Goal: Task Accomplishment & Management: Manage account settings

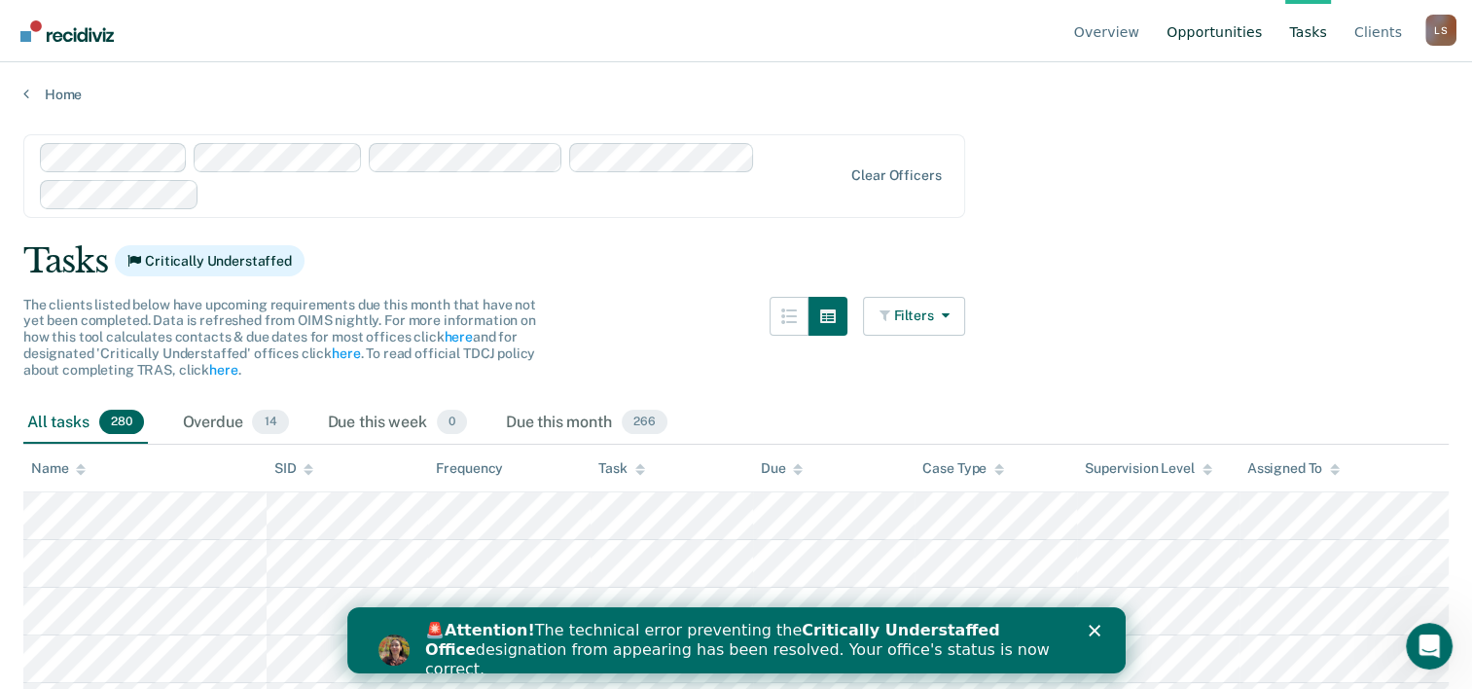
click at [1227, 28] on link "Opportunities" at bounding box center [1214, 31] width 103 height 62
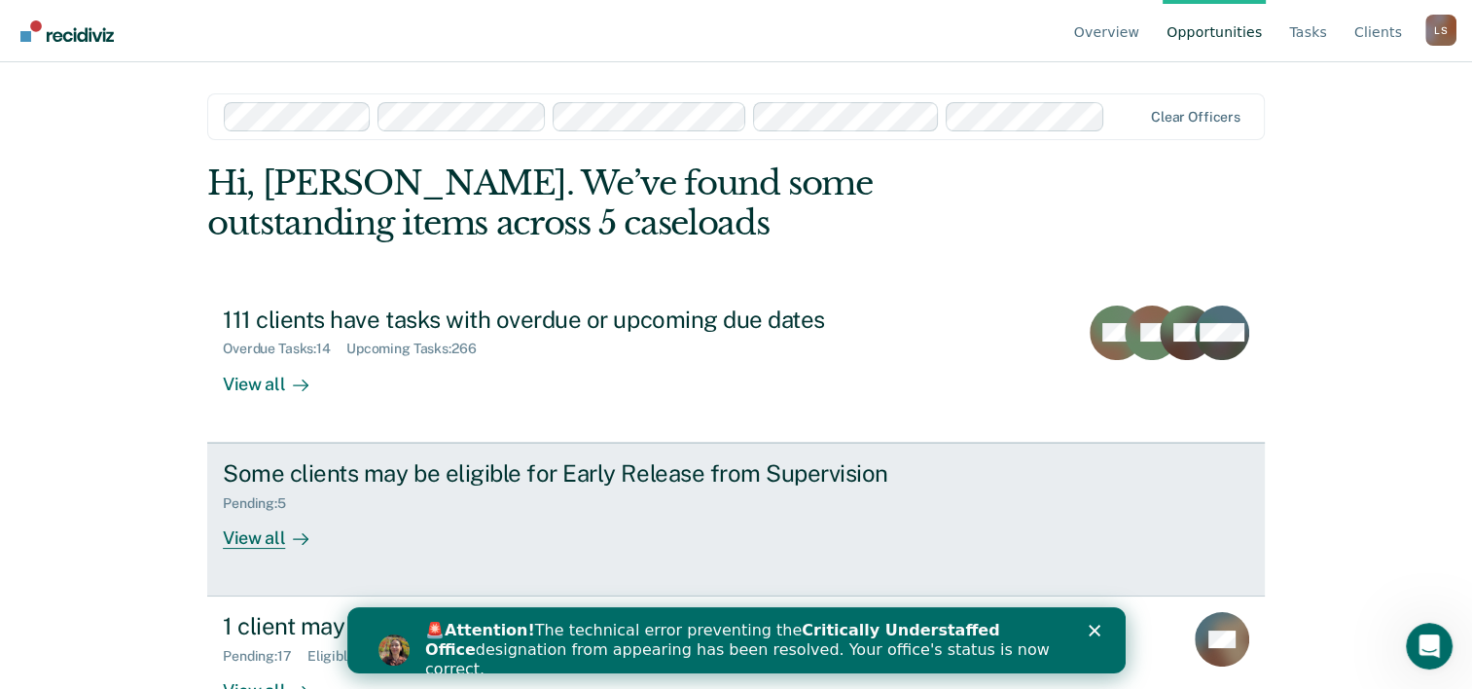
scroll to position [59, 0]
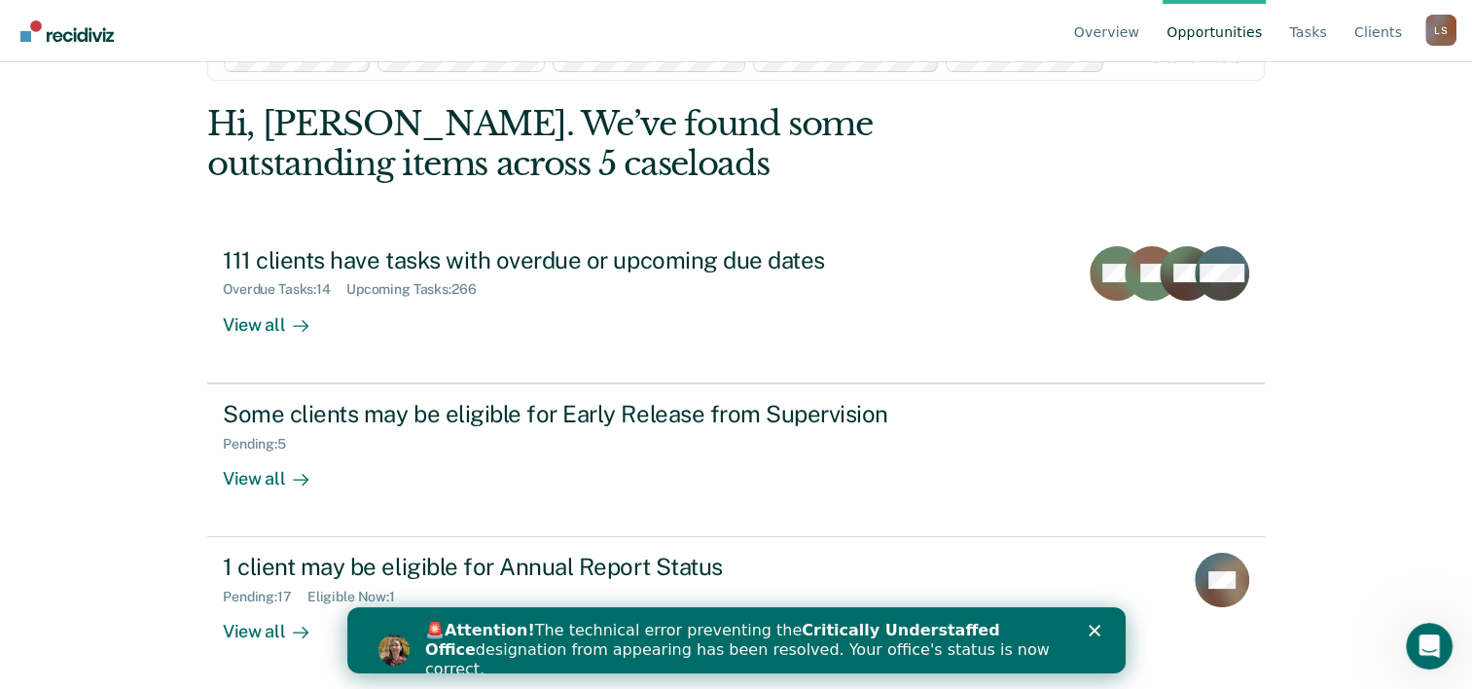
click at [1093, 630] on polygon "Close" at bounding box center [1094, 631] width 12 height 12
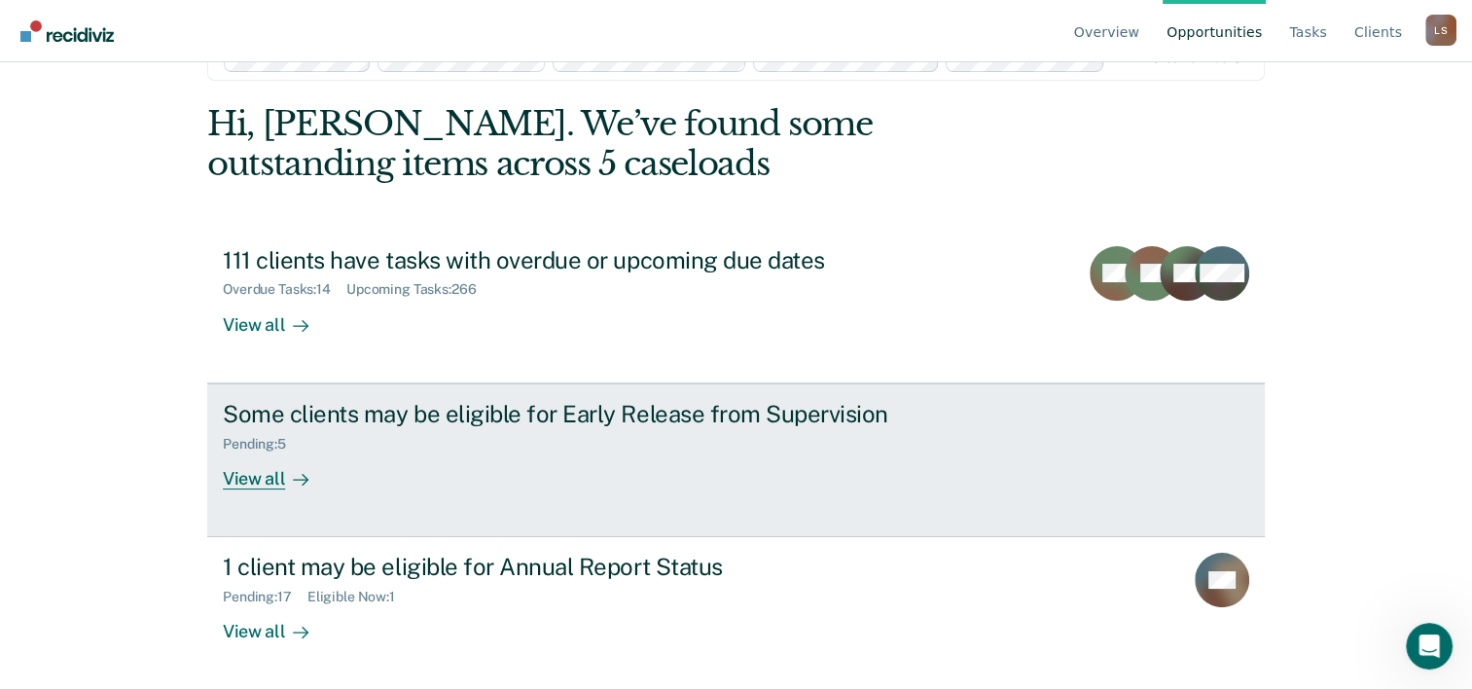
click at [268, 473] on div "View all" at bounding box center [277, 470] width 109 height 38
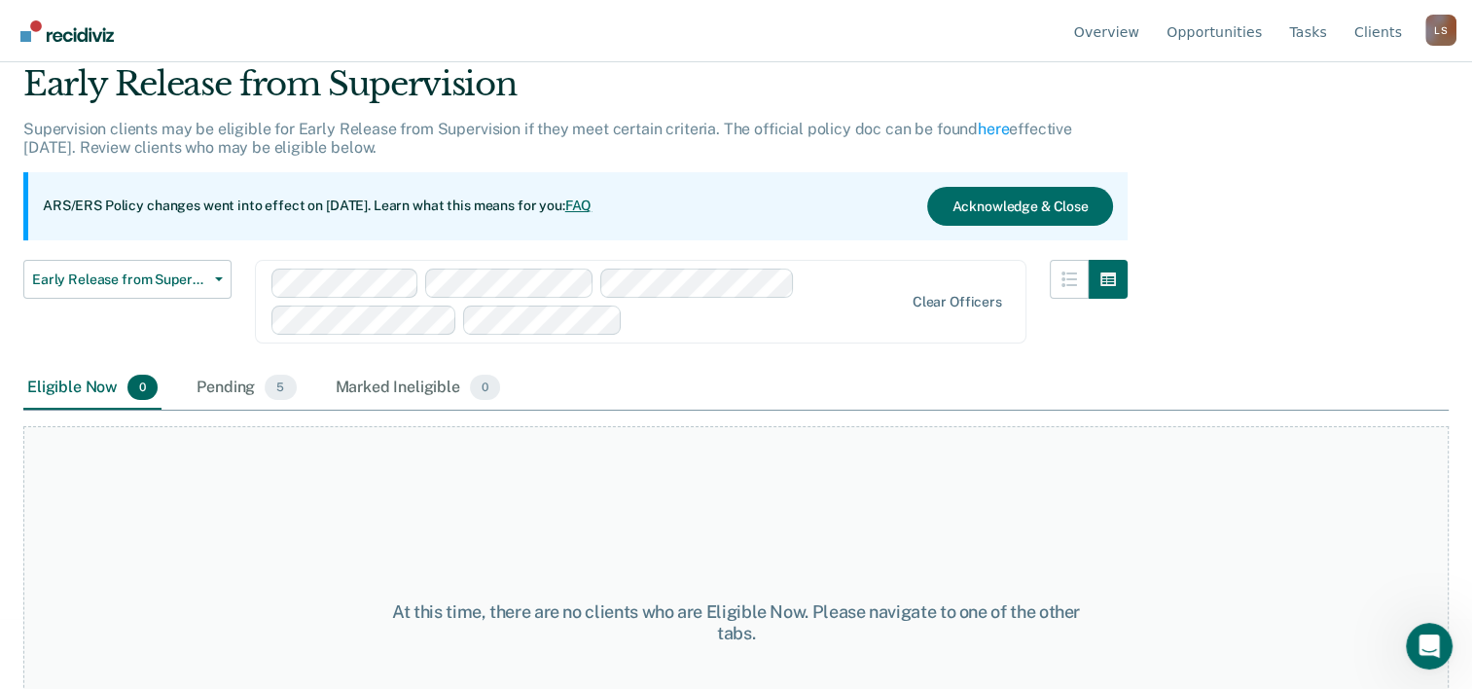
scroll to position [198, 0]
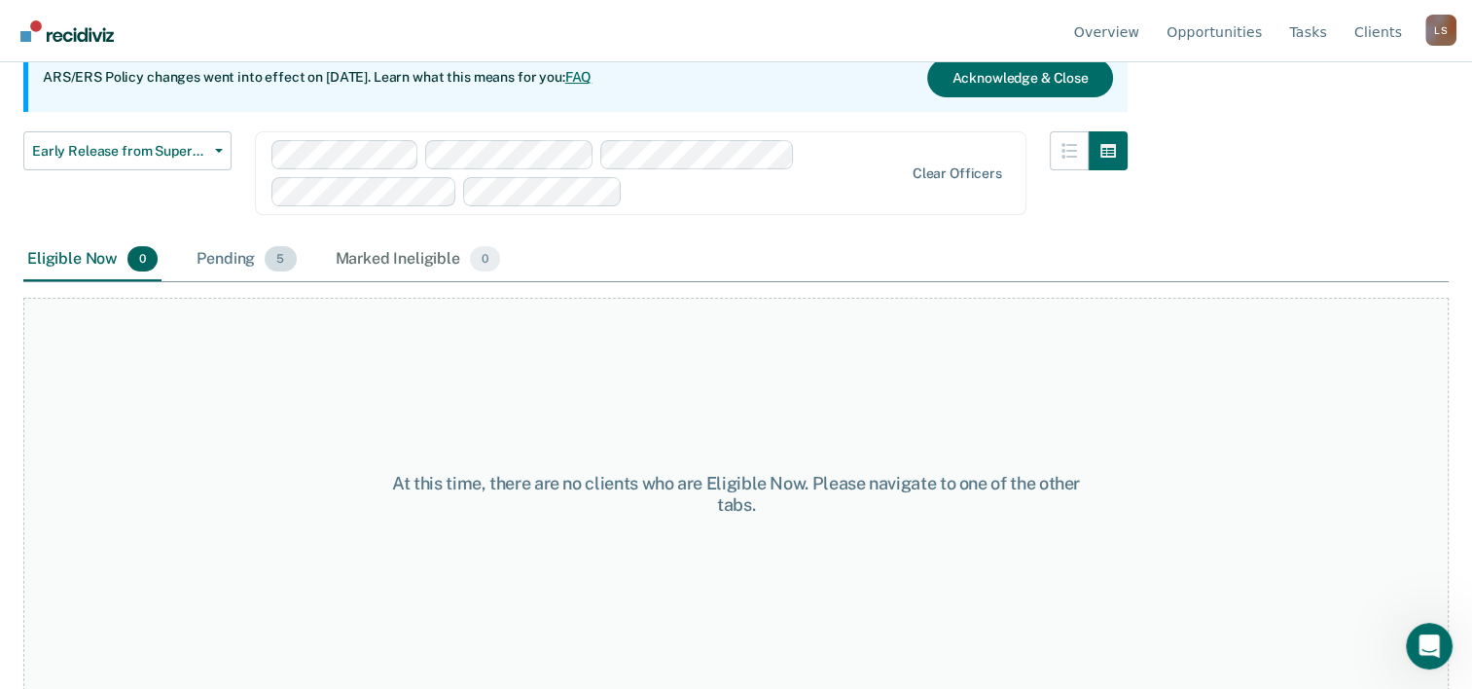
click at [224, 257] on div "Pending 5" at bounding box center [246, 259] width 107 height 43
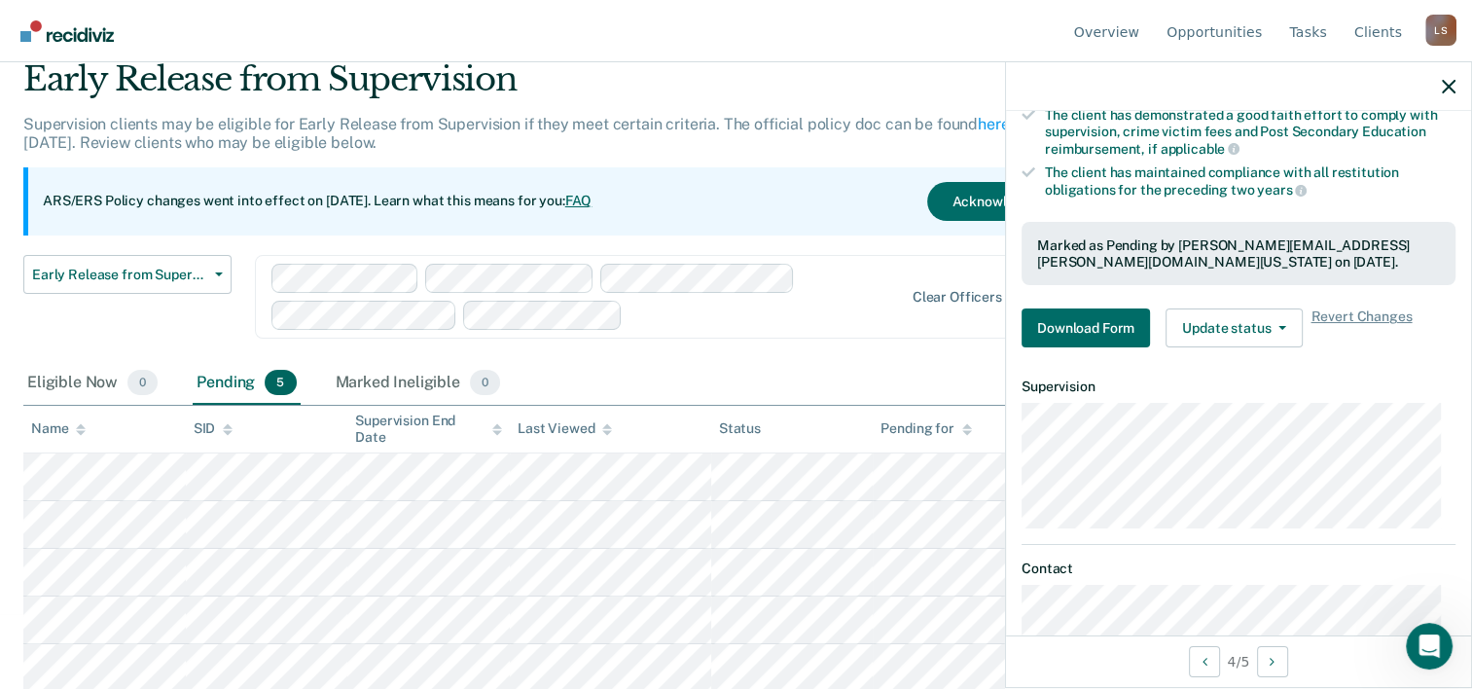
scroll to position [451, 0]
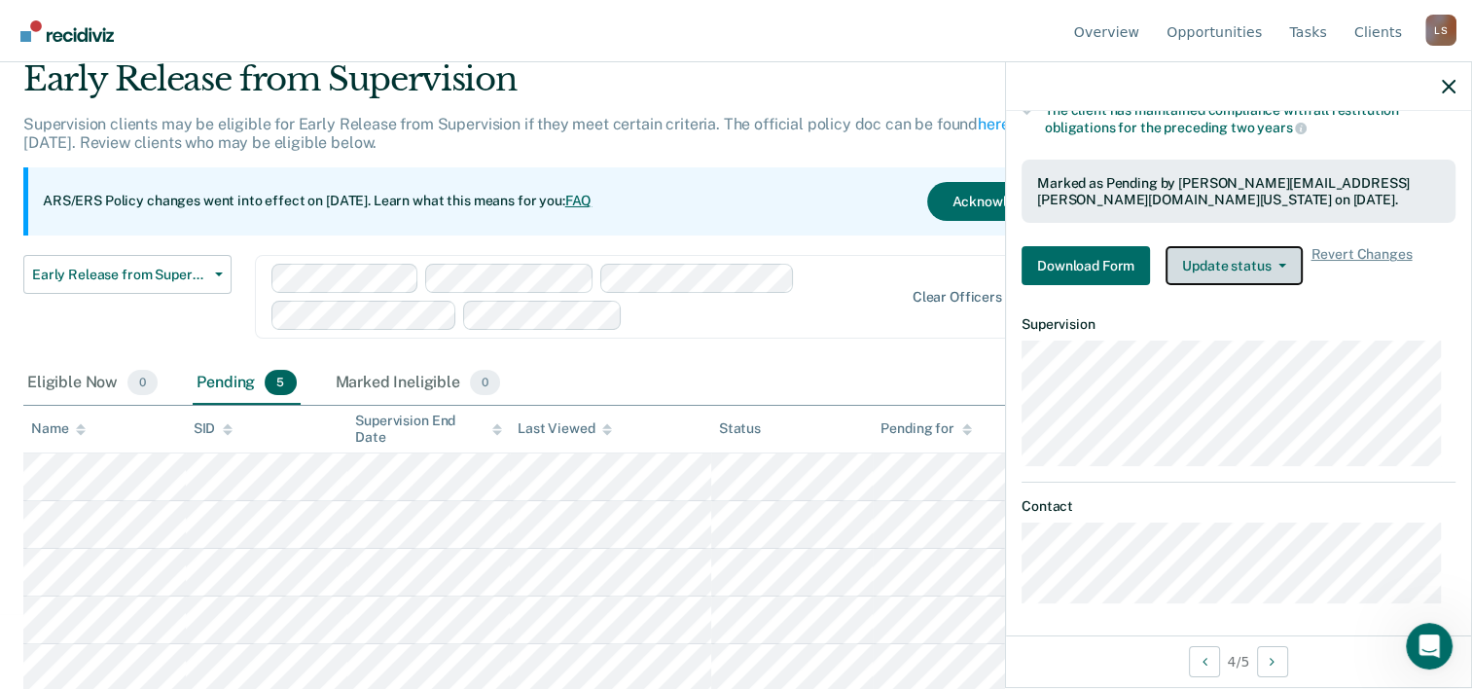
click at [1272, 248] on button "Update status" at bounding box center [1233, 265] width 137 height 39
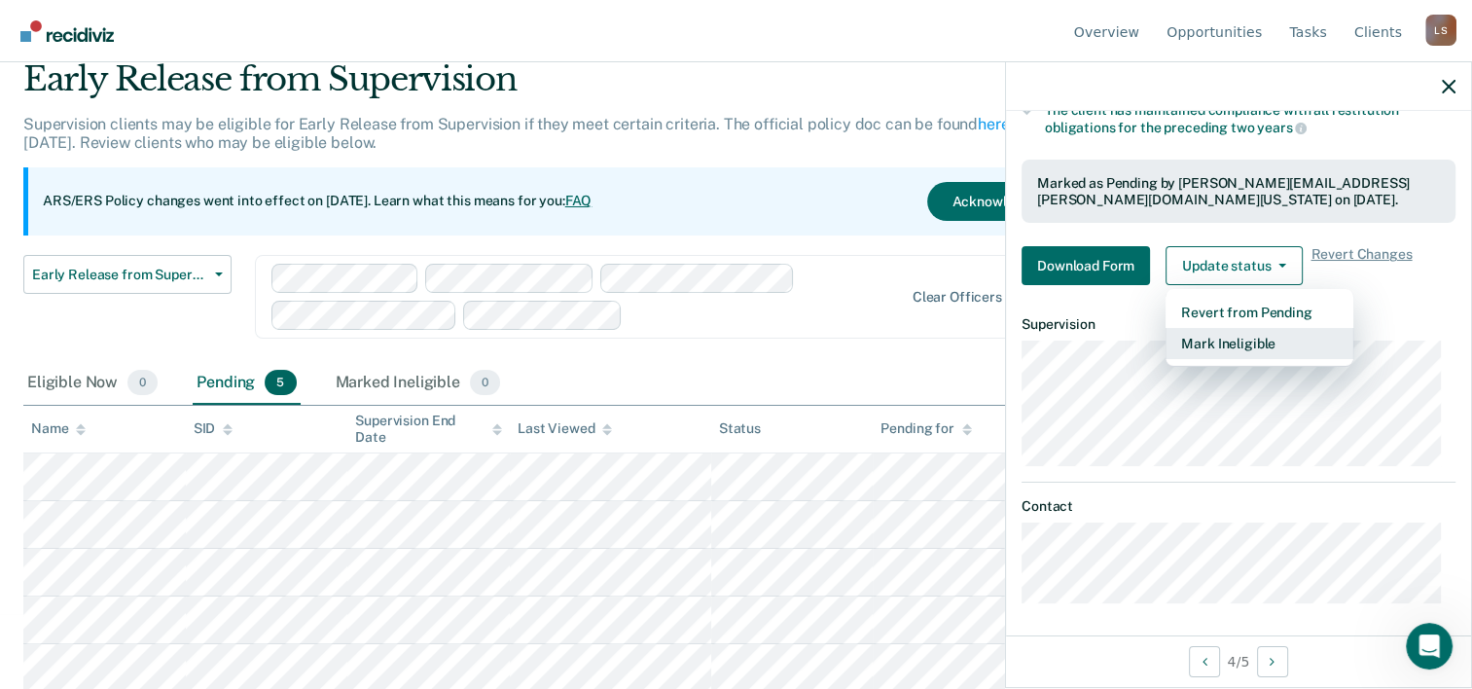
click at [1205, 347] on button "Mark Ineligible" at bounding box center [1259, 343] width 188 height 31
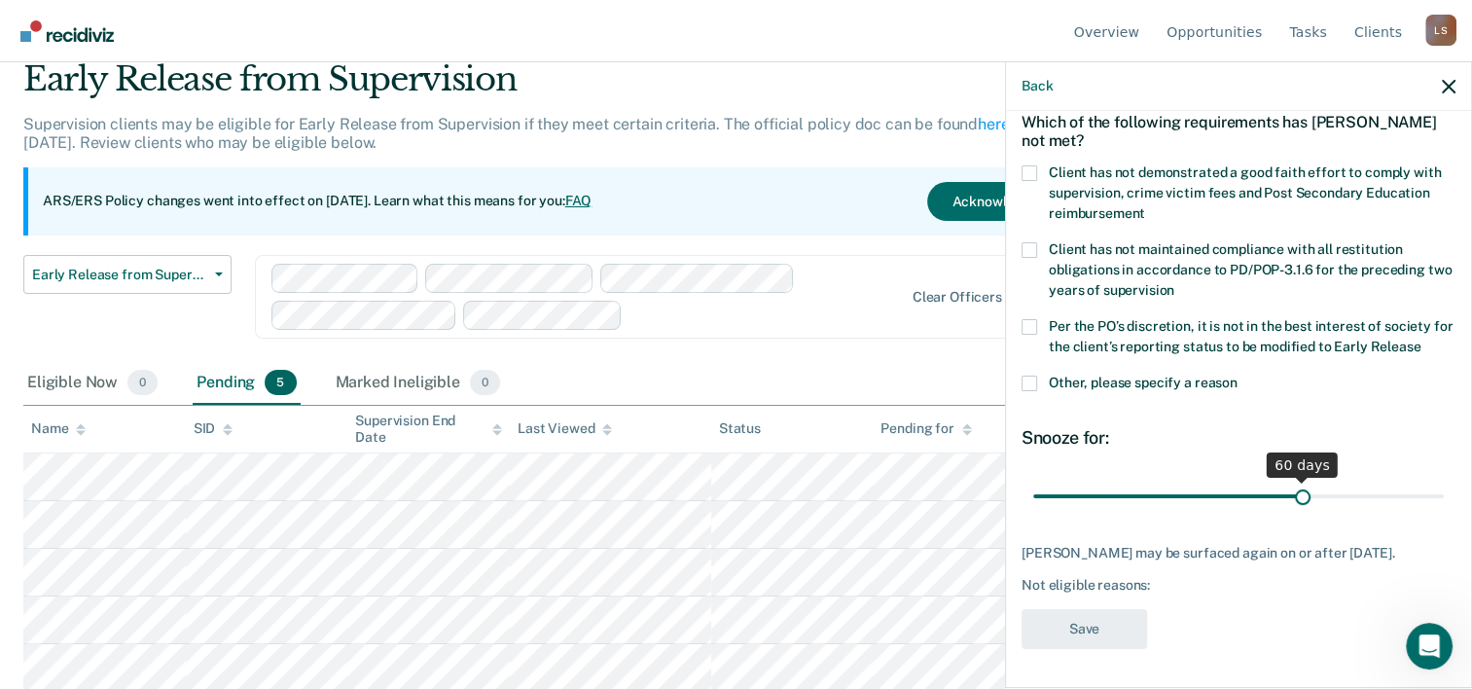
drag, startPoint x: 1162, startPoint y: 481, endPoint x: 1291, endPoint y: 482, distance: 129.4
type input "60"
click at [1291, 482] on input "range" at bounding box center [1238, 497] width 411 height 34
click at [1219, 574] on div "[PERSON_NAME] may be surfaced again on or after [DATE]. Not eligible reasons:" at bounding box center [1238, 569] width 434 height 49
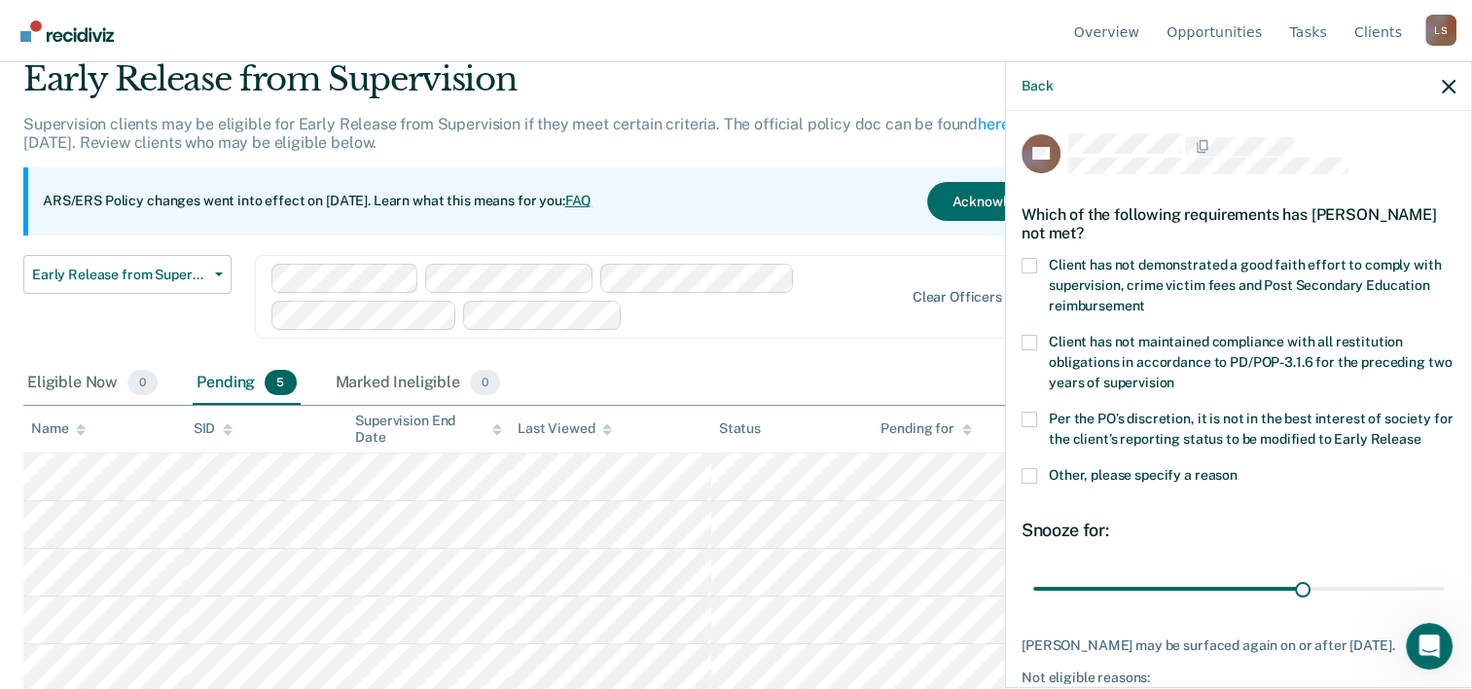
scroll to position [0, 0]
click at [1035, 475] on span at bounding box center [1029, 477] width 16 height 16
click at [1237, 469] on input "Other, please specify a reason" at bounding box center [1237, 469] width 0 height 0
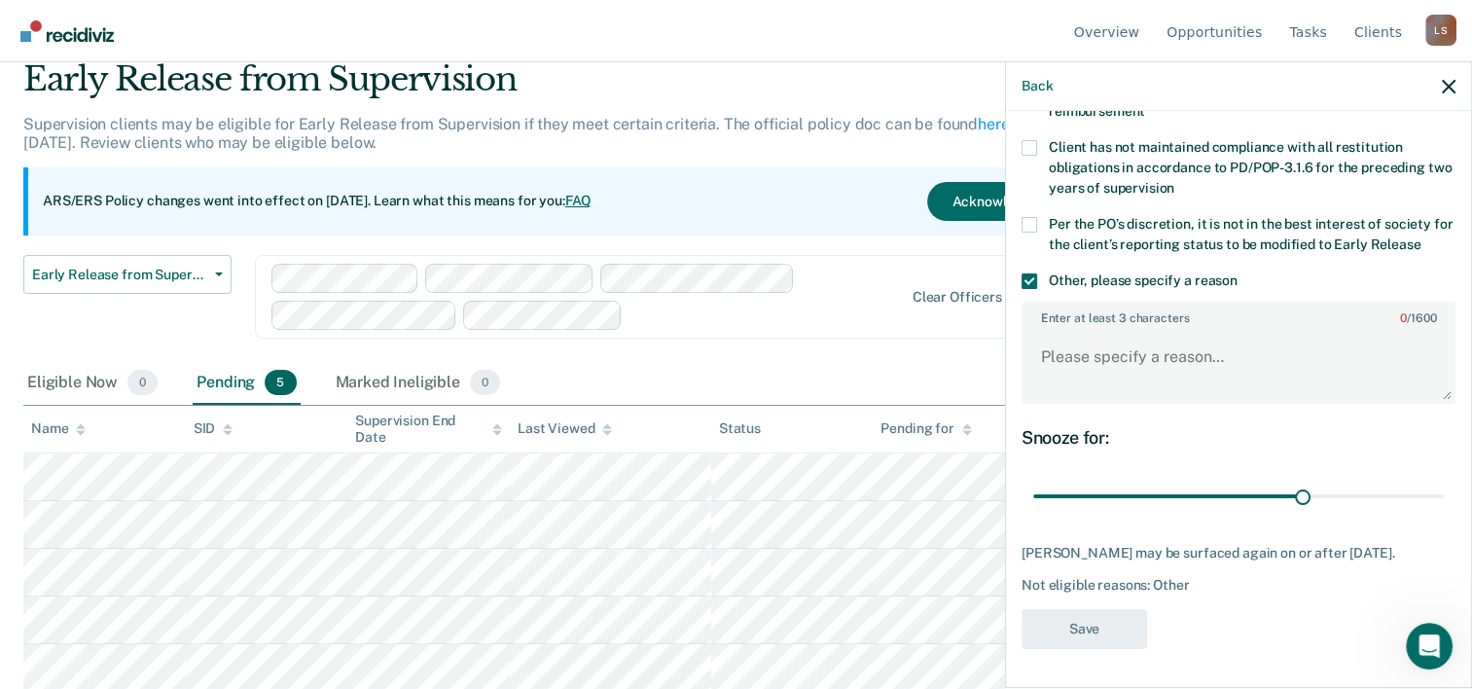
scroll to position [207, 0]
click at [1131, 339] on textarea "Enter at least 3 characters 0 / 1600" at bounding box center [1238, 366] width 430 height 72
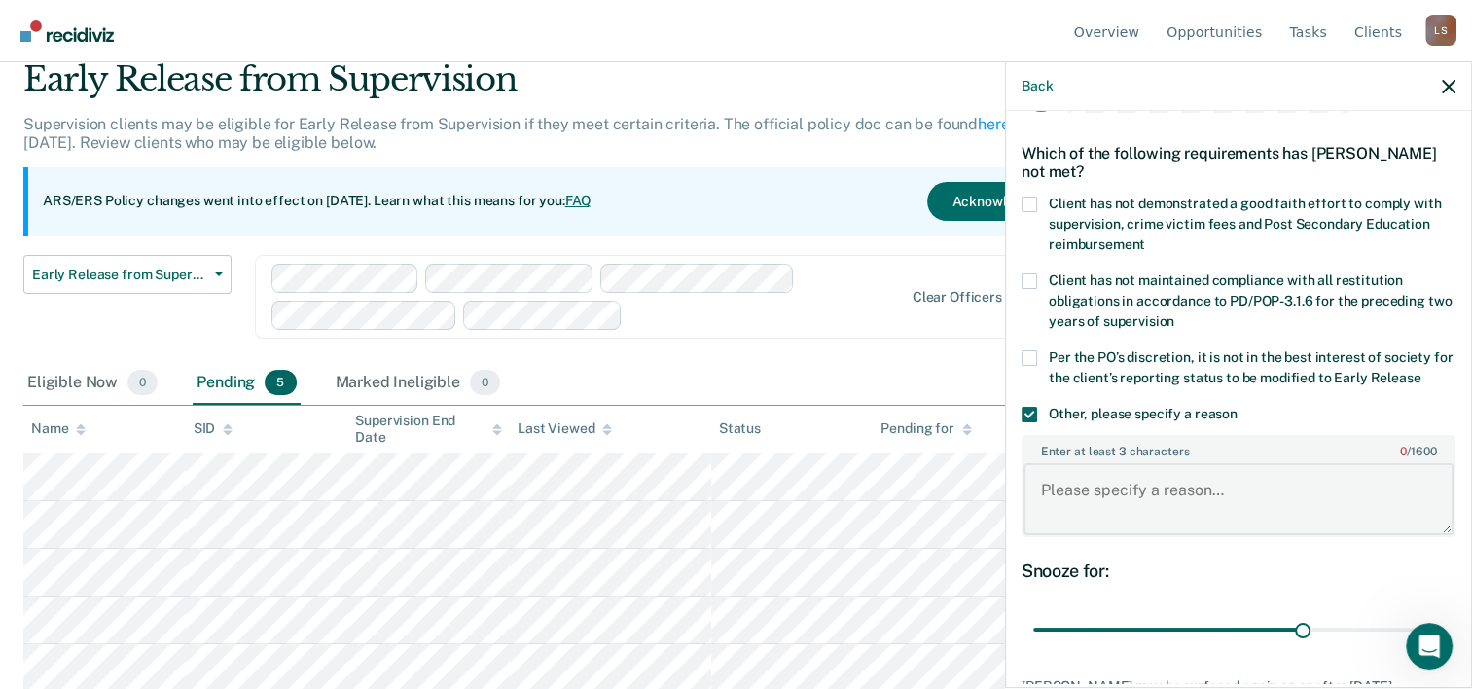
scroll to position [13, 0]
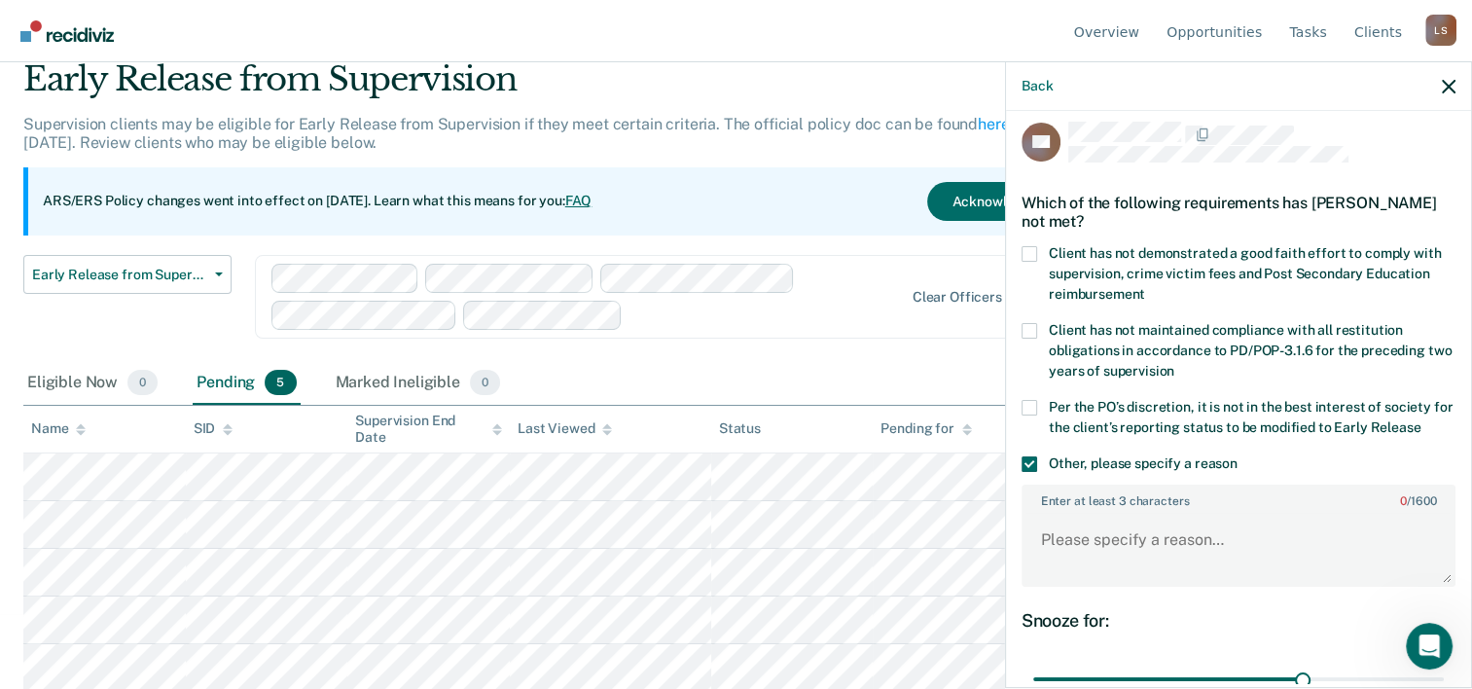
click at [1032, 253] on span at bounding box center [1029, 254] width 16 height 16
click at [1145, 287] on input "Client has not demonstrated a good faith effort to comply with supervision, cri…" at bounding box center [1145, 287] width 0 height 0
click at [1022, 459] on span at bounding box center [1029, 464] width 16 height 16
click at [1237, 456] on input "Other, please specify a reason" at bounding box center [1237, 456] width 0 height 0
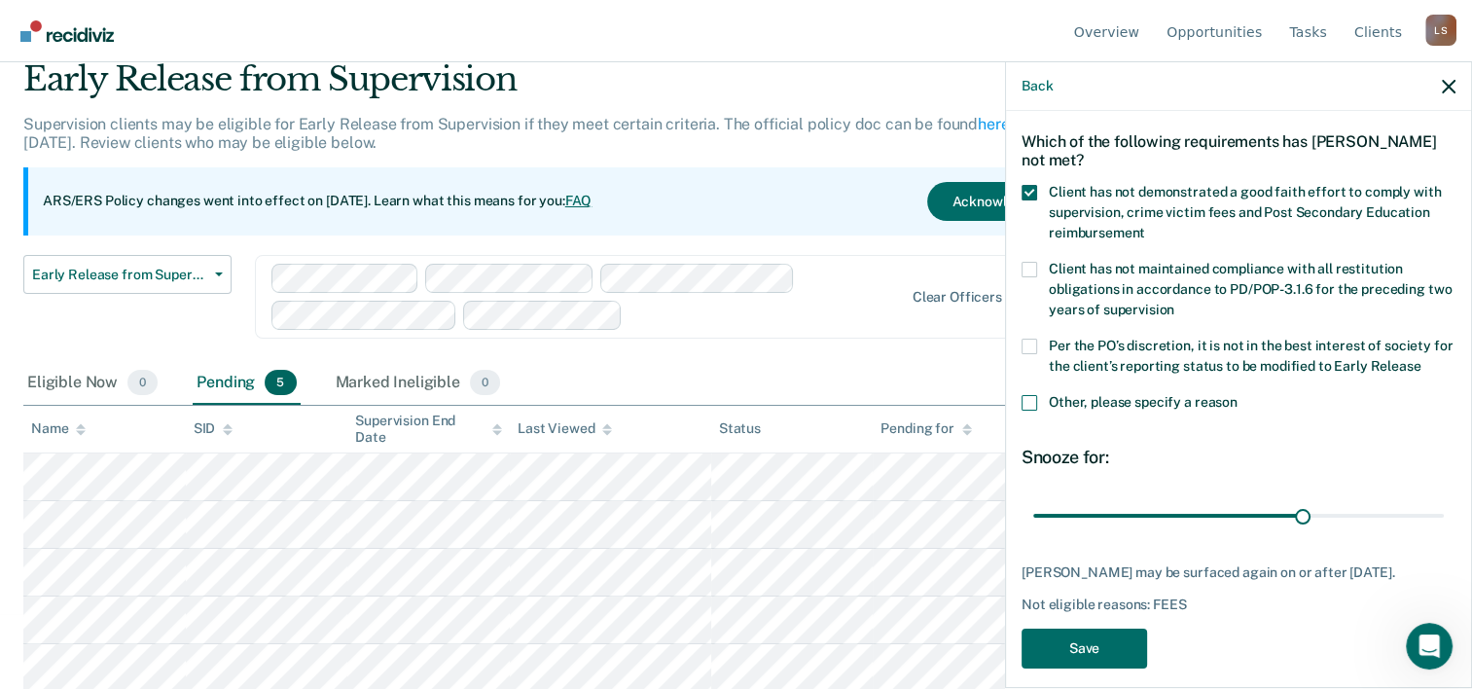
scroll to position [107, 0]
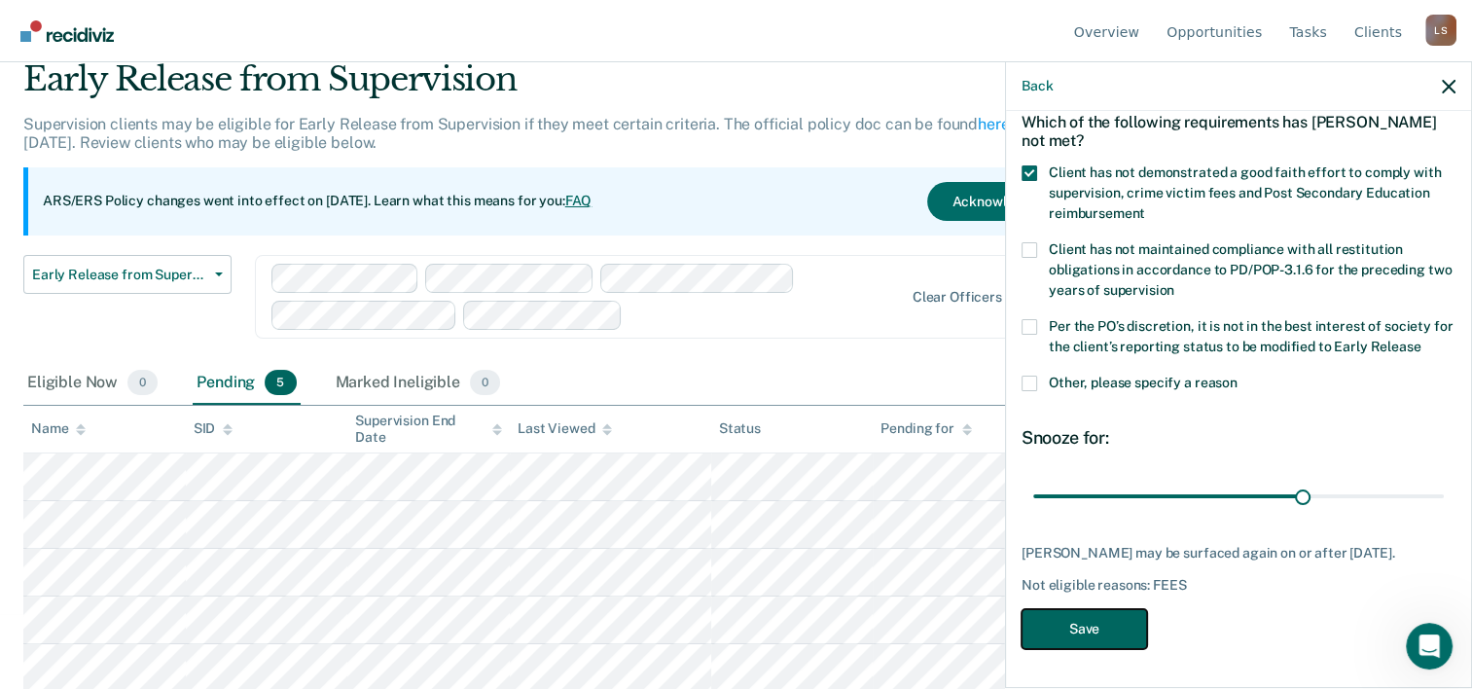
click at [1084, 630] on button "Save" at bounding box center [1083, 629] width 125 height 40
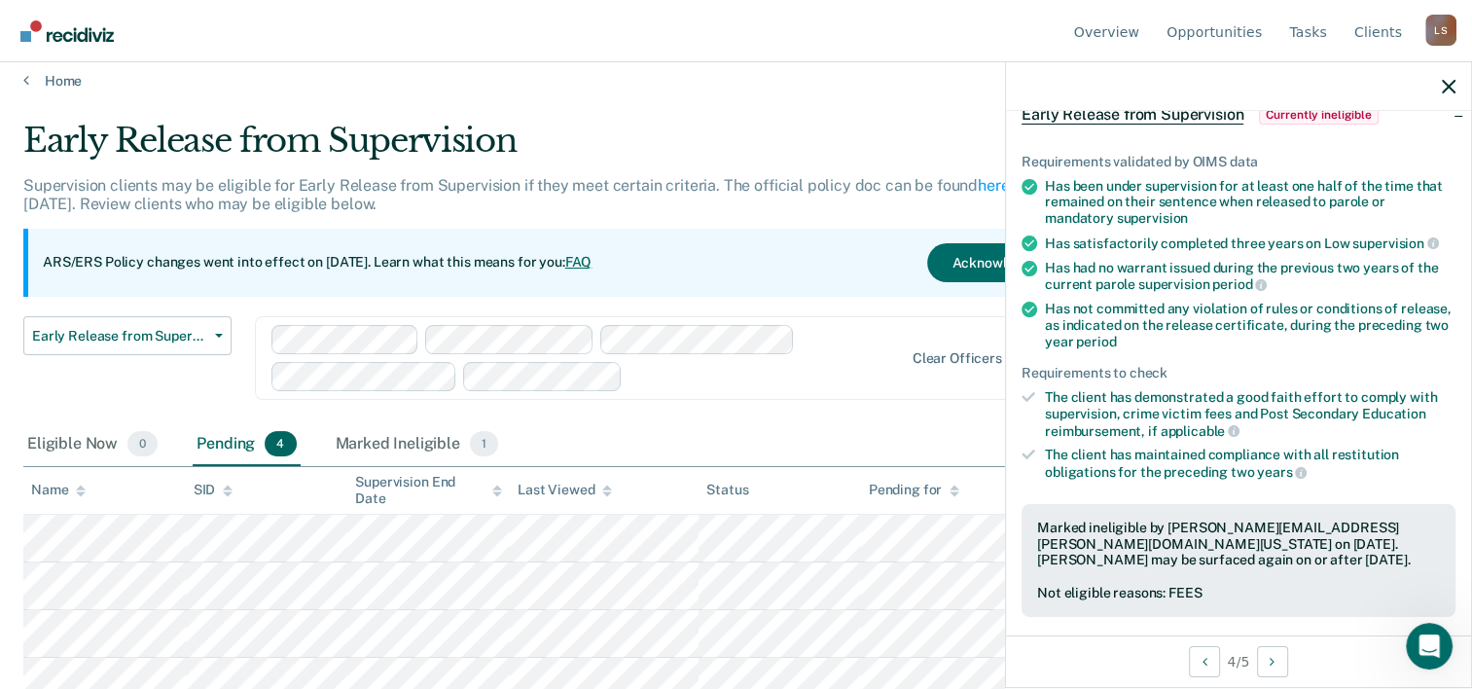
scroll to position [27, 0]
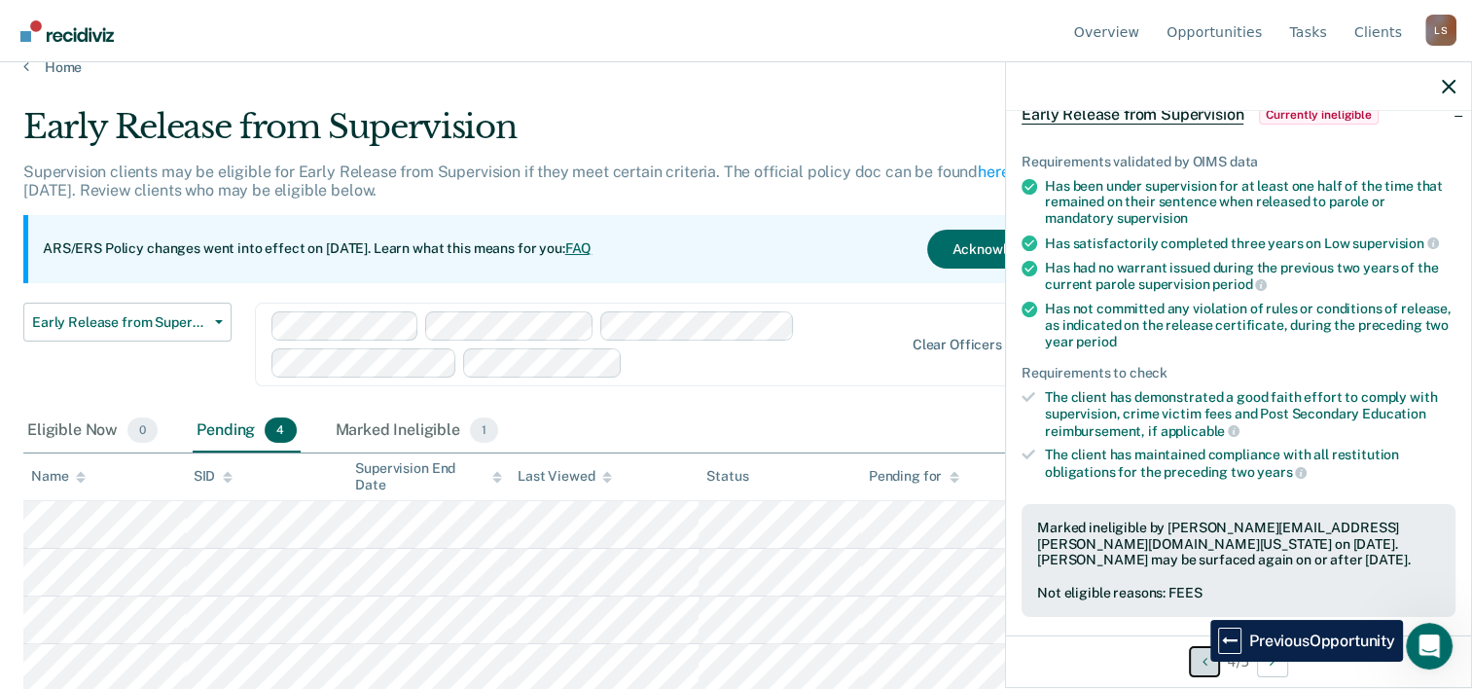
click at [1196, 662] on button "Previous Opportunity" at bounding box center [1204, 661] width 31 height 31
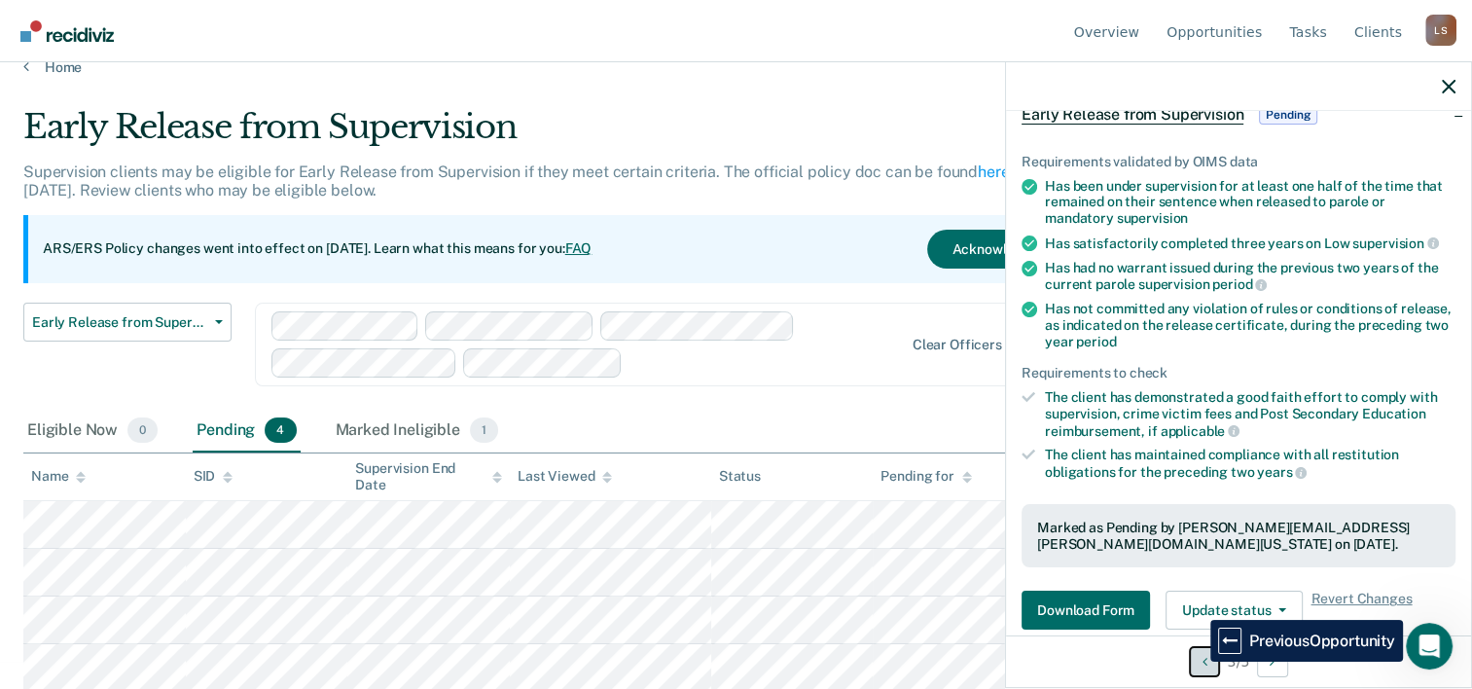
click at [1196, 662] on button "Previous Opportunity" at bounding box center [1204, 661] width 31 height 31
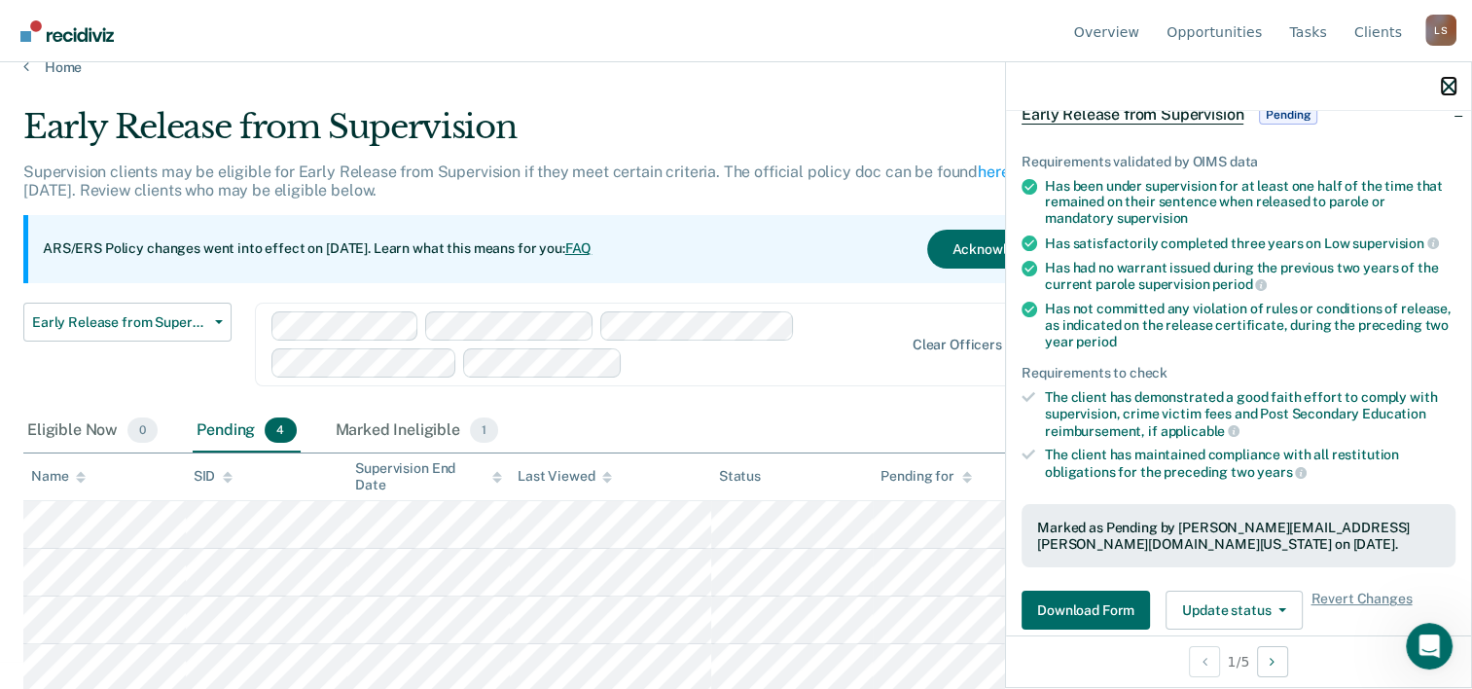
click at [1442, 86] on icon "button" at bounding box center [1449, 87] width 14 height 14
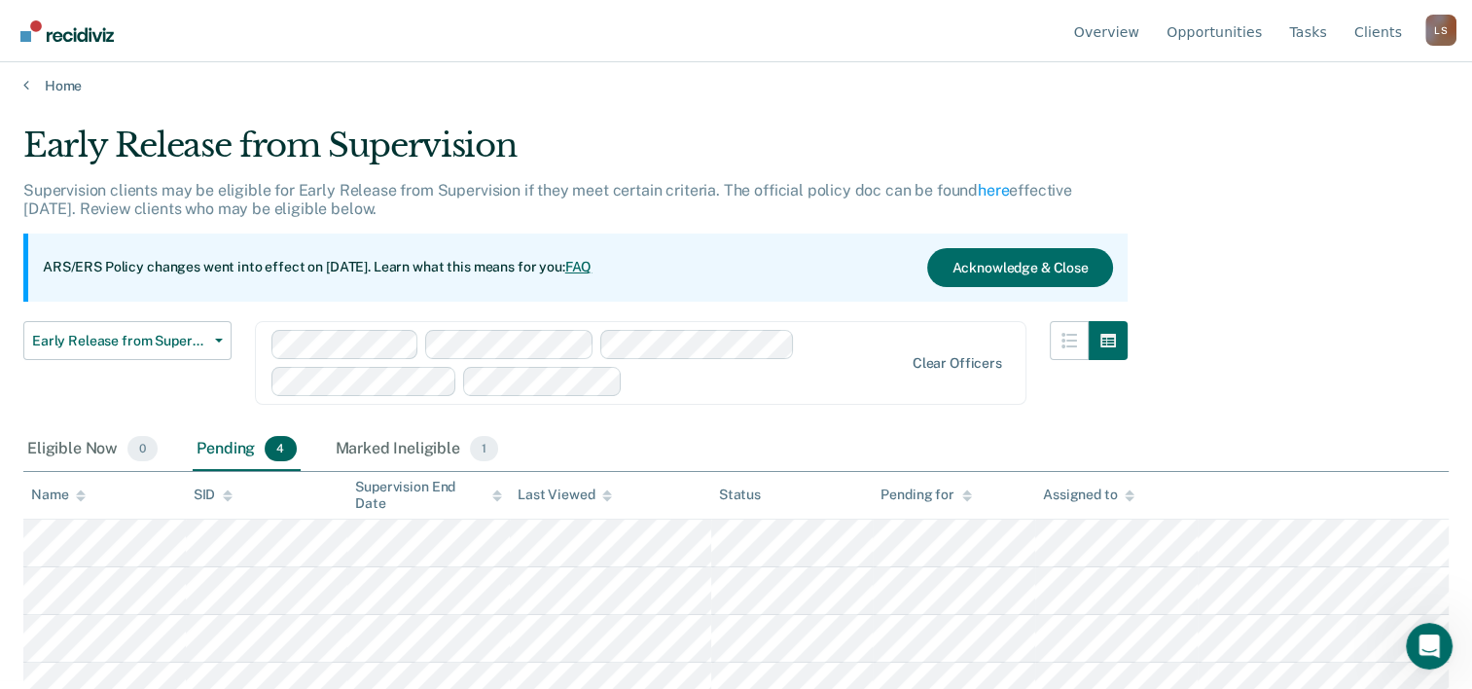
scroll to position [0, 0]
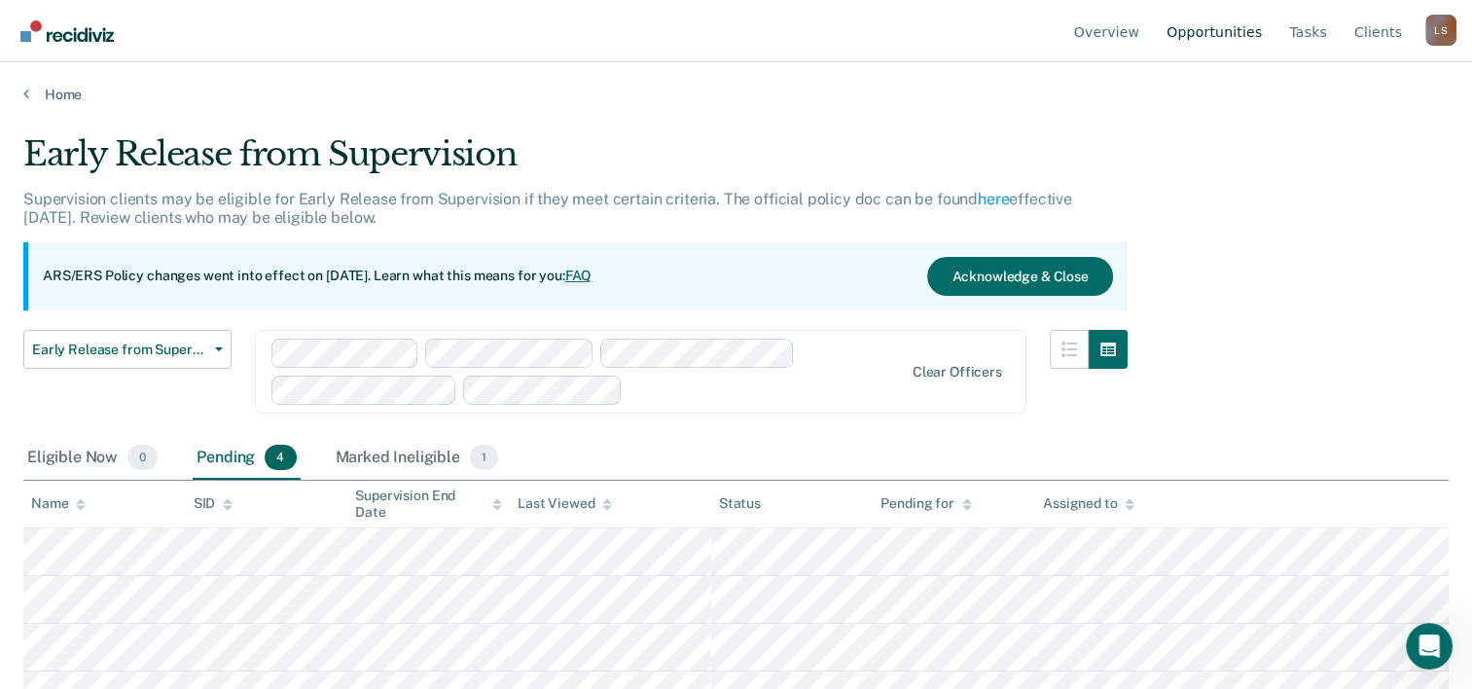
click at [1225, 23] on link "Opportunities" at bounding box center [1214, 31] width 103 height 62
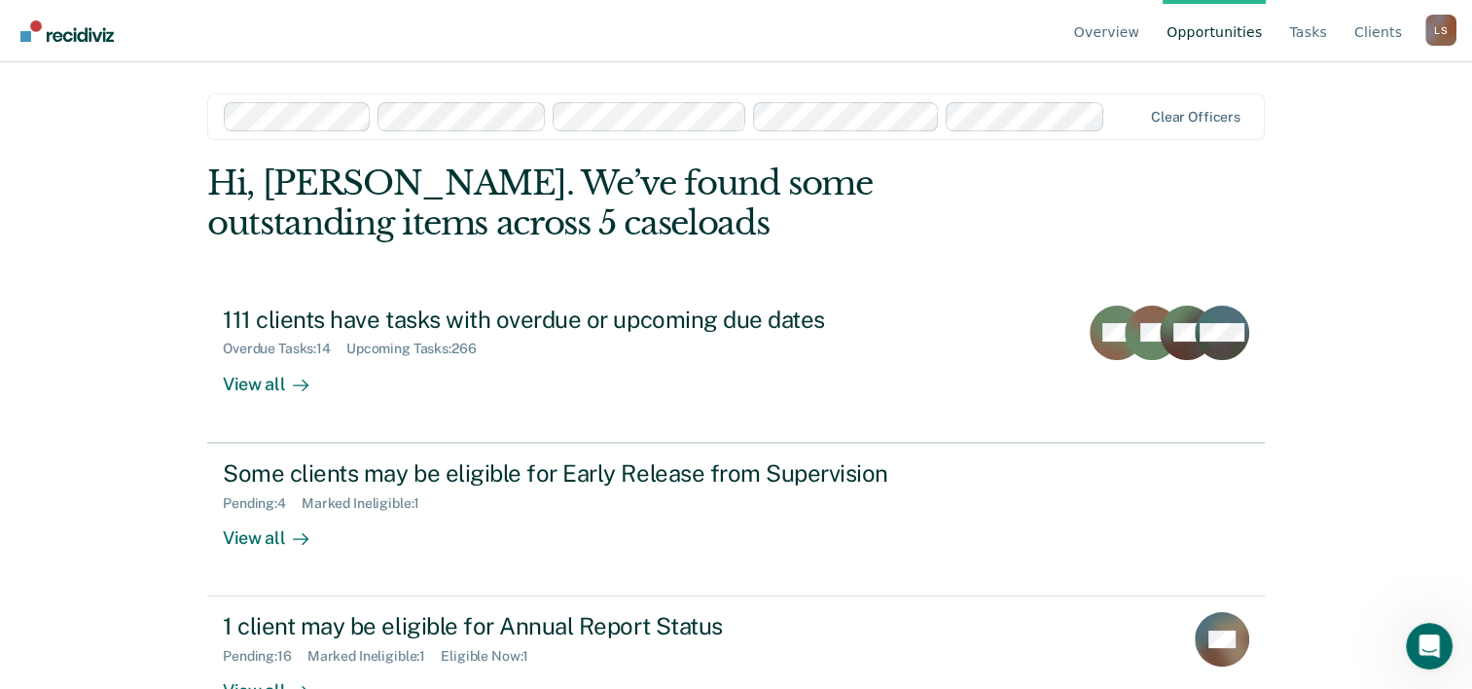
click at [1230, 25] on link "Opportunities" at bounding box center [1214, 31] width 103 height 62
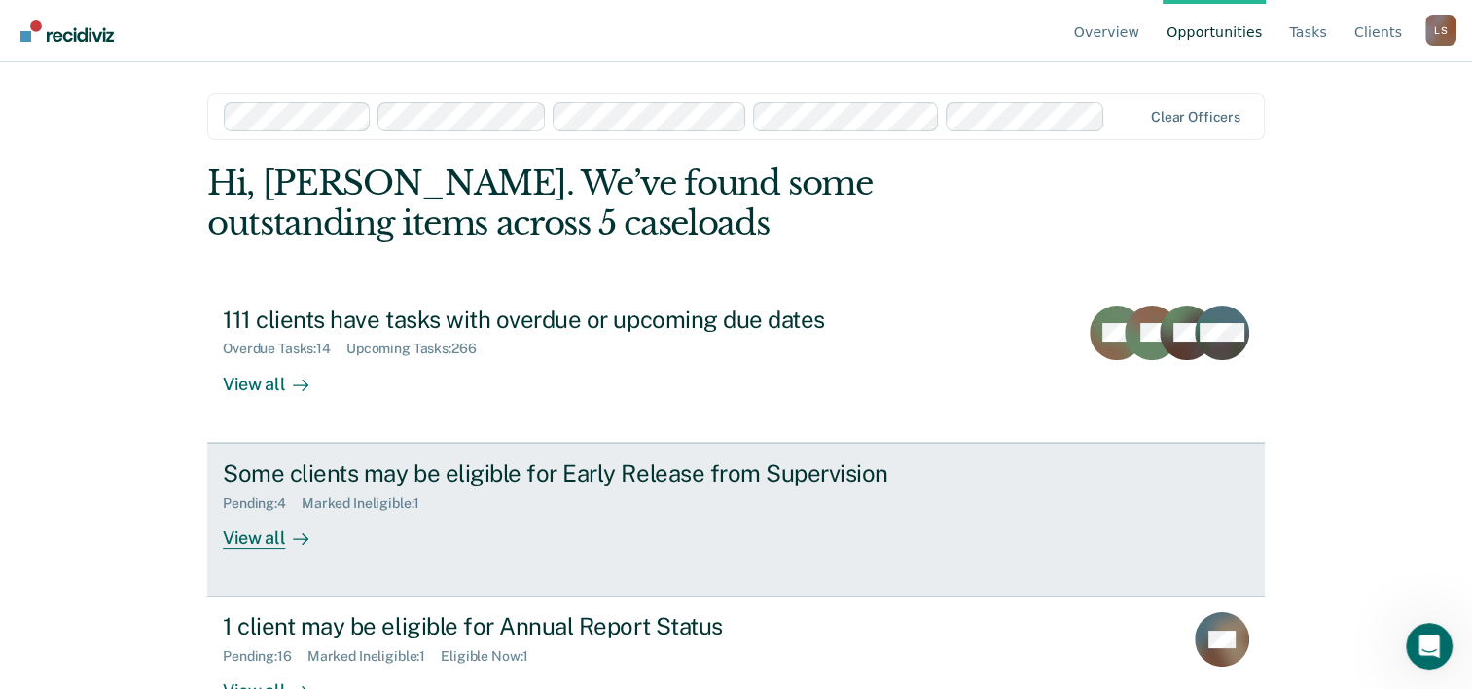
click at [233, 535] on div "View all" at bounding box center [277, 530] width 109 height 38
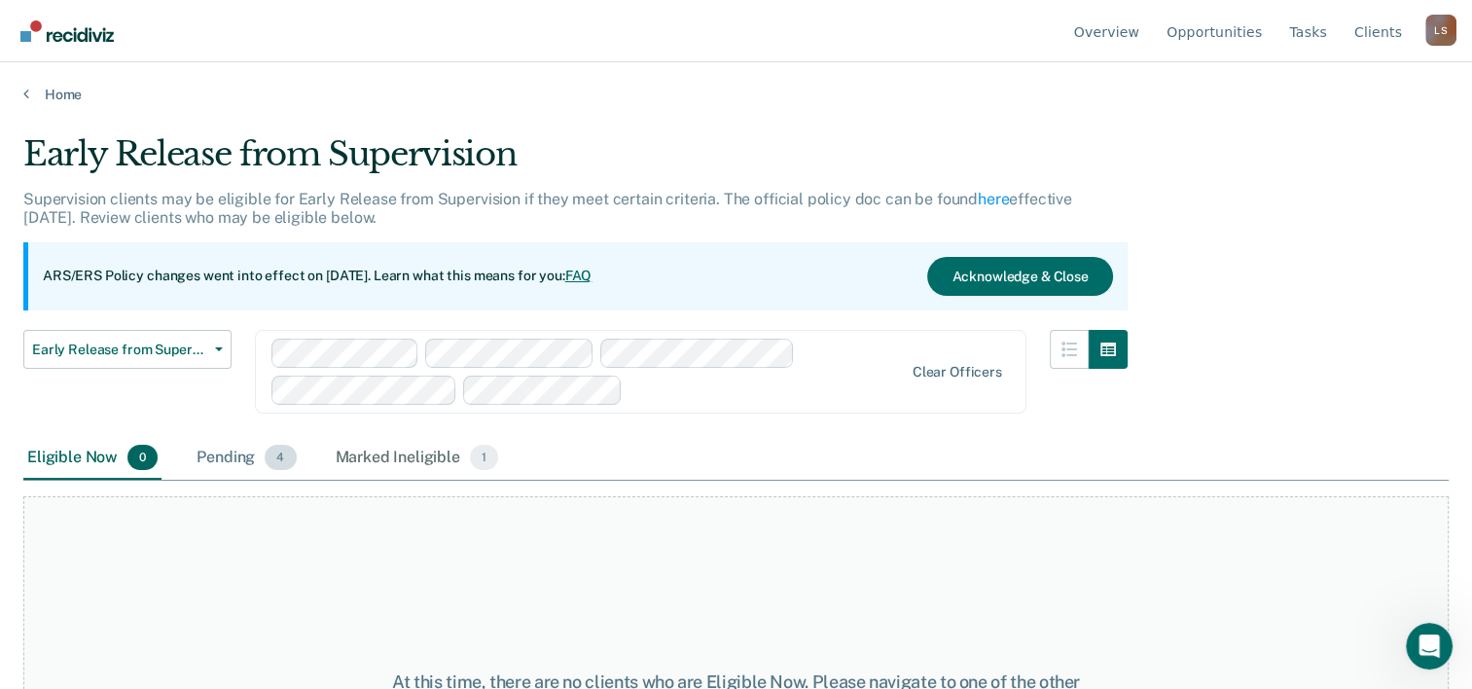
click at [214, 454] on div "Pending 4" at bounding box center [246, 458] width 107 height 43
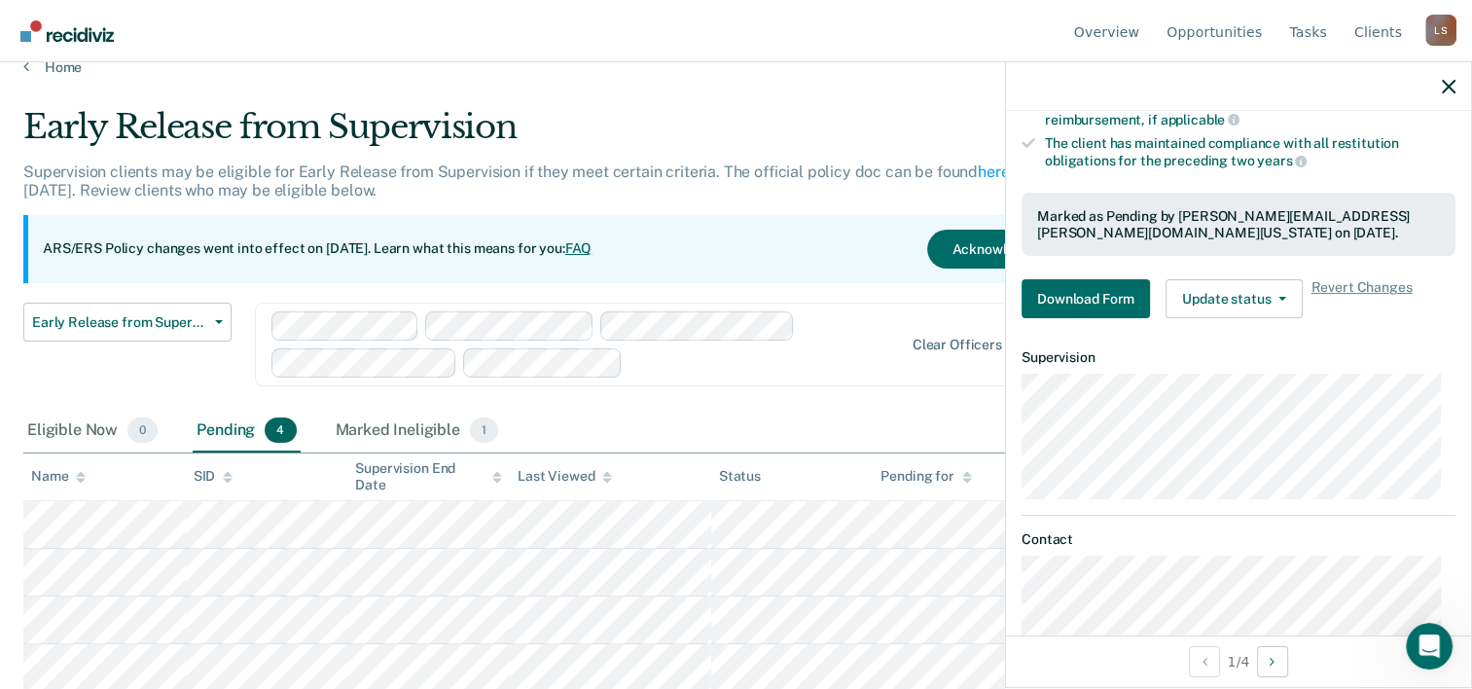
scroll to position [451, 0]
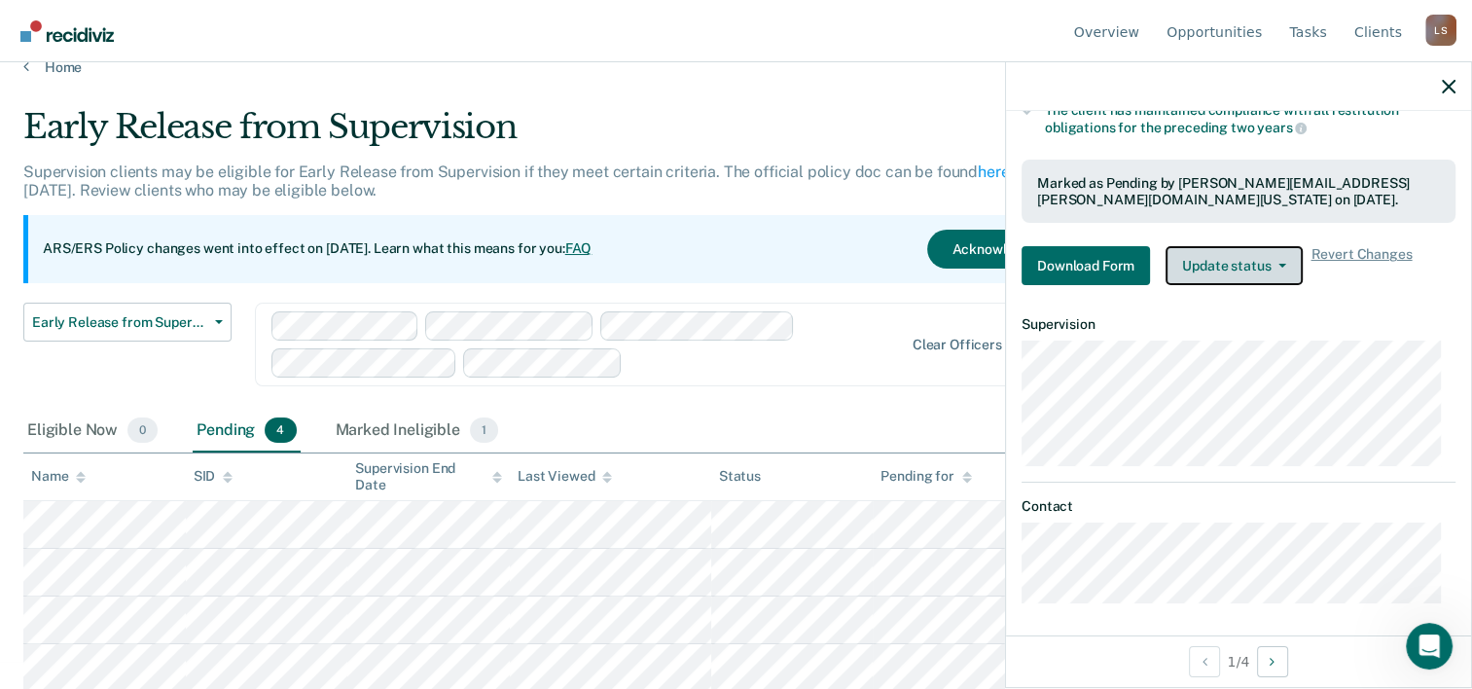
click at [1235, 265] on button "Update status" at bounding box center [1233, 265] width 137 height 39
click at [833, 124] on div "Early Release from Supervision" at bounding box center [575, 134] width 1104 height 55
click at [1452, 82] on icon "button" at bounding box center [1449, 87] width 14 height 14
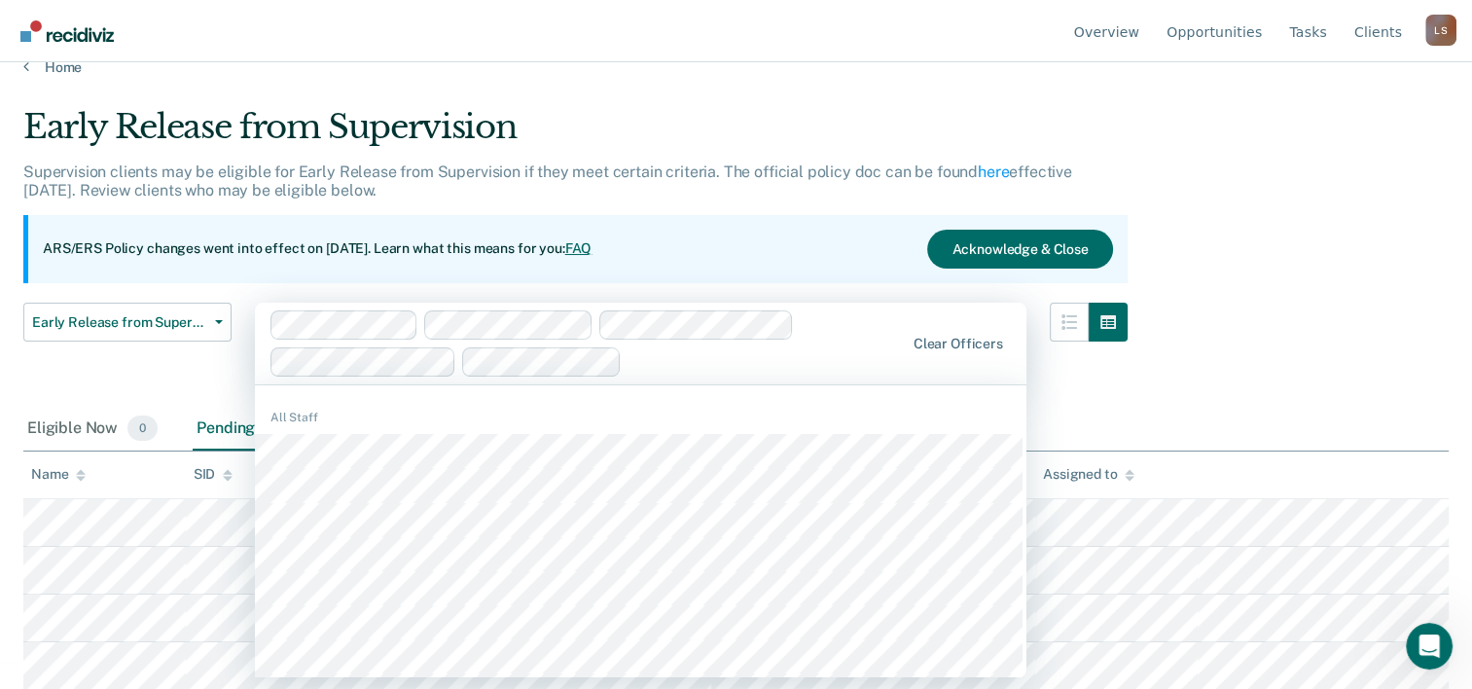
scroll to position [26, 0]
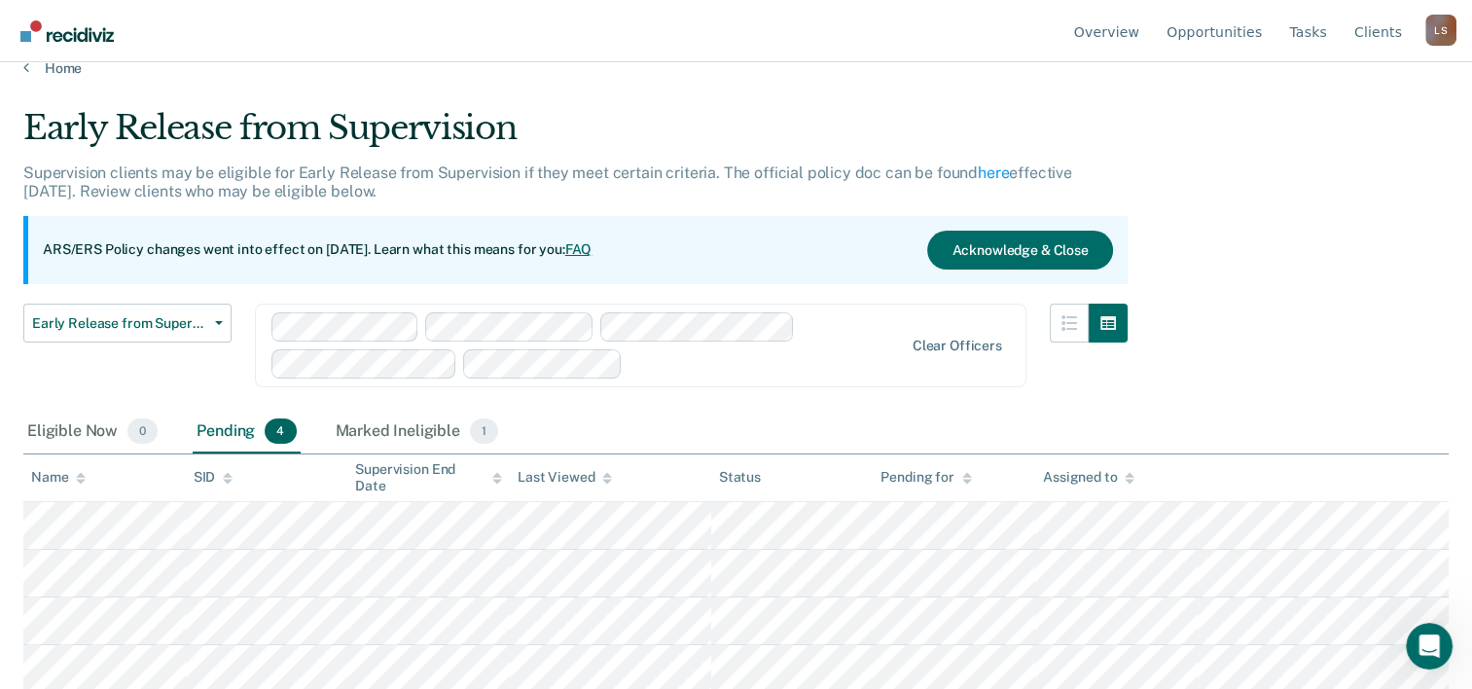
click at [786, 80] on main "Early Release from Supervision Supervision clients may be eligible for Early Re…" at bounding box center [736, 367] width 1472 height 580
click at [1188, 27] on link "Opportunities" at bounding box center [1214, 31] width 103 height 62
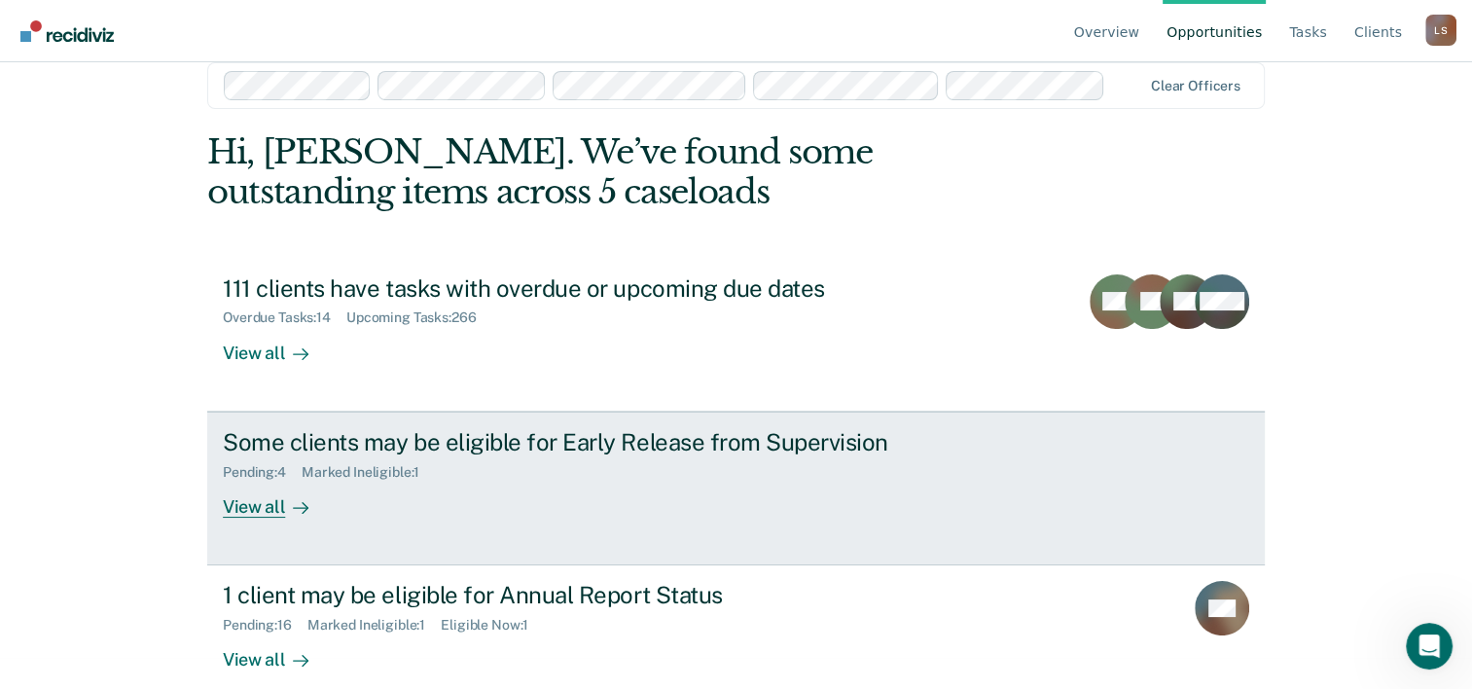
scroll to position [59, 0]
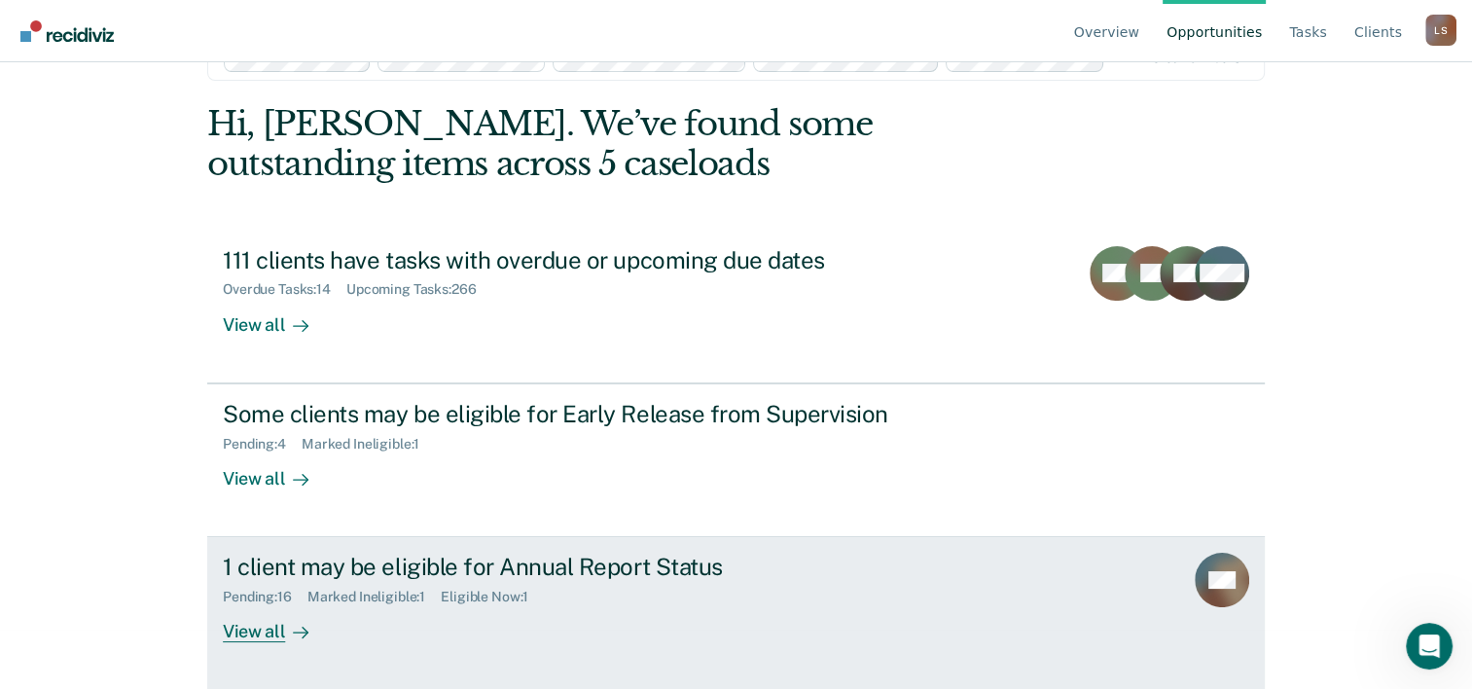
click at [257, 634] on div "View all" at bounding box center [277, 624] width 109 height 38
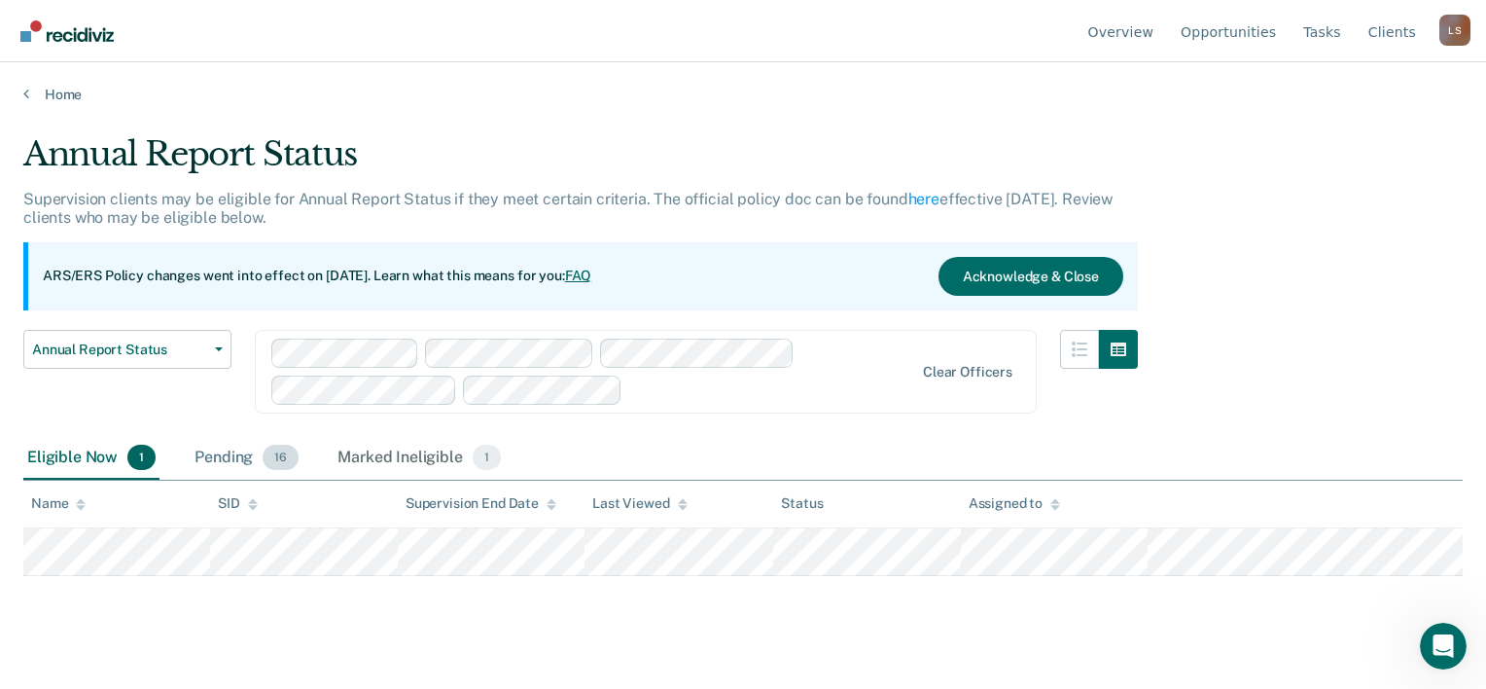
click at [234, 454] on div "Pending 16" at bounding box center [247, 458] width 112 height 43
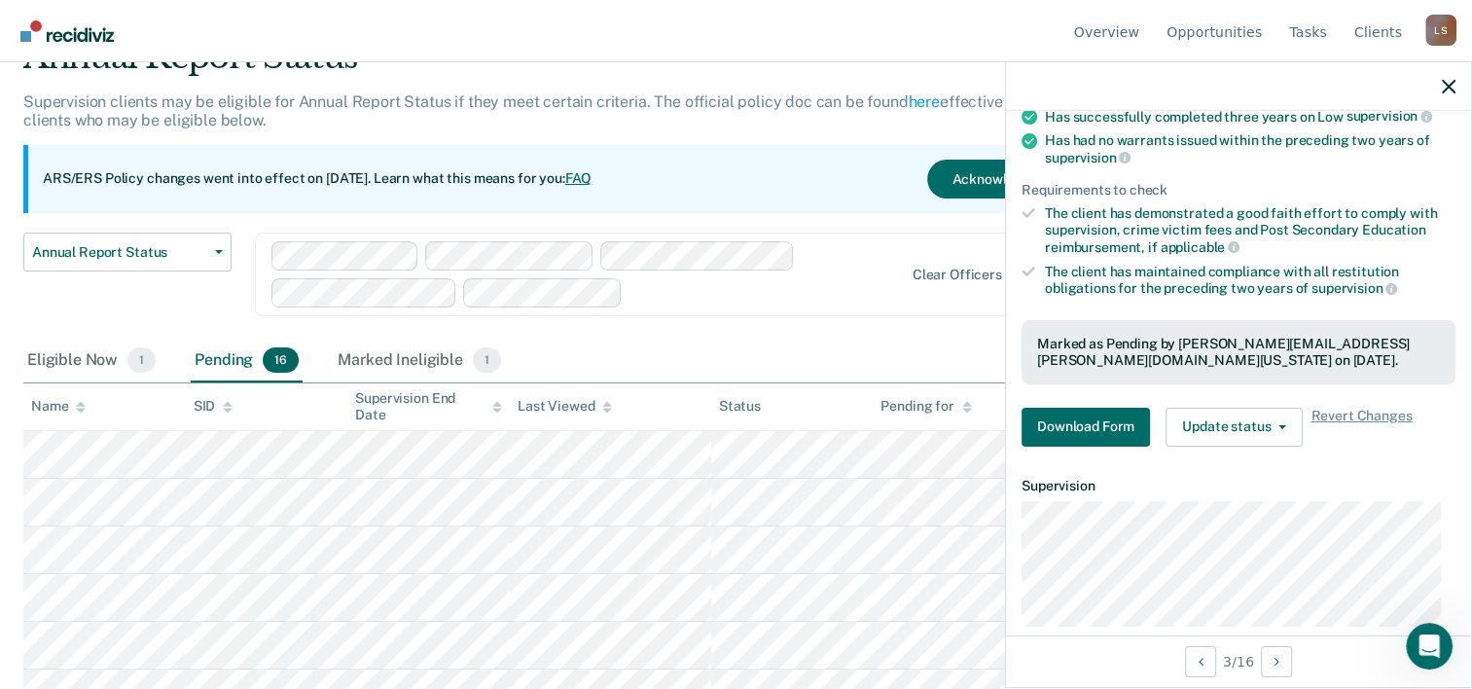
scroll to position [195, 0]
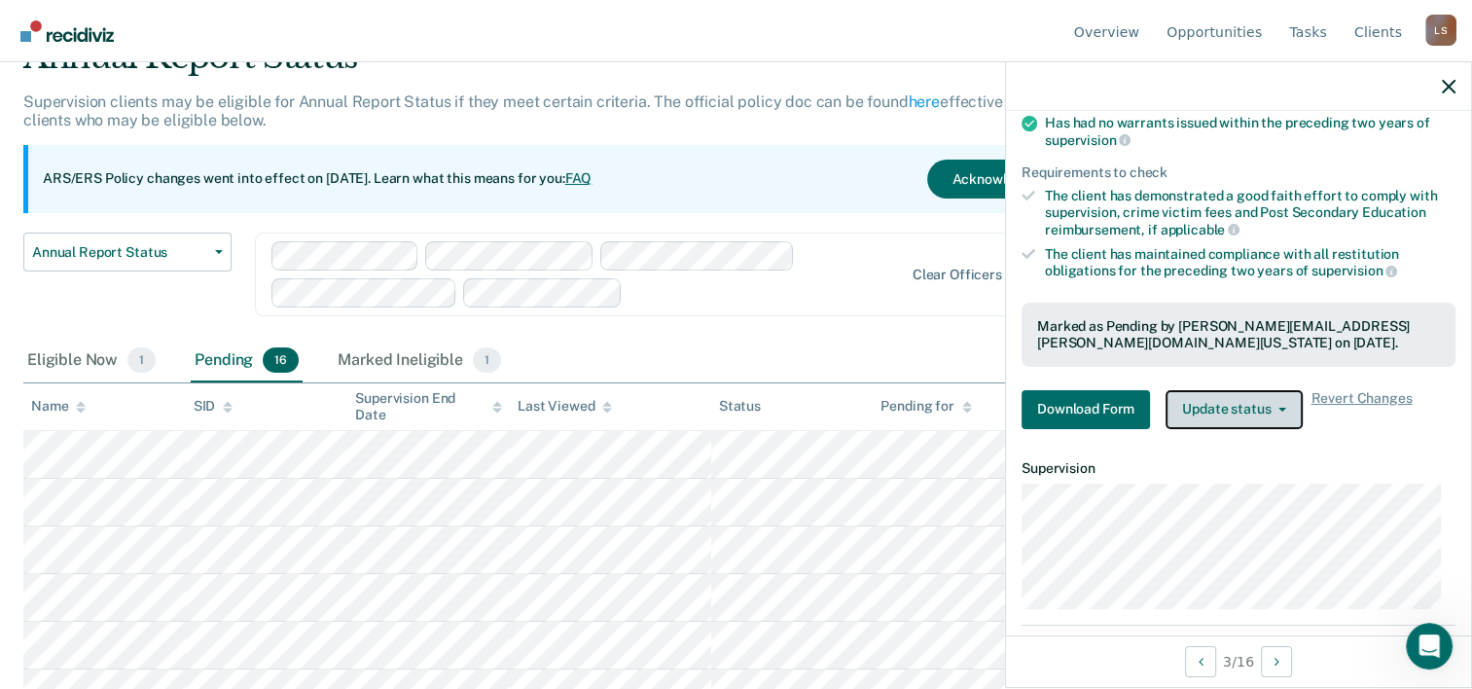
click at [1230, 405] on button "Update status" at bounding box center [1233, 409] width 137 height 39
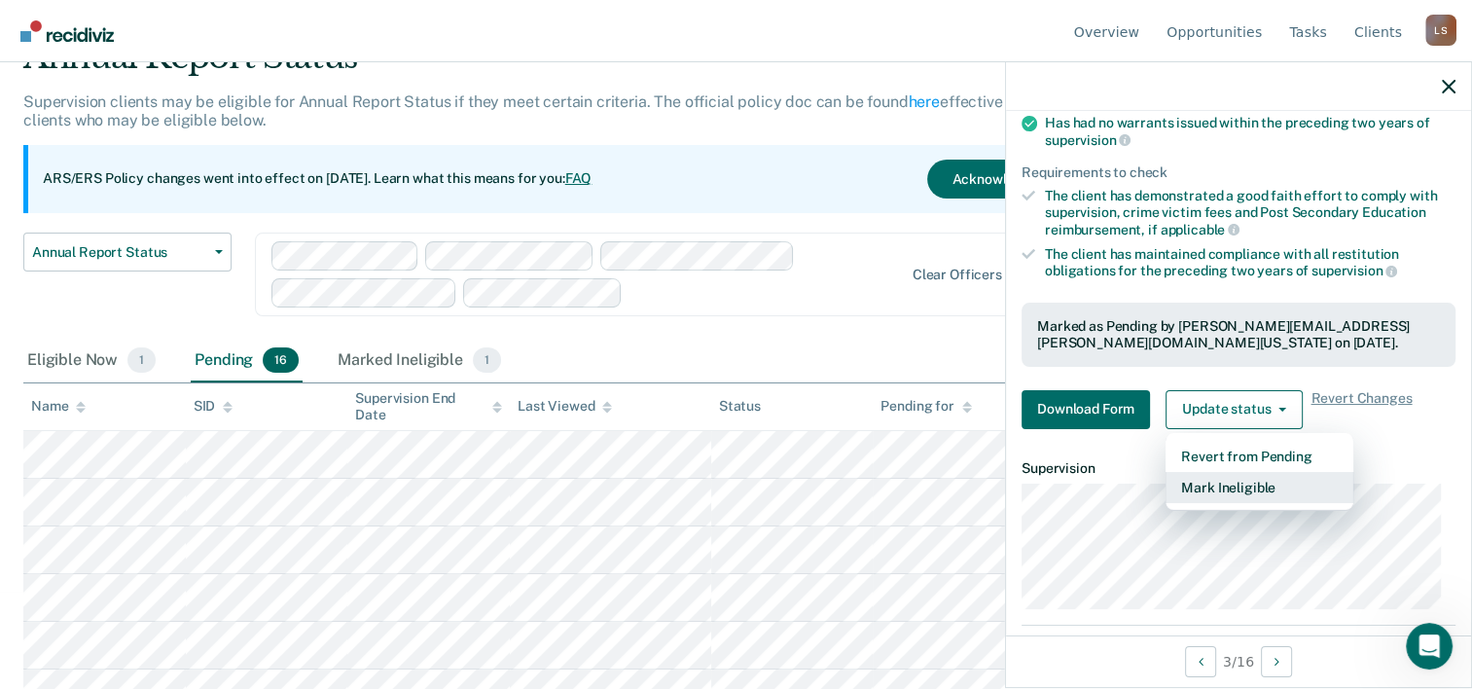
click at [1222, 483] on button "Mark Ineligible" at bounding box center [1259, 487] width 188 height 31
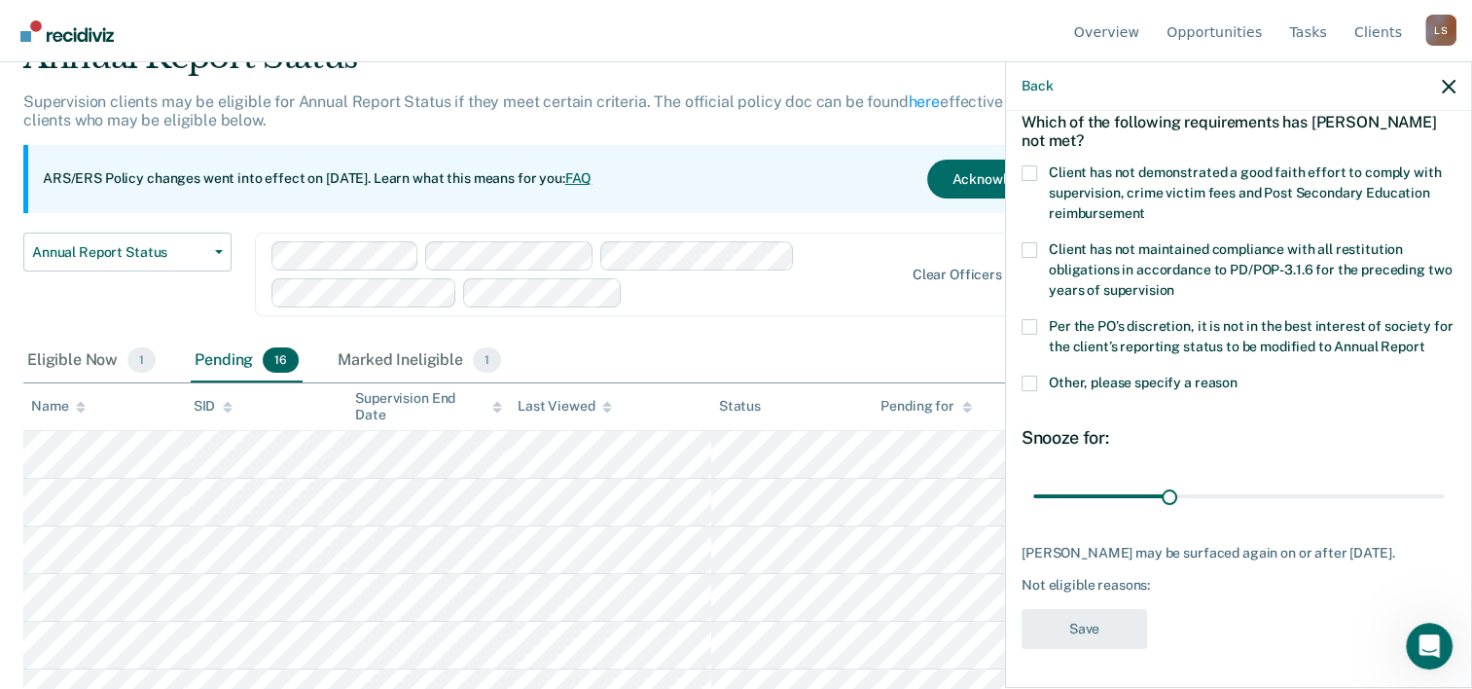
scroll to position [127, 0]
click at [1028, 165] on span at bounding box center [1029, 173] width 16 height 16
click at [1145, 206] on input "Client has not demonstrated a good faith effort to comply with supervision, cri…" at bounding box center [1145, 206] width 0 height 0
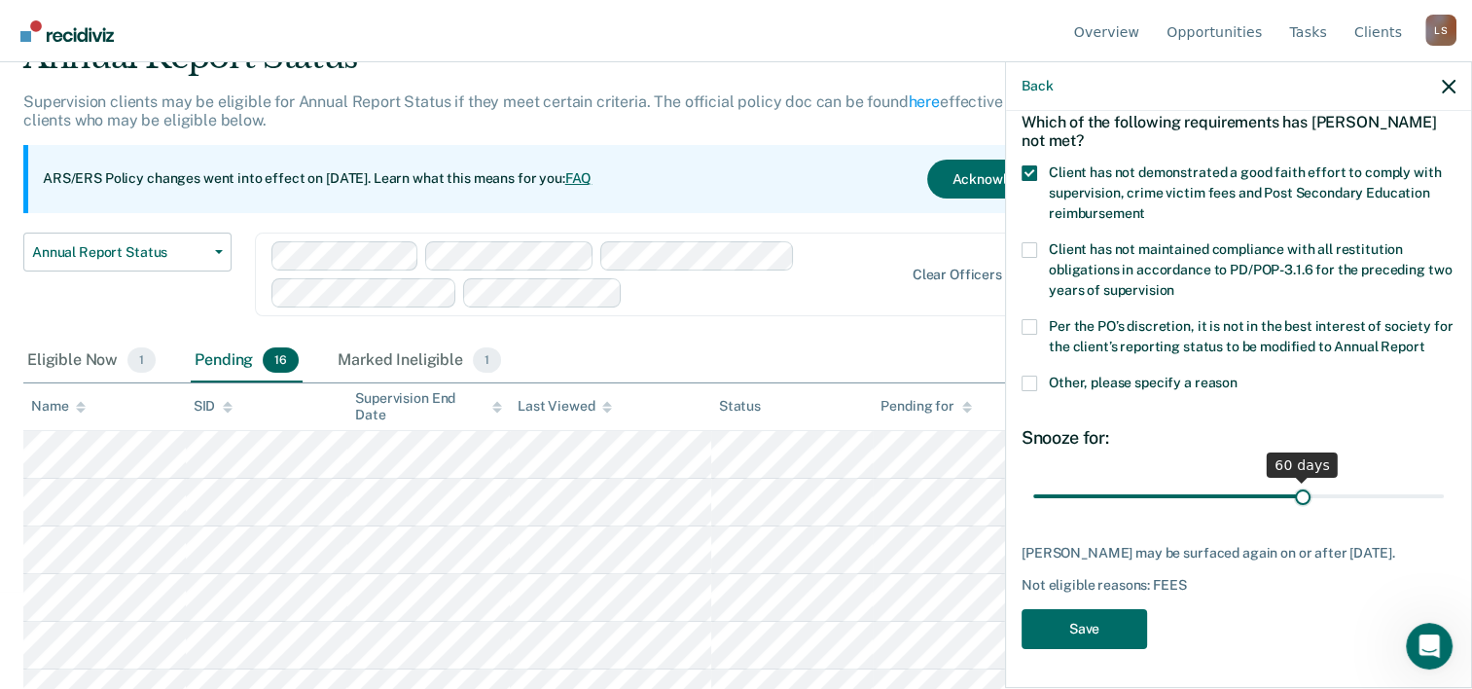
drag, startPoint x: 1163, startPoint y: 480, endPoint x: 1292, endPoint y: 483, distance: 128.4
type input "60"
click at [1292, 483] on input "range" at bounding box center [1238, 497] width 411 height 34
click at [1247, 622] on div "RC Which of the following requirements has [PERSON_NAME] not met? Client has no…" at bounding box center [1238, 351] width 434 height 620
click at [1096, 639] on button "Save" at bounding box center [1083, 629] width 125 height 40
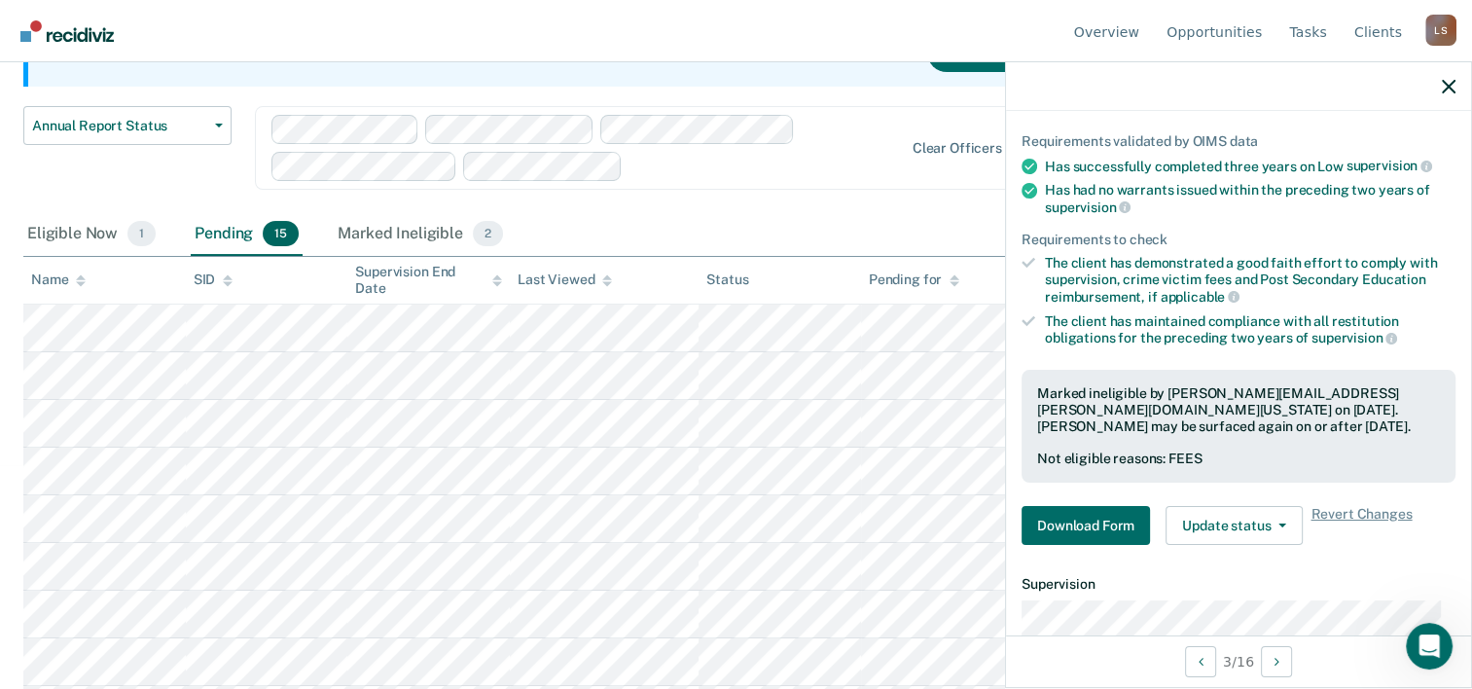
scroll to position [292, 0]
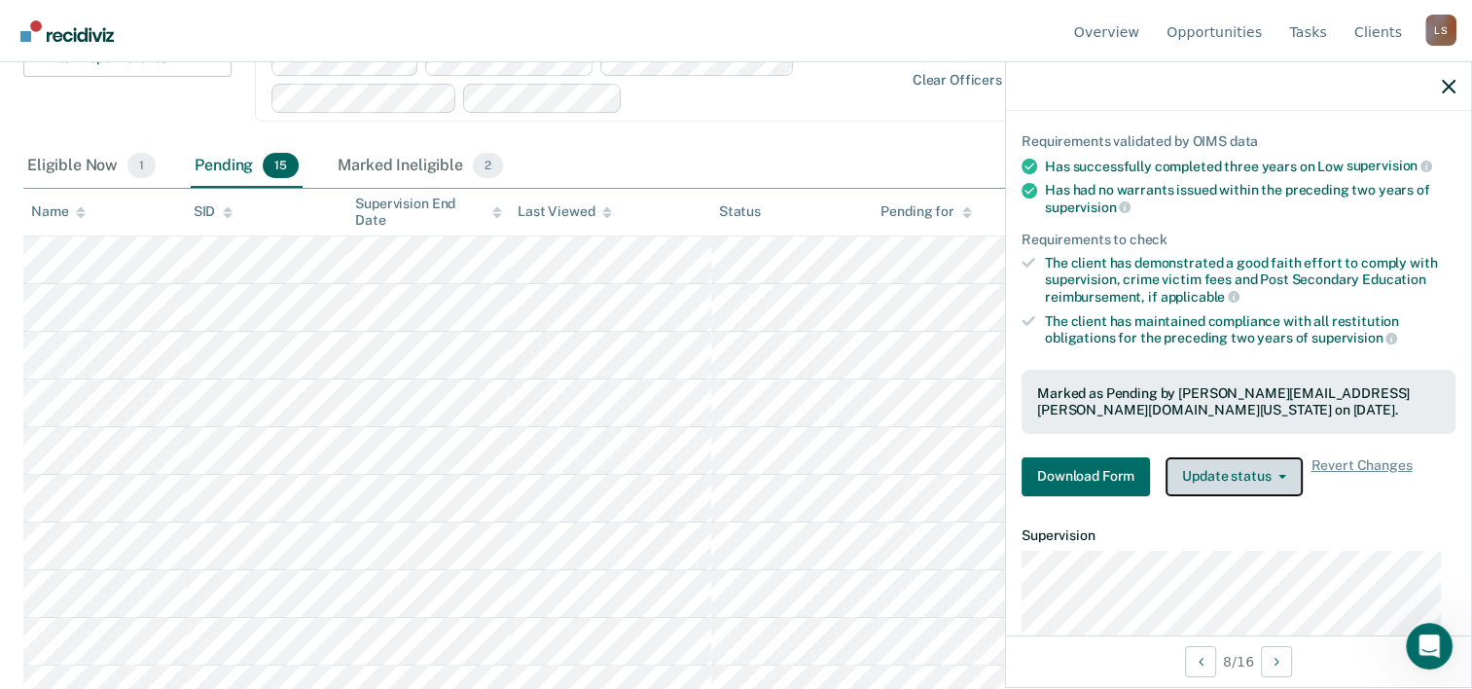
click at [1214, 470] on button "Update status" at bounding box center [1233, 476] width 137 height 39
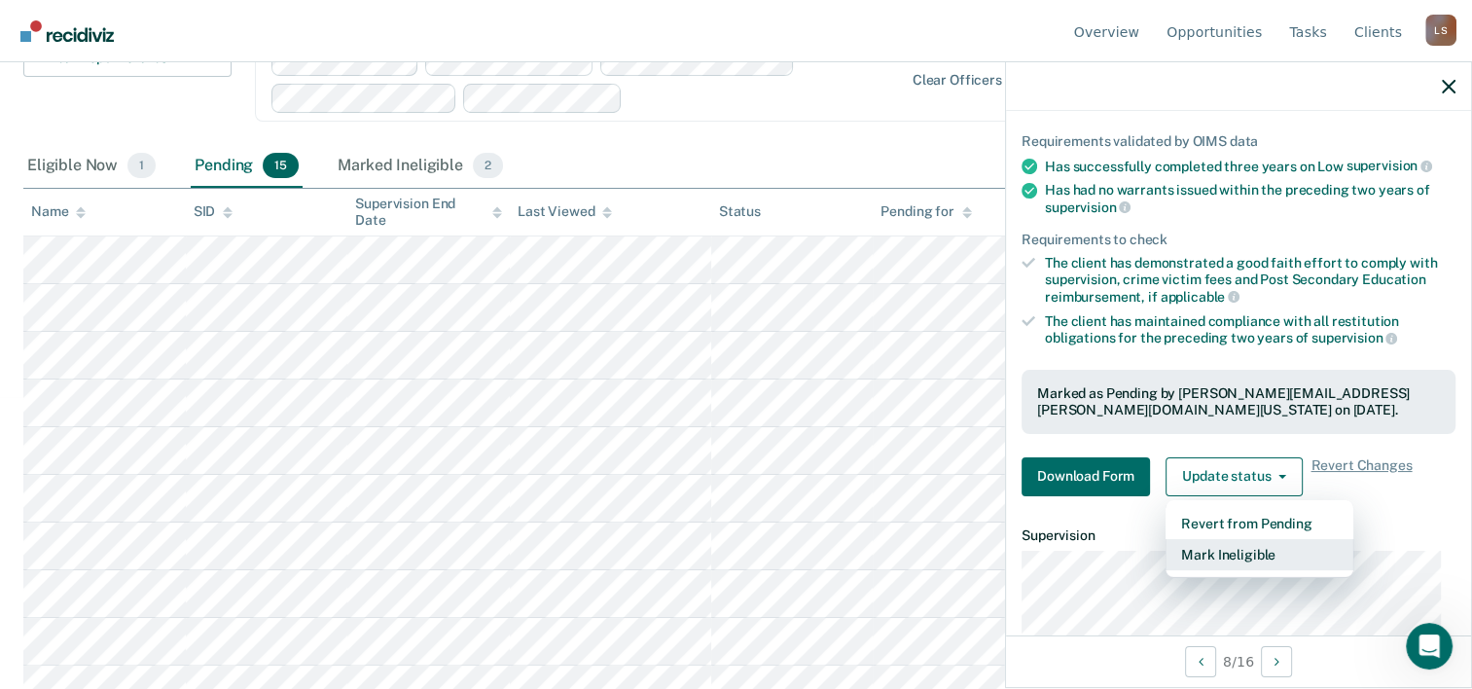
click at [1236, 555] on button "Mark Ineligible" at bounding box center [1259, 554] width 188 height 31
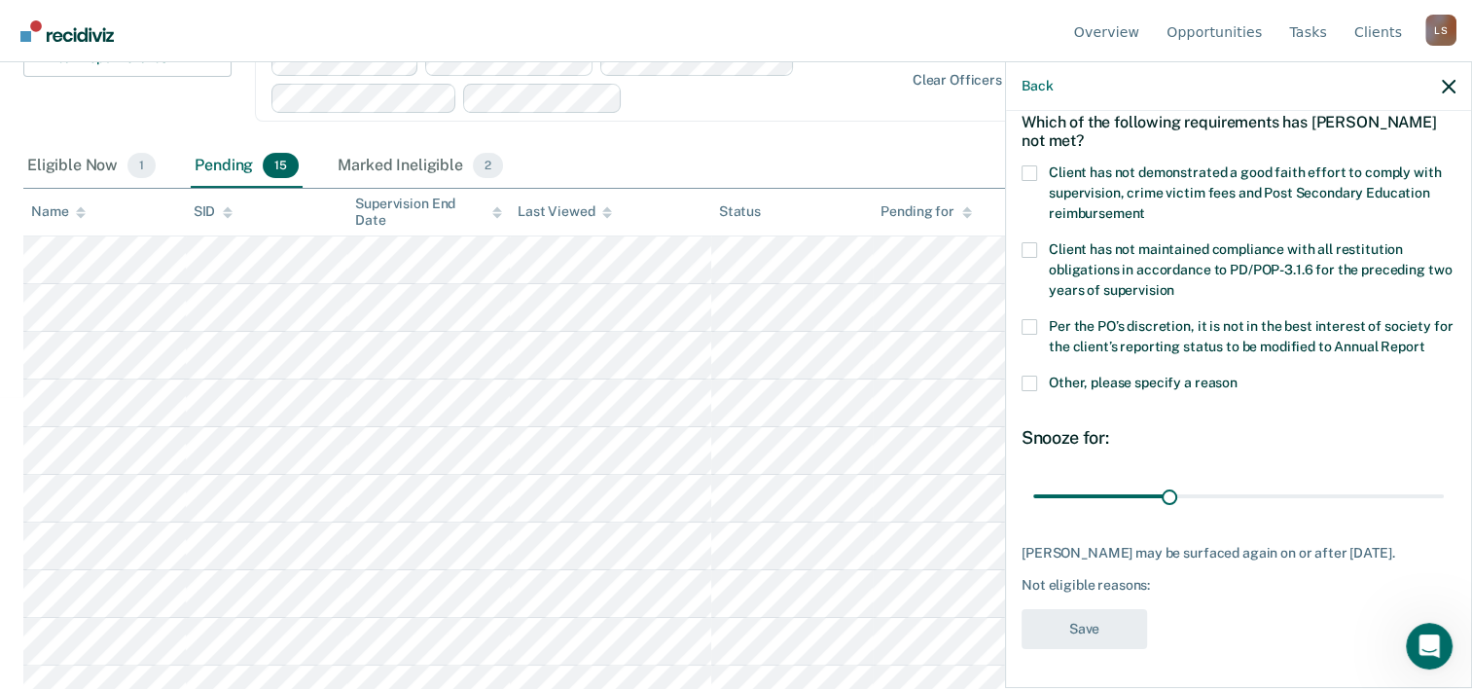
click at [1031, 165] on span at bounding box center [1029, 173] width 16 height 16
click at [1145, 206] on input "Client has not demonstrated a good faith effort to comply with supervision, cri…" at bounding box center [1145, 206] width 0 height 0
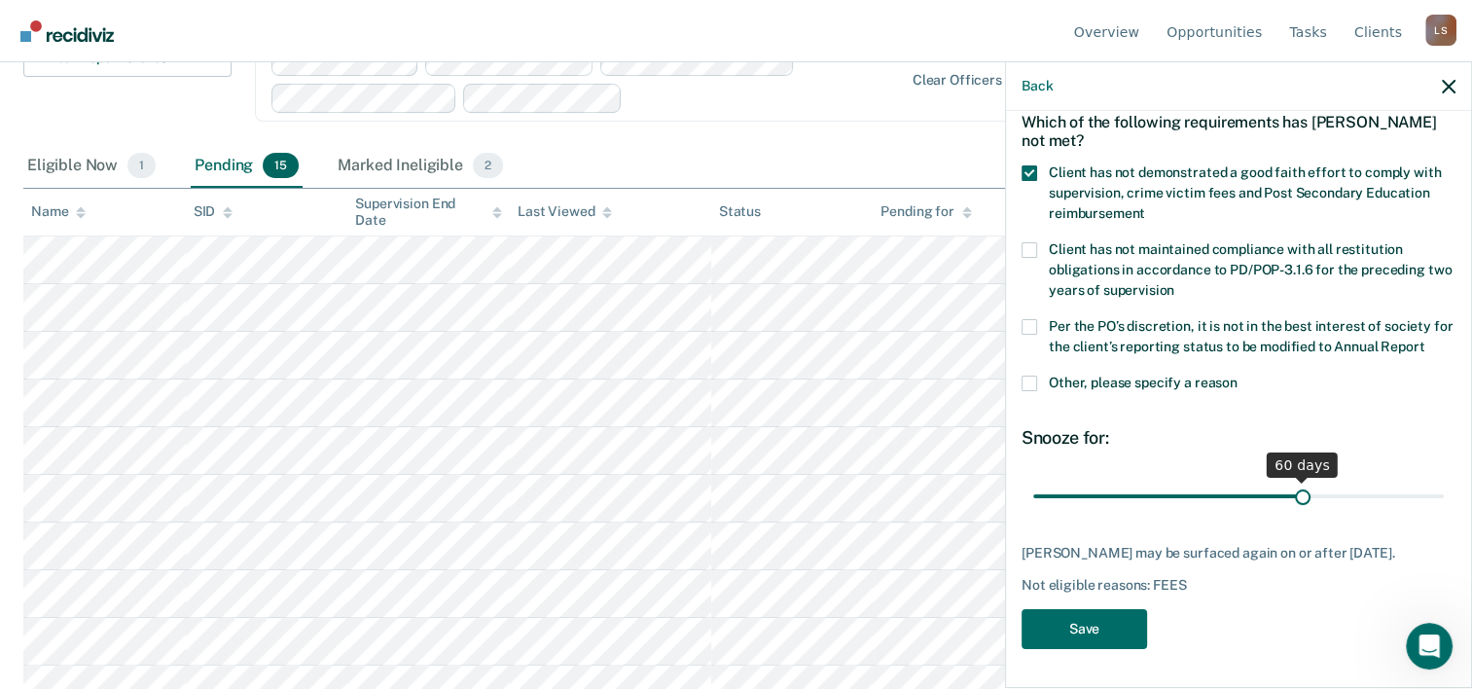
drag, startPoint x: 1163, startPoint y: 479, endPoint x: 1292, endPoint y: 477, distance: 128.4
type input "60"
click at [1292, 480] on input "range" at bounding box center [1238, 497] width 411 height 34
click at [1106, 636] on button "Save" at bounding box center [1083, 629] width 125 height 40
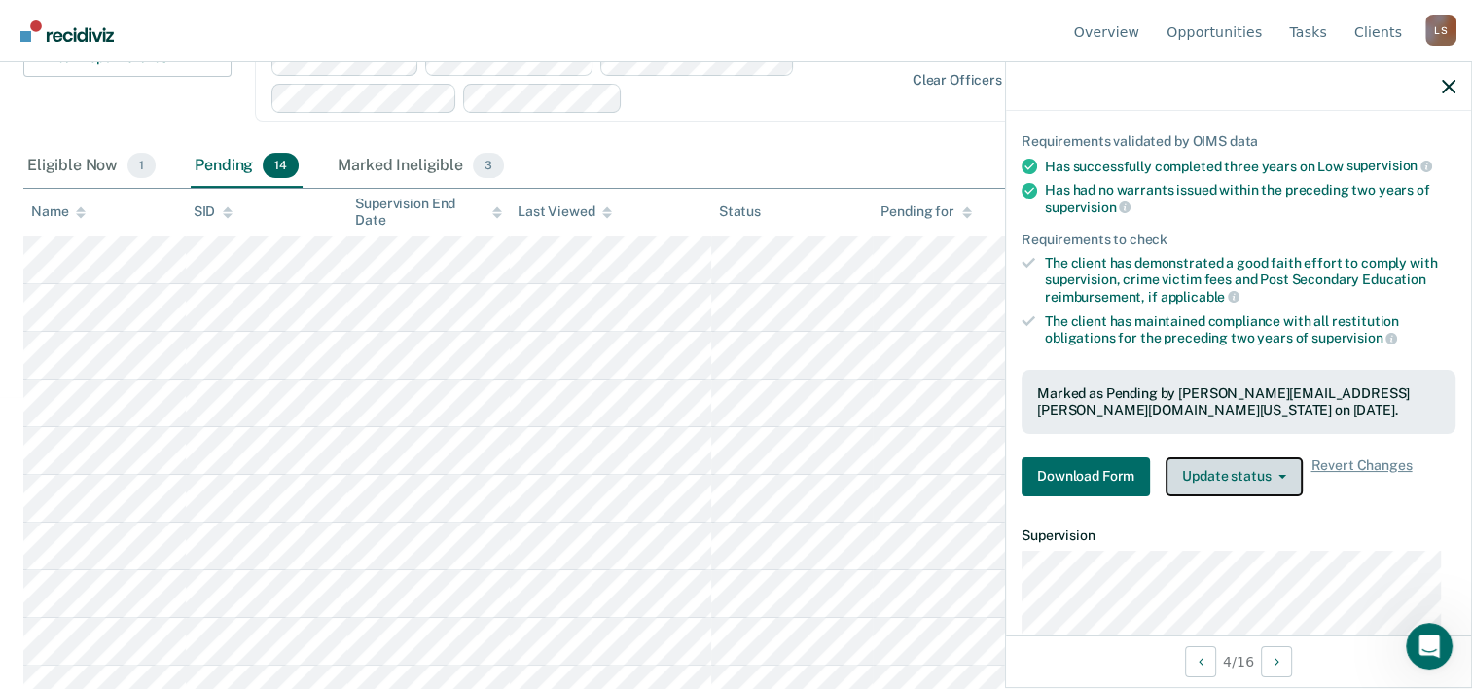
click at [1227, 471] on button "Update status" at bounding box center [1233, 476] width 137 height 39
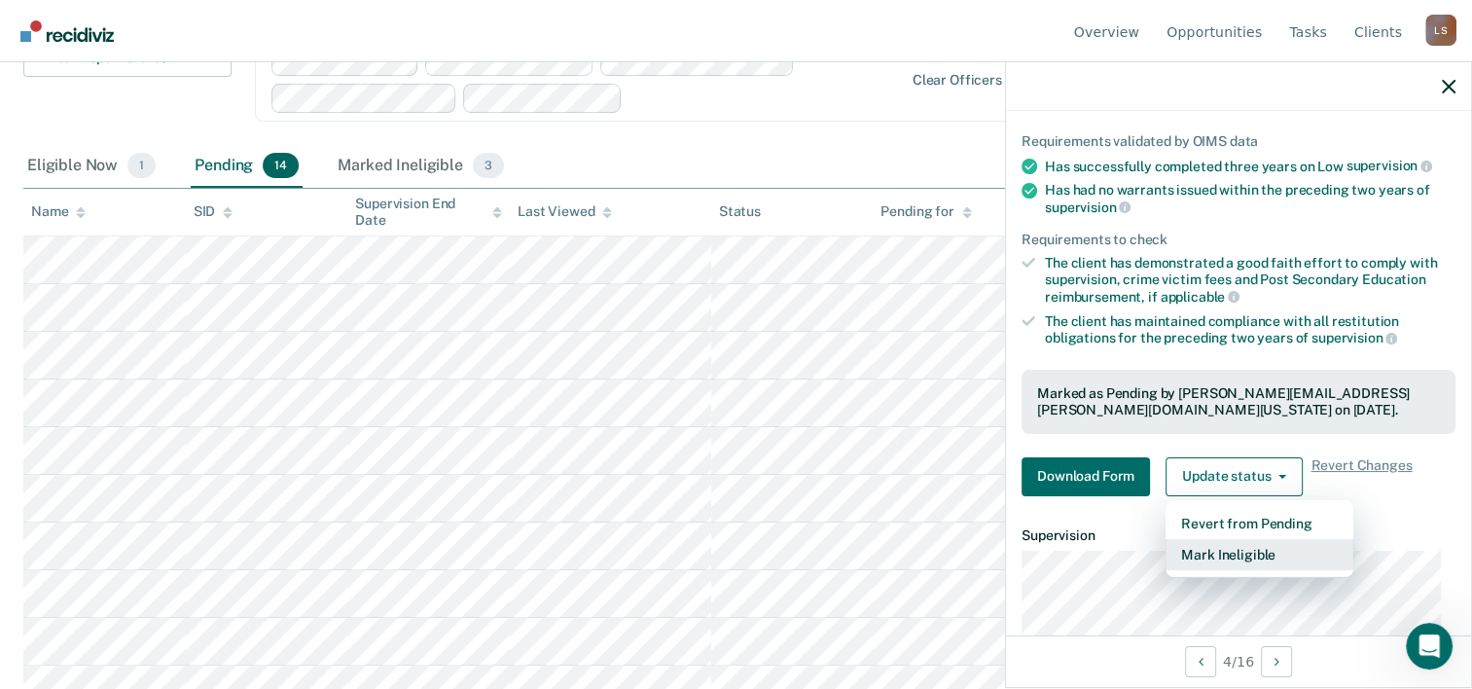
click at [1245, 544] on button "Mark Ineligible" at bounding box center [1259, 554] width 188 height 31
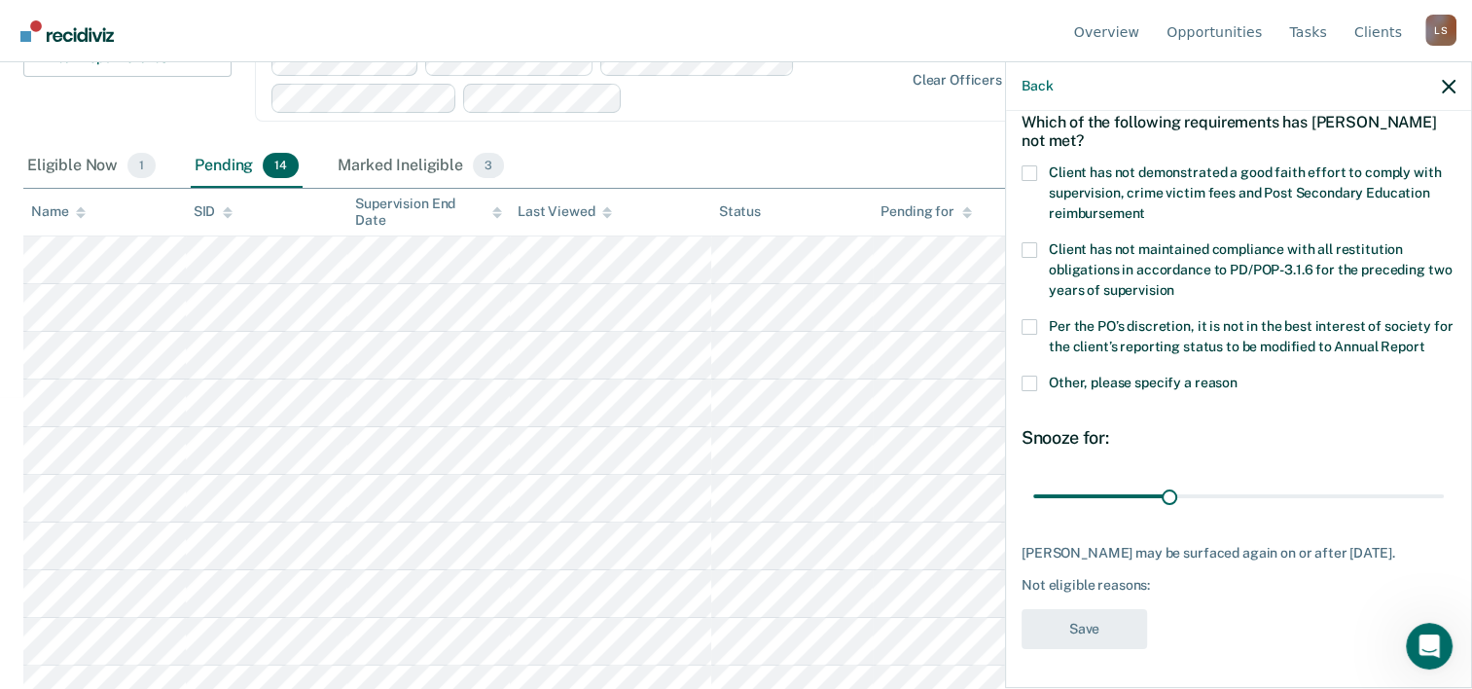
click at [1031, 165] on span at bounding box center [1029, 173] width 16 height 16
click at [1145, 206] on input "Client has not demonstrated a good faith effort to comply with supervision, cri…" at bounding box center [1145, 206] width 0 height 0
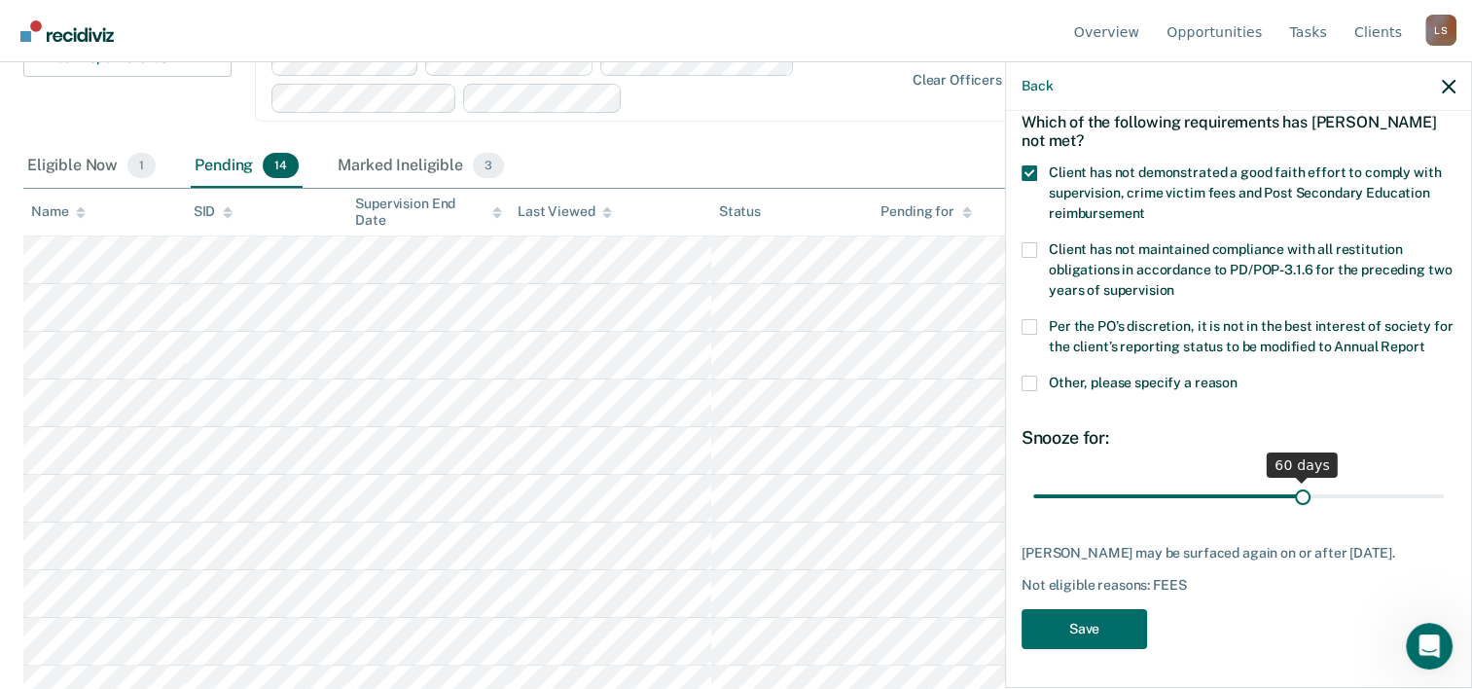
drag, startPoint x: 1163, startPoint y: 496, endPoint x: 1292, endPoint y: 498, distance: 128.4
type input "60"
click at [1292, 498] on input "range" at bounding box center [1238, 497] width 411 height 34
click at [1115, 635] on button "Save" at bounding box center [1083, 629] width 125 height 40
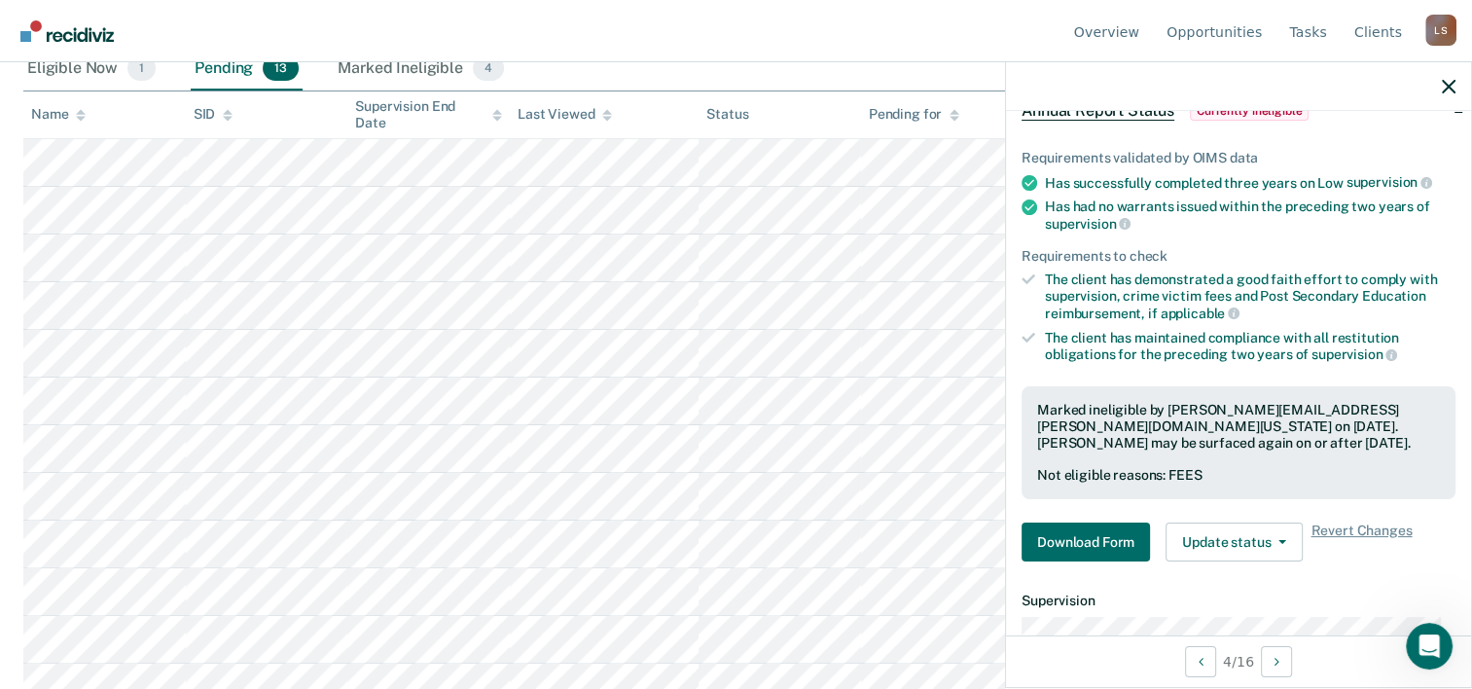
scroll to position [456, 0]
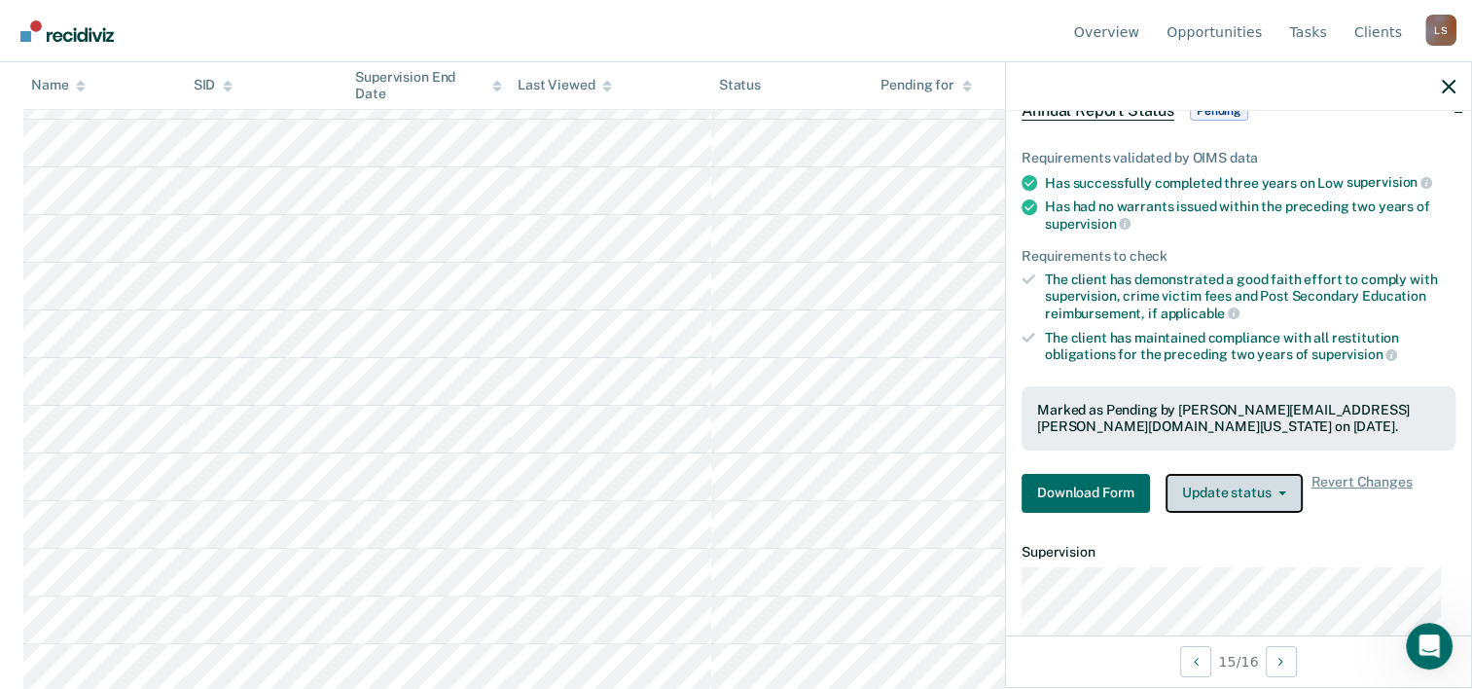
click at [1255, 496] on button "Update status" at bounding box center [1233, 493] width 137 height 39
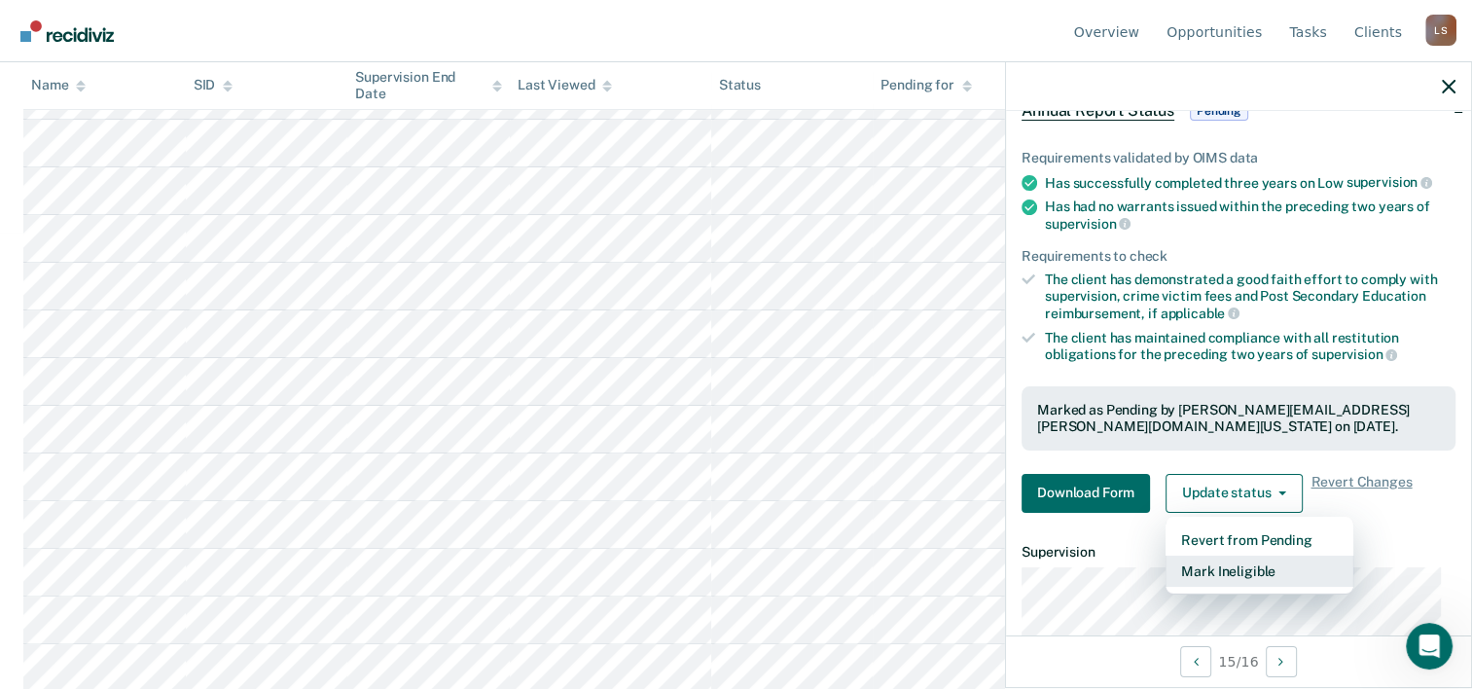
click at [1257, 568] on button "Mark Ineligible" at bounding box center [1259, 570] width 188 height 31
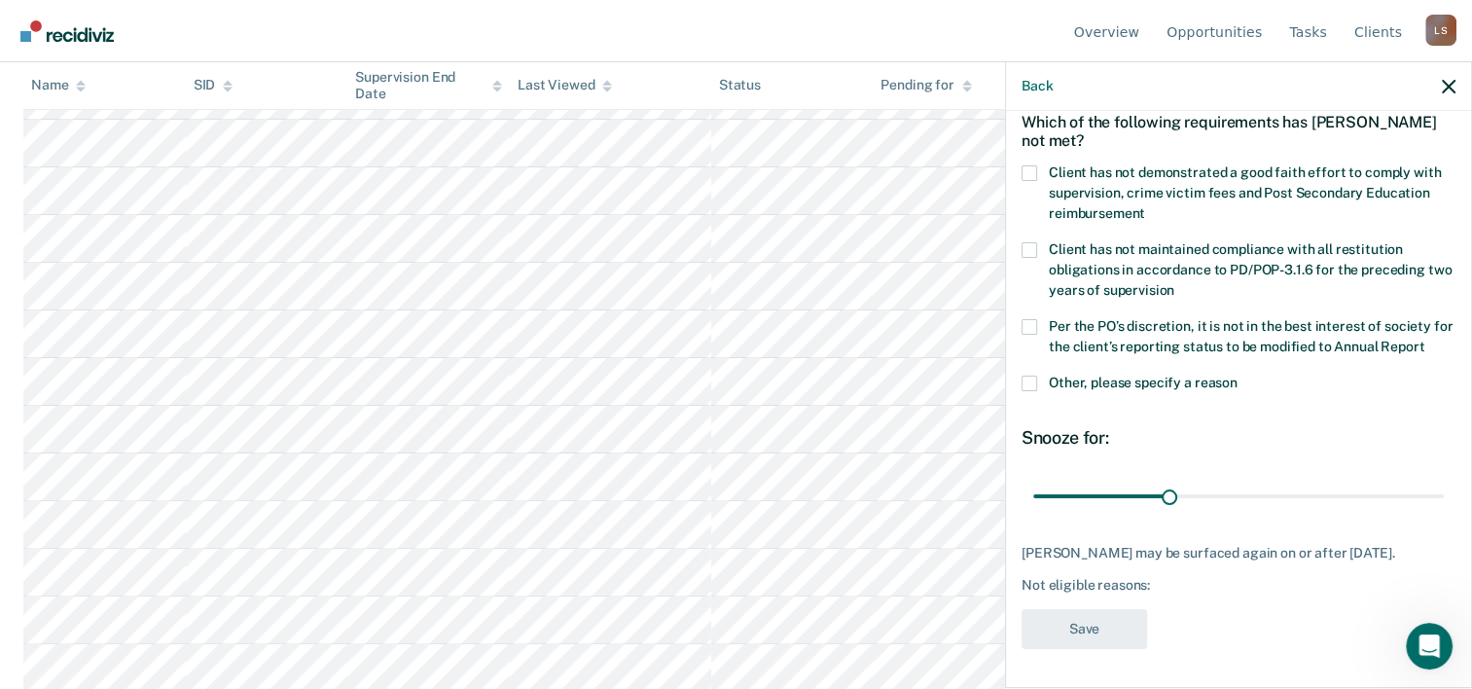
click at [1033, 165] on span at bounding box center [1029, 173] width 16 height 16
click at [1145, 206] on input "Client has not demonstrated a good faith effort to comply with supervision, cri…" at bounding box center [1145, 206] width 0 height 0
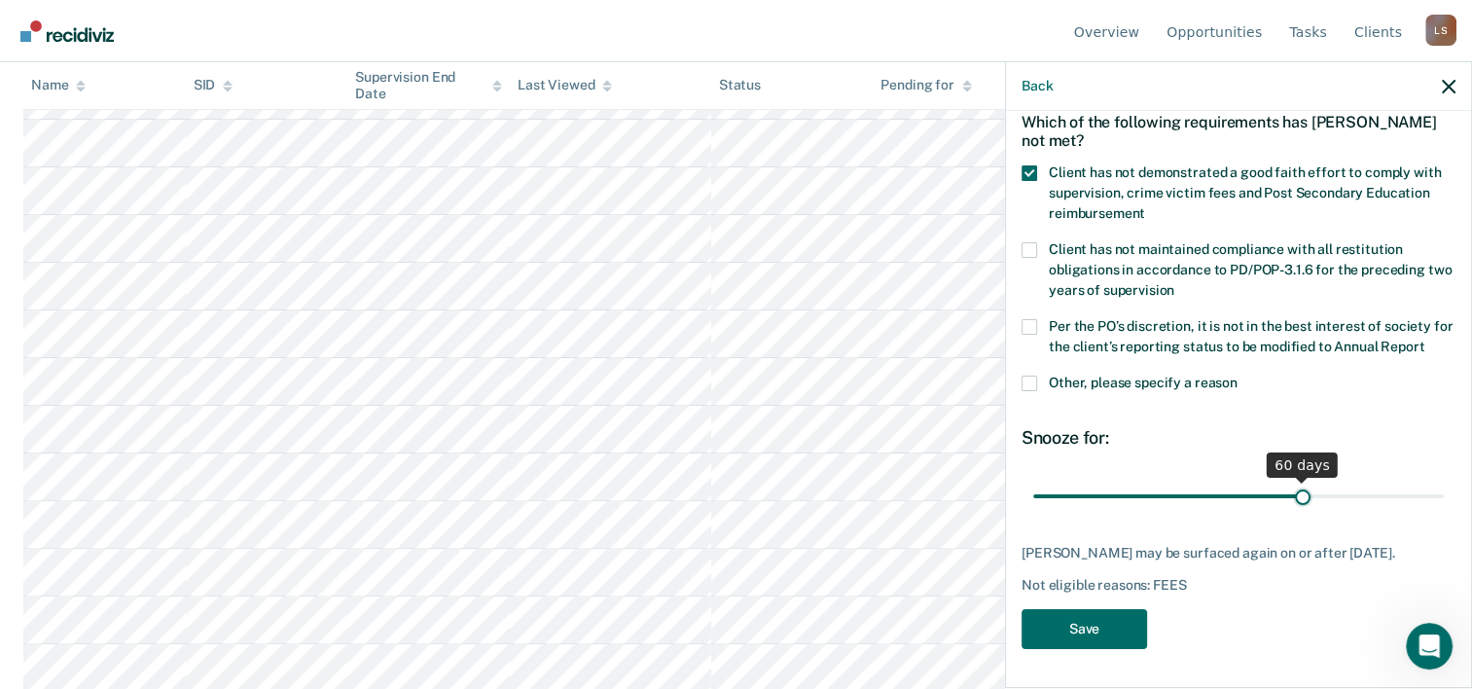
drag, startPoint x: 1160, startPoint y: 494, endPoint x: 1292, endPoint y: 503, distance: 132.6
type input "60"
click at [1292, 503] on input "range" at bounding box center [1238, 497] width 411 height 34
click at [1093, 648] on button "Save" at bounding box center [1083, 629] width 125 height 40
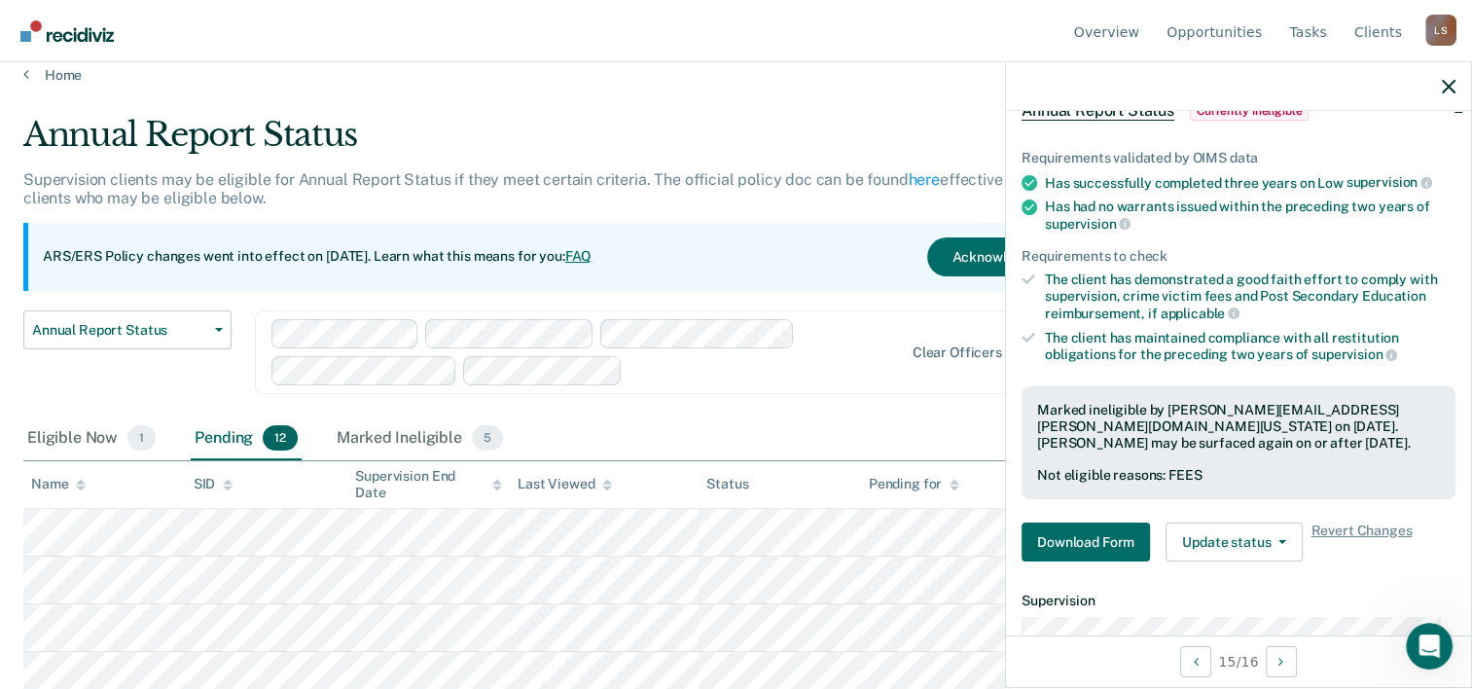
scroll to position [0, 0]
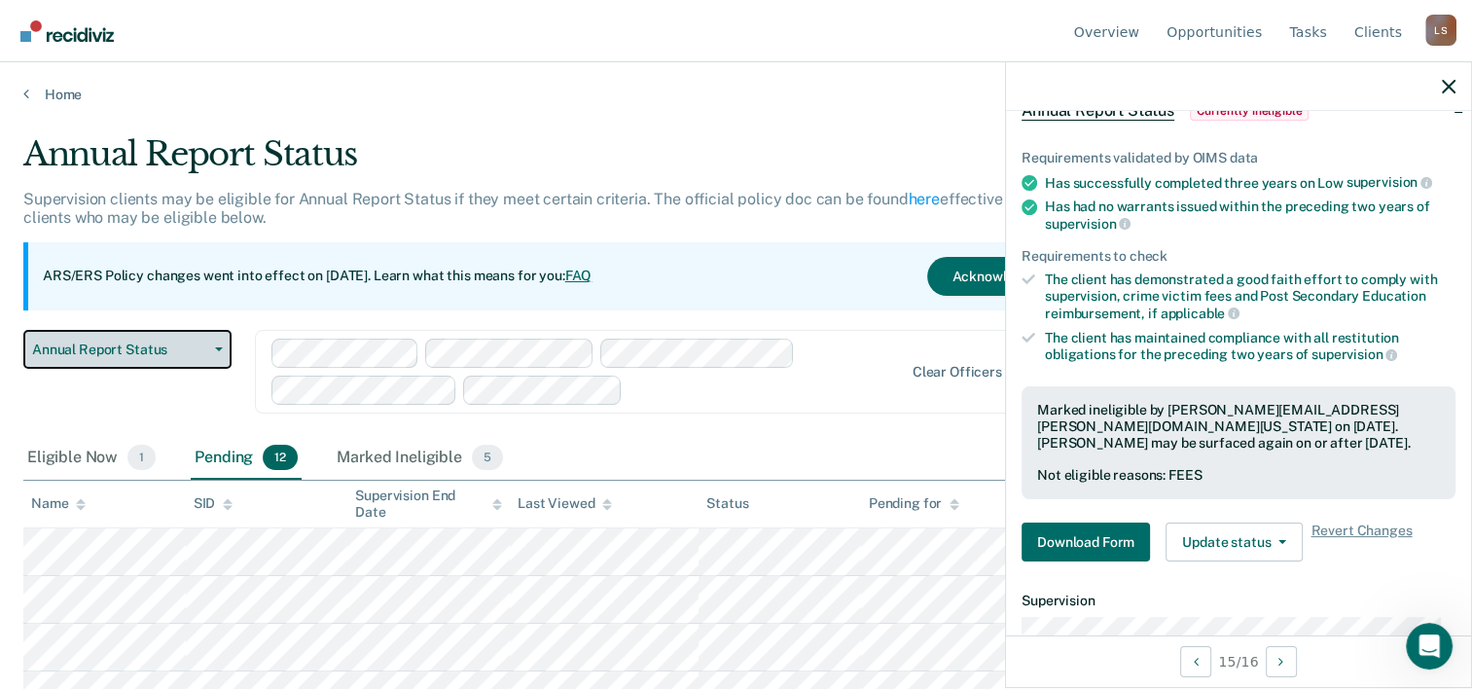
click at [110, 346] on span "Annual Report Status" at bounding box center [119, 349] width 175 height 17
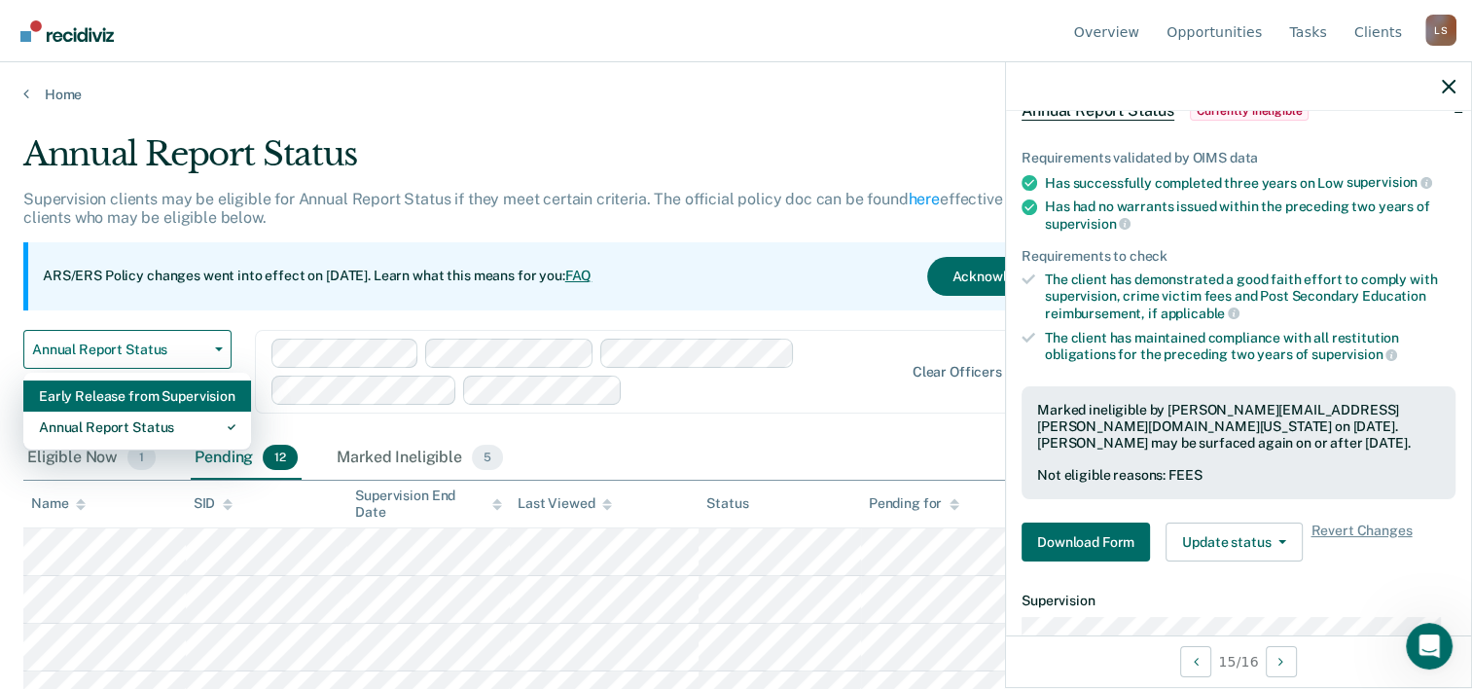
click at [112, 404] on div "Early Release from Supervision" at bounding box center [137, 395] width 197 height 31
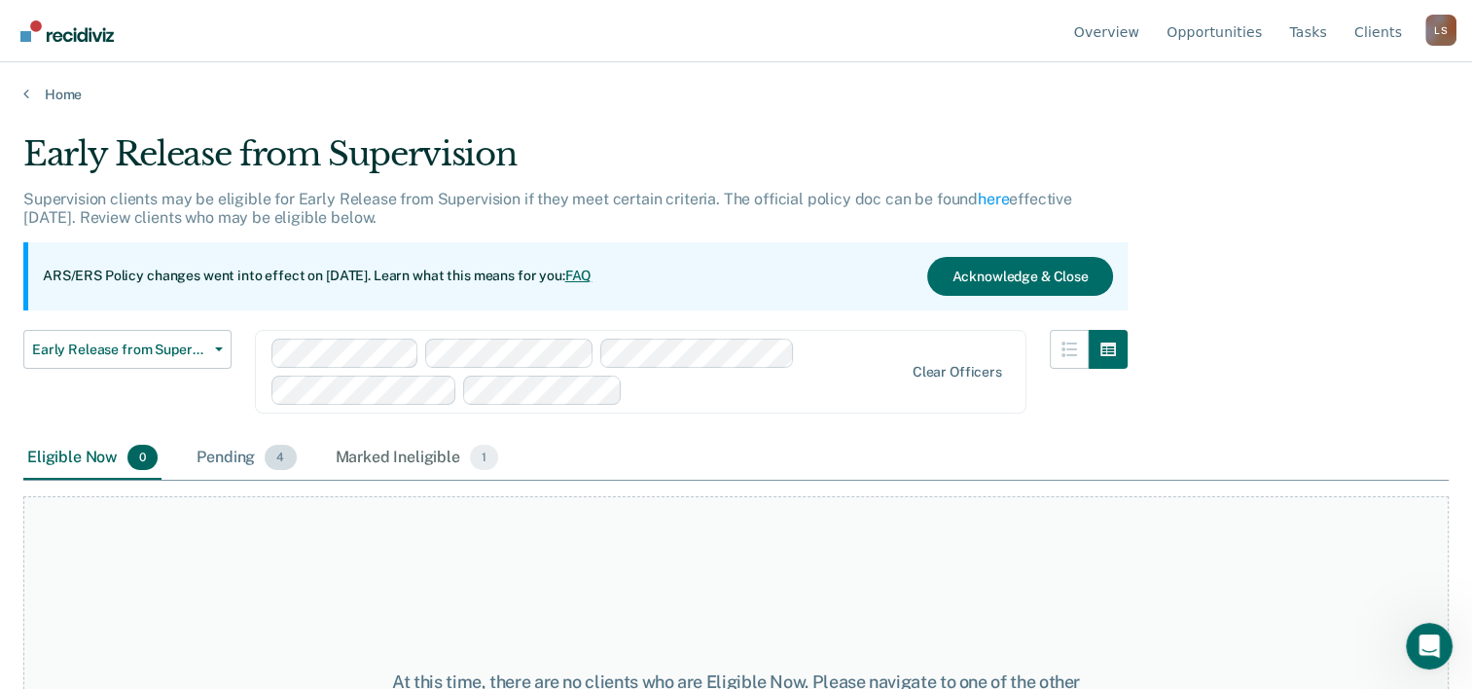
click at [254, 458] on div "Pending 4" at bounding box center [246, 458] width 107 height 43
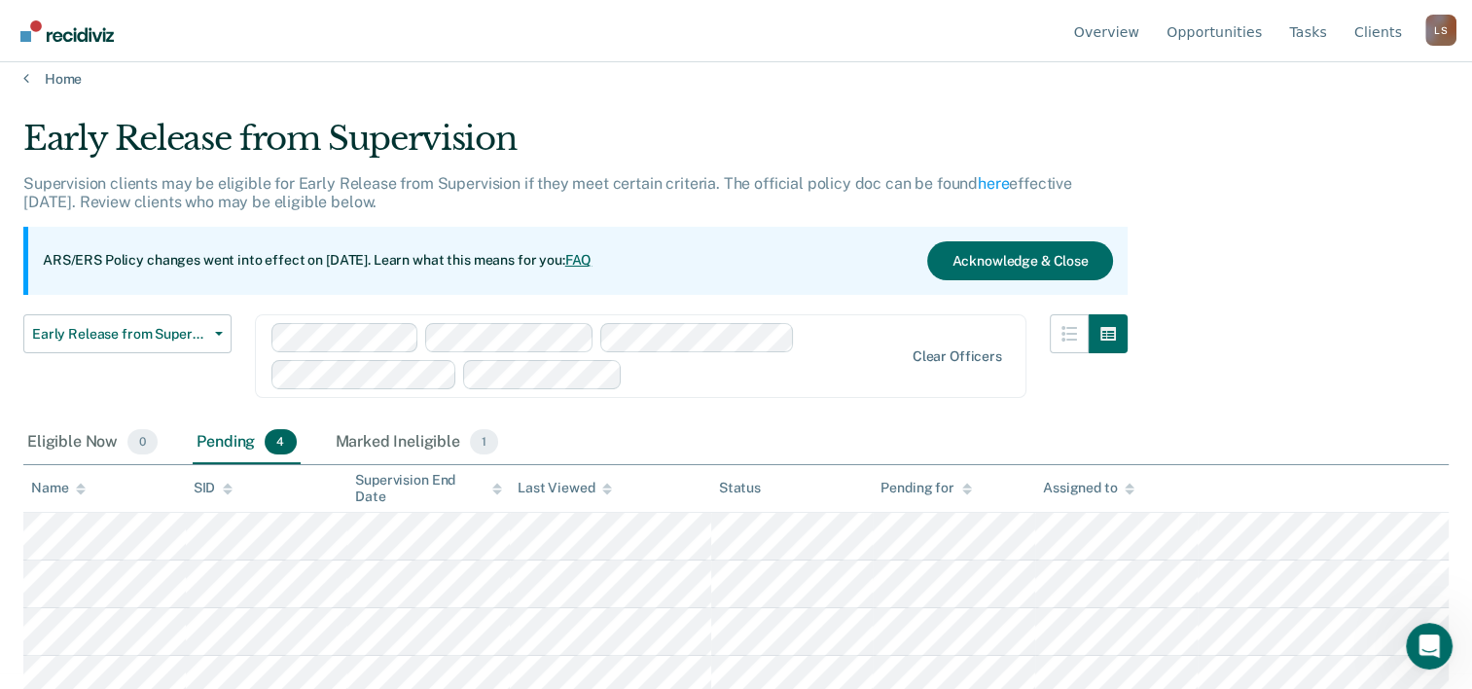
scroll to position [27, 0]
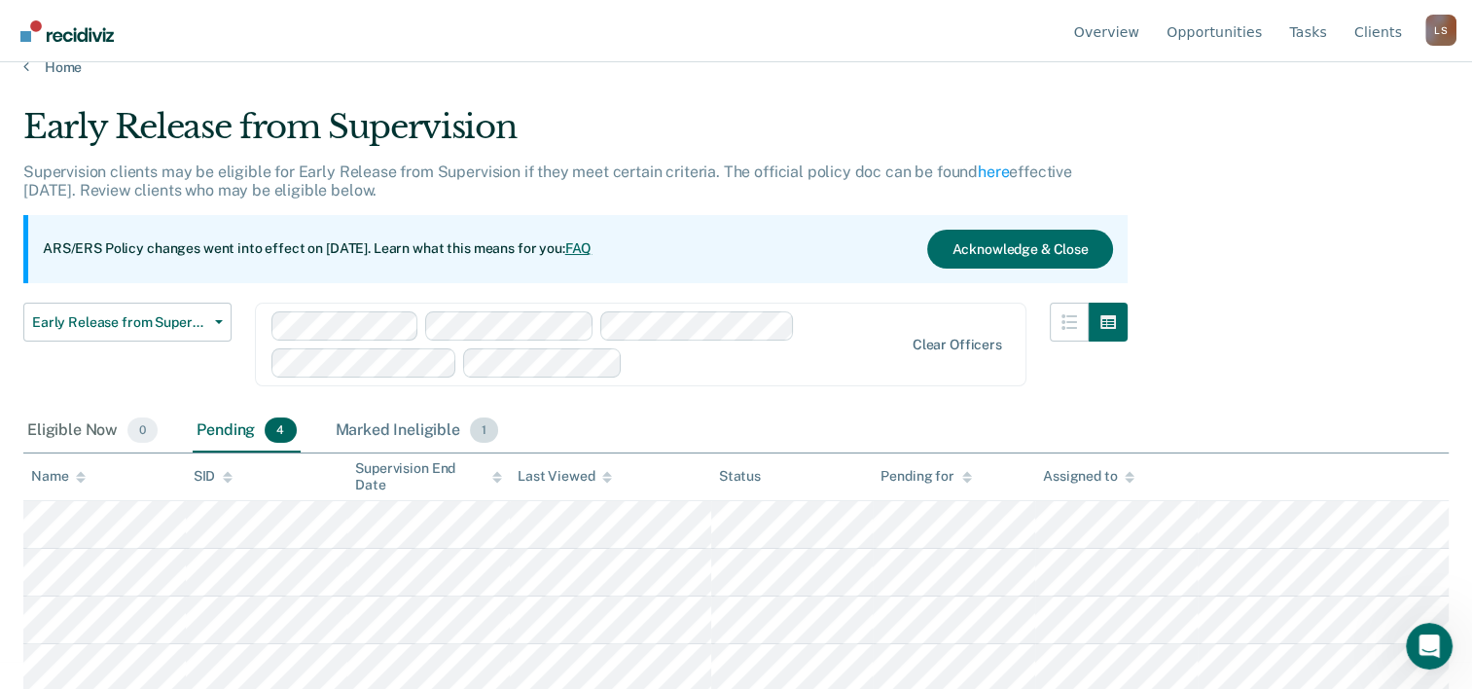
click at [432, 421] on div "Marked Ineligible 1" at bounding box center [417, 431] width 171 height 43
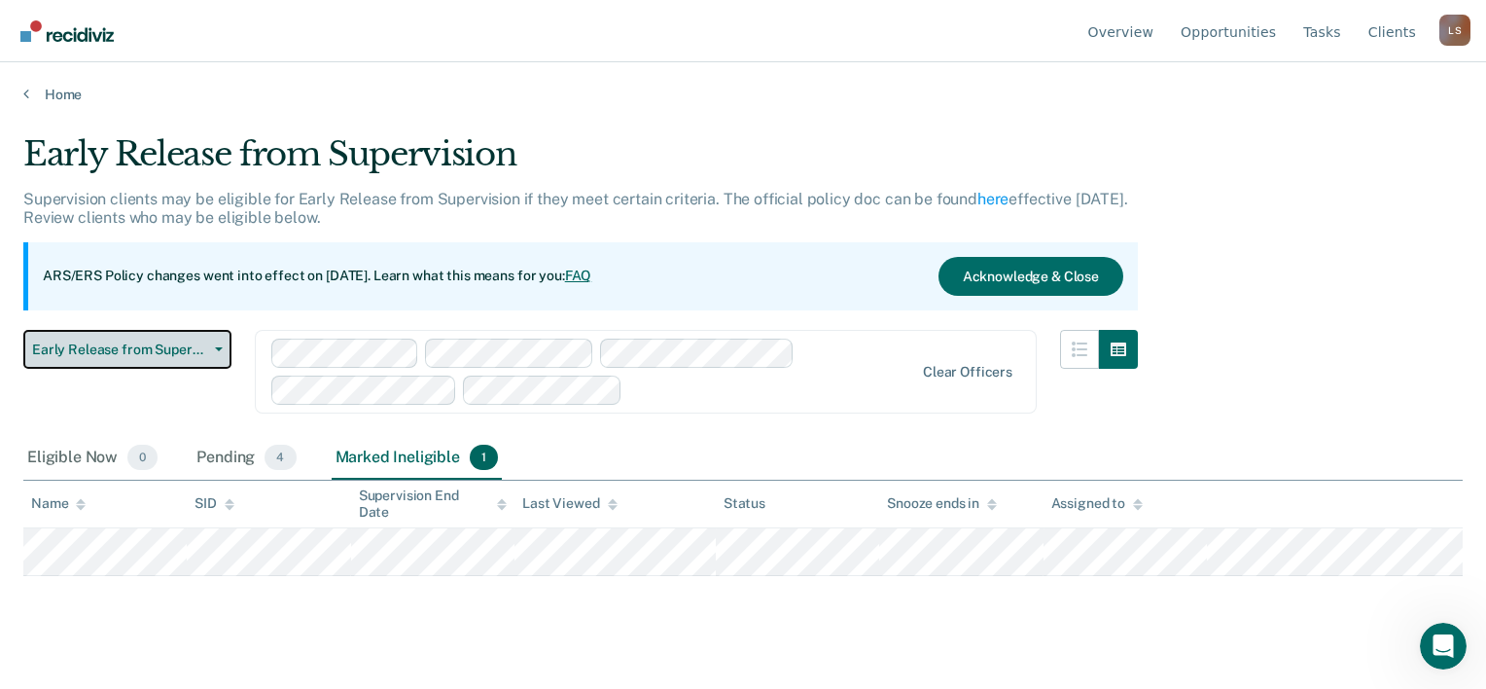
click at [160, 351] on span "Early Release from Supervision" at bounding box center [119, 349] width 175 height 17
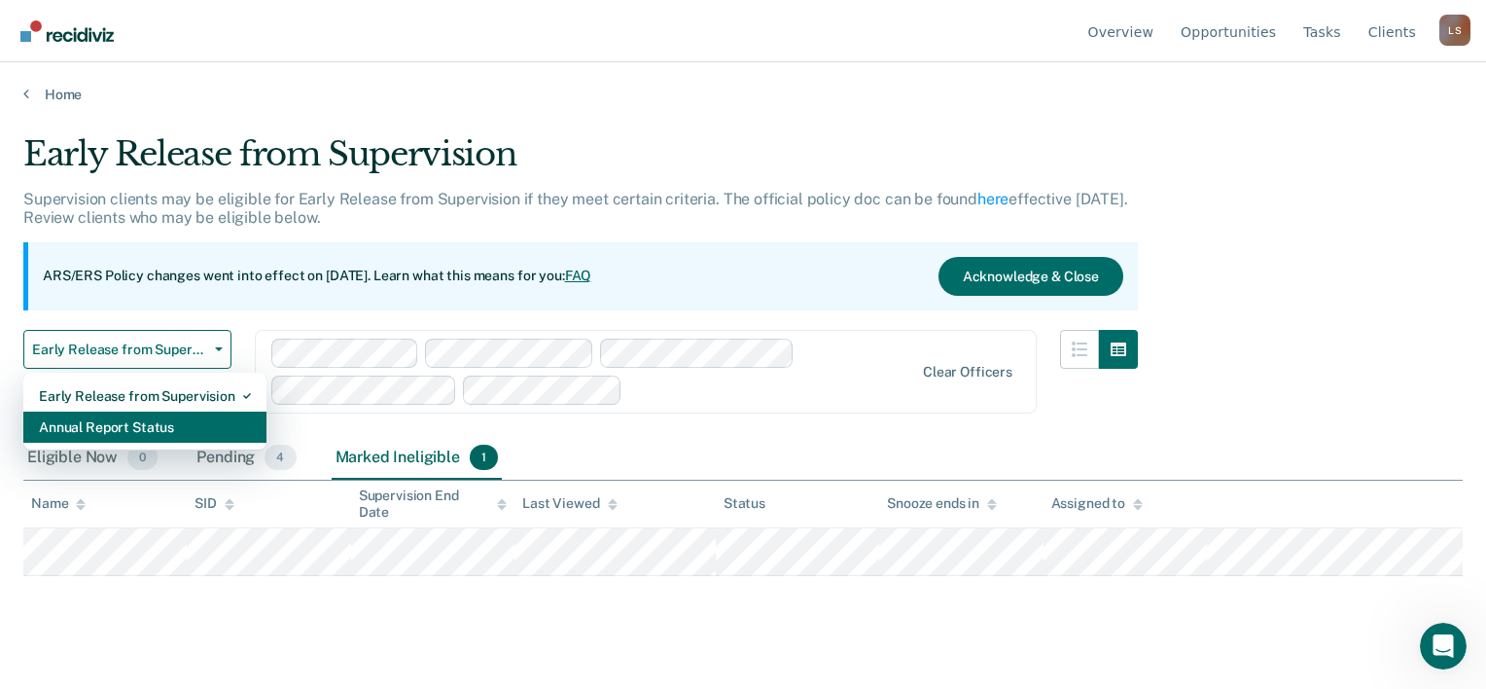
click at [163, 431] on div "Annual Report Status" at bounding box center [145, 427] width 212 height 31
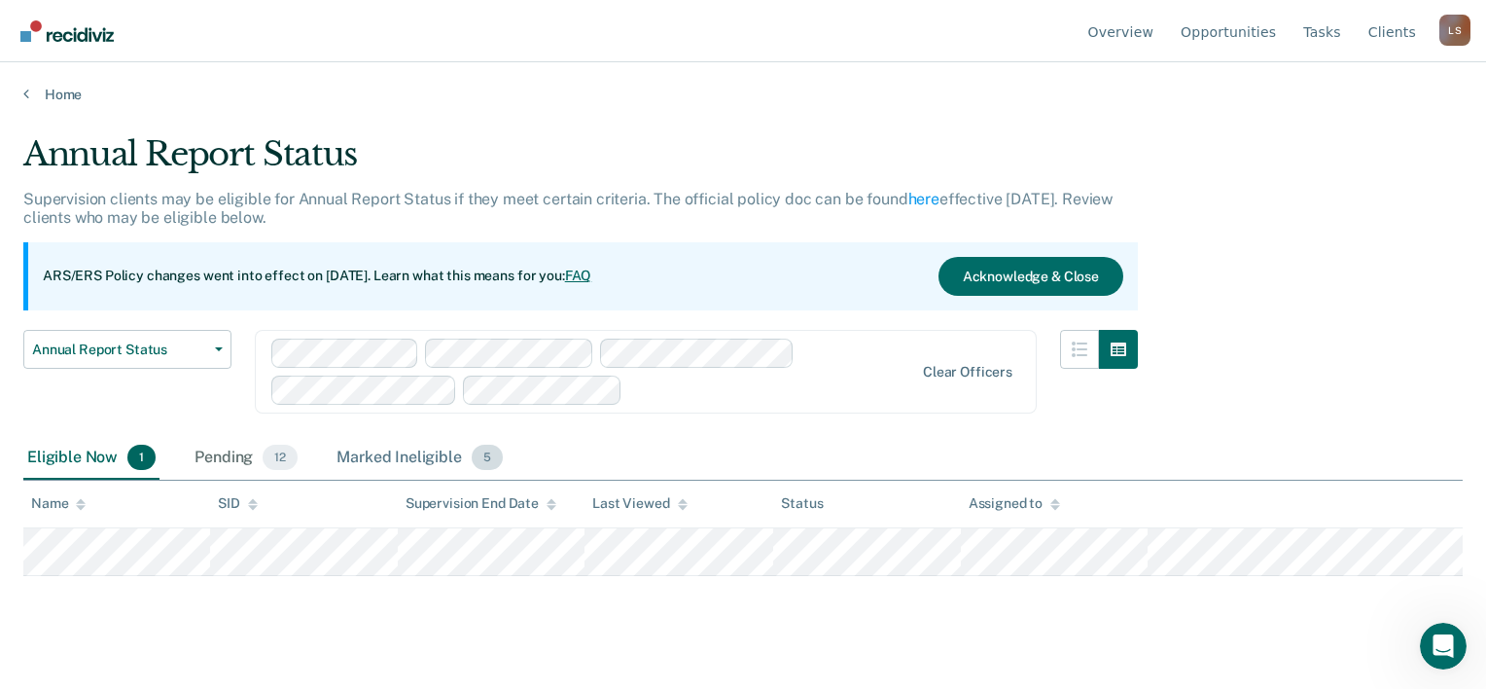
click at [413, 455] on div "Marked Ineligible 5" at bounding box center [420, 458] width 174 height 43
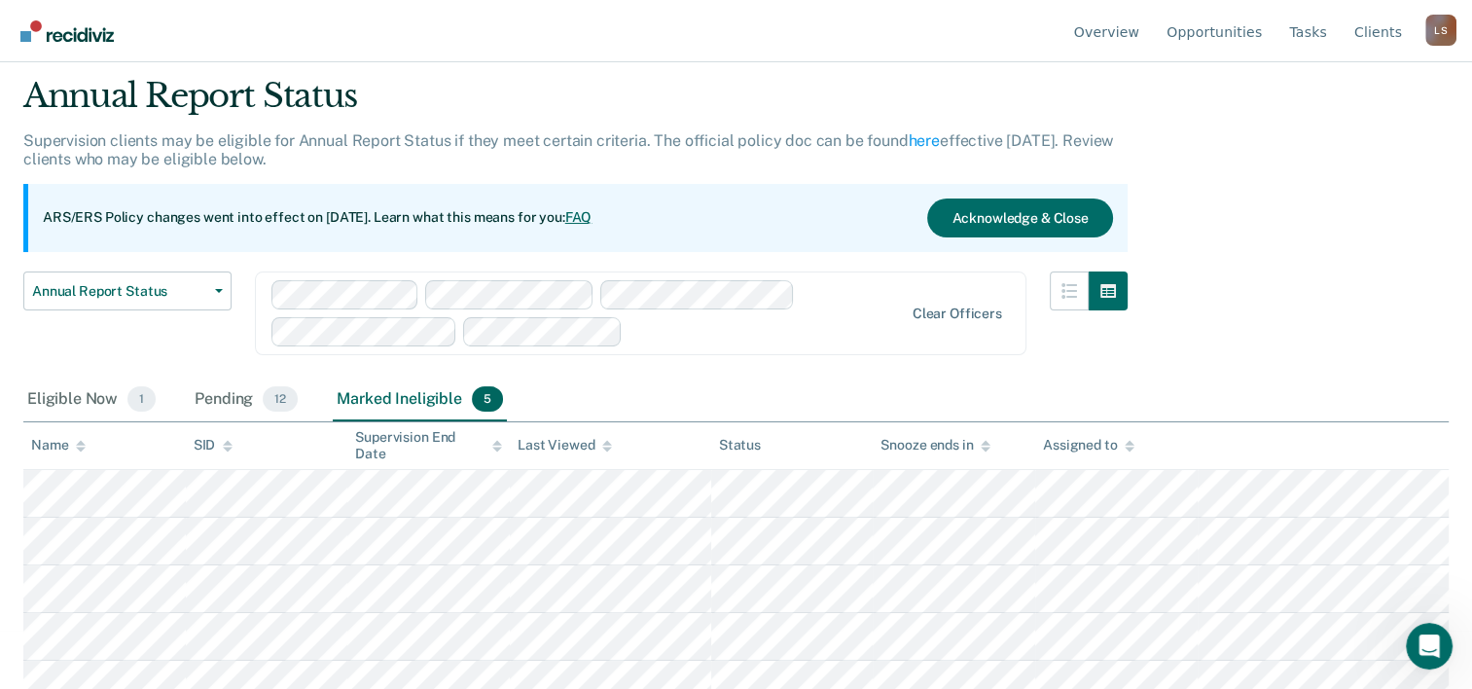
scroll to position [75, 0]
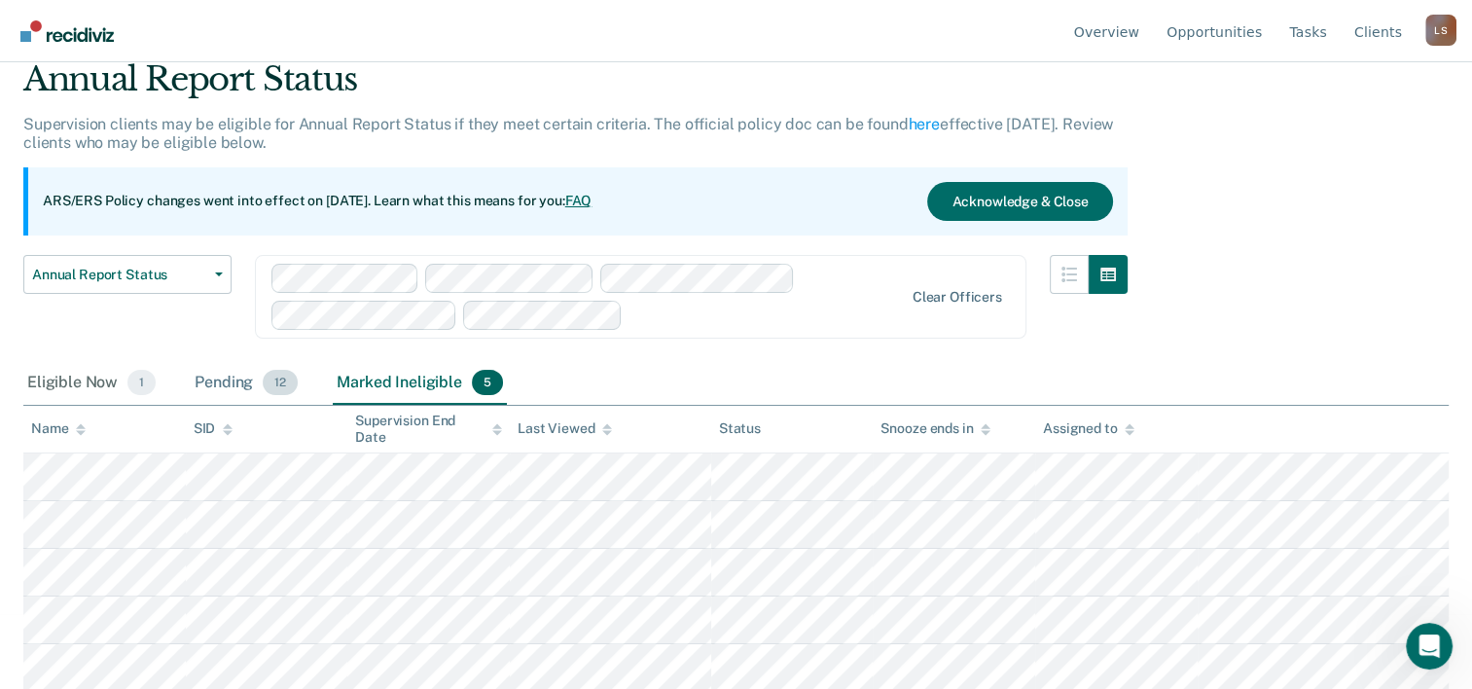
click at [226, 373] on div "Pending 12" at bounding box center [246, 383] width 111 height 43
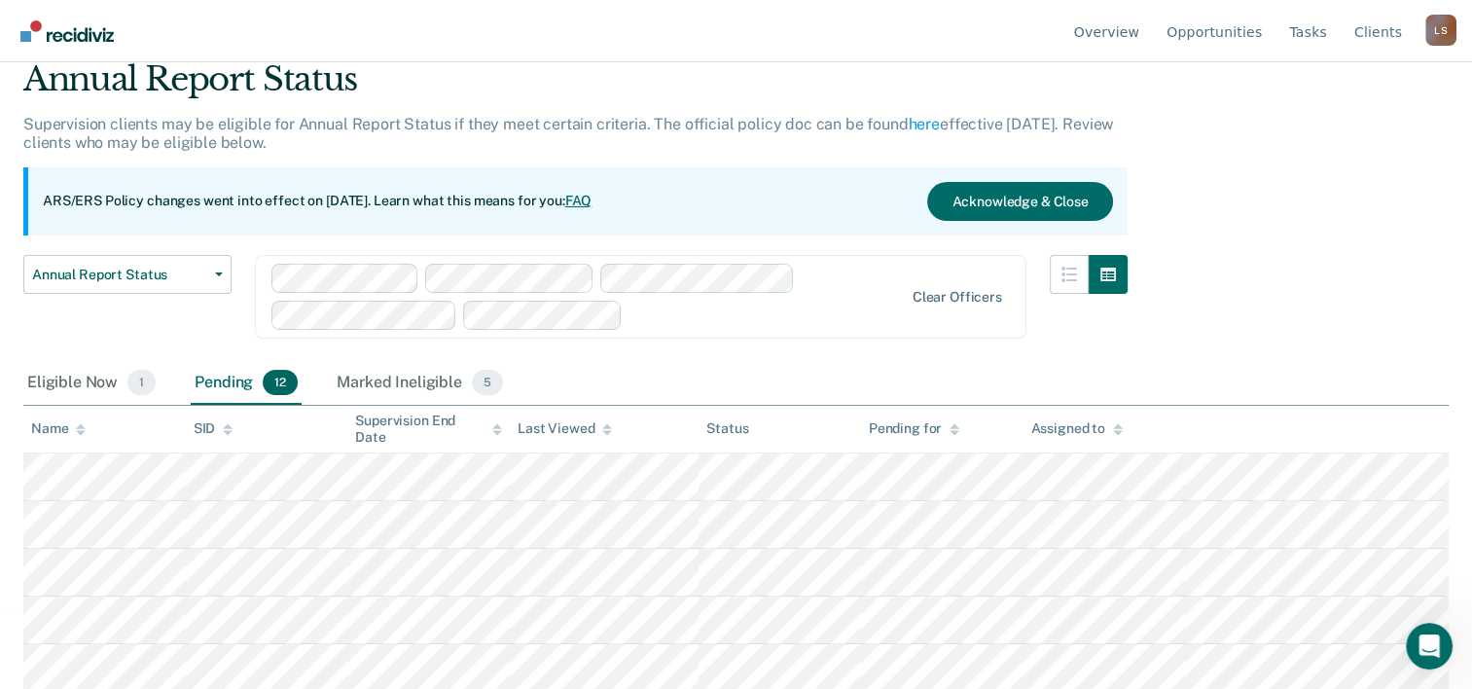
click at [225, 381] on div "Pending 12" at bounding box center [246, 383] width 111 height 43
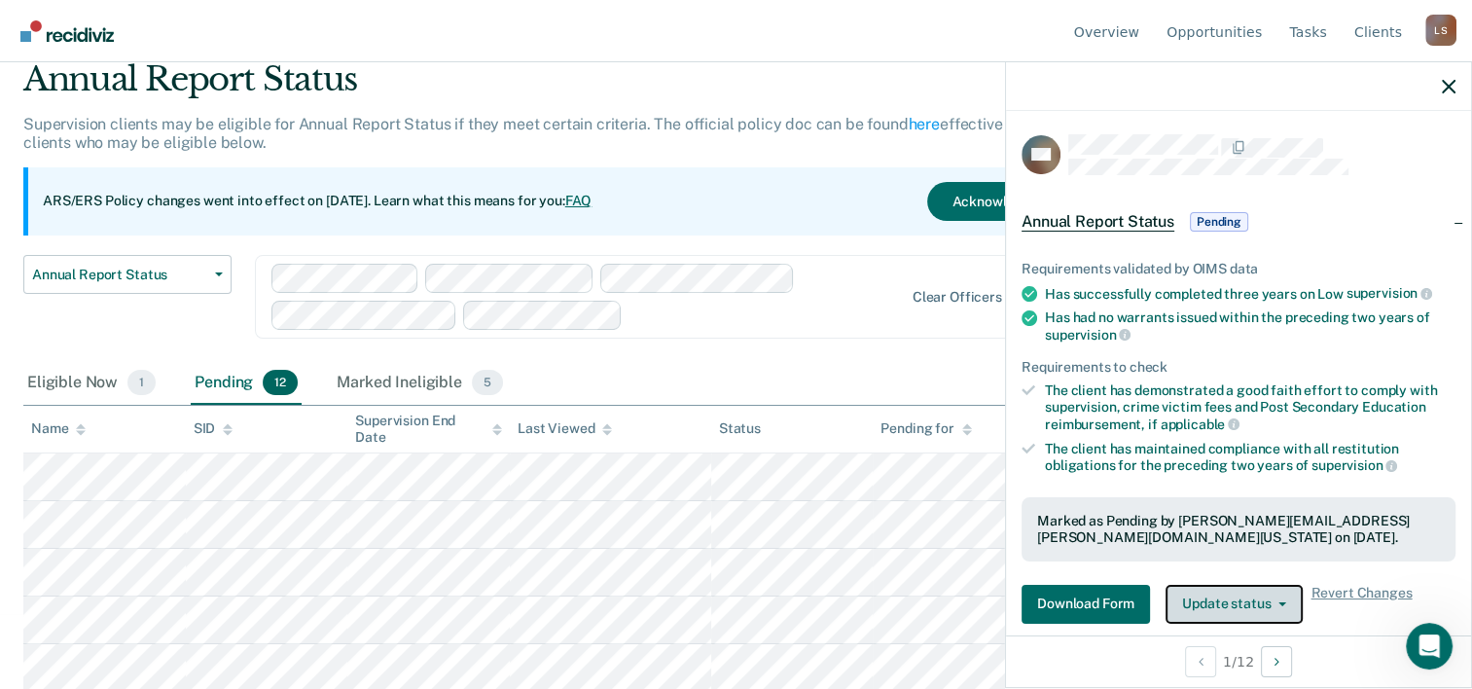
click at [1241, 596] on button "Update status" at bounding box center [1233, 604] width 137 height 39
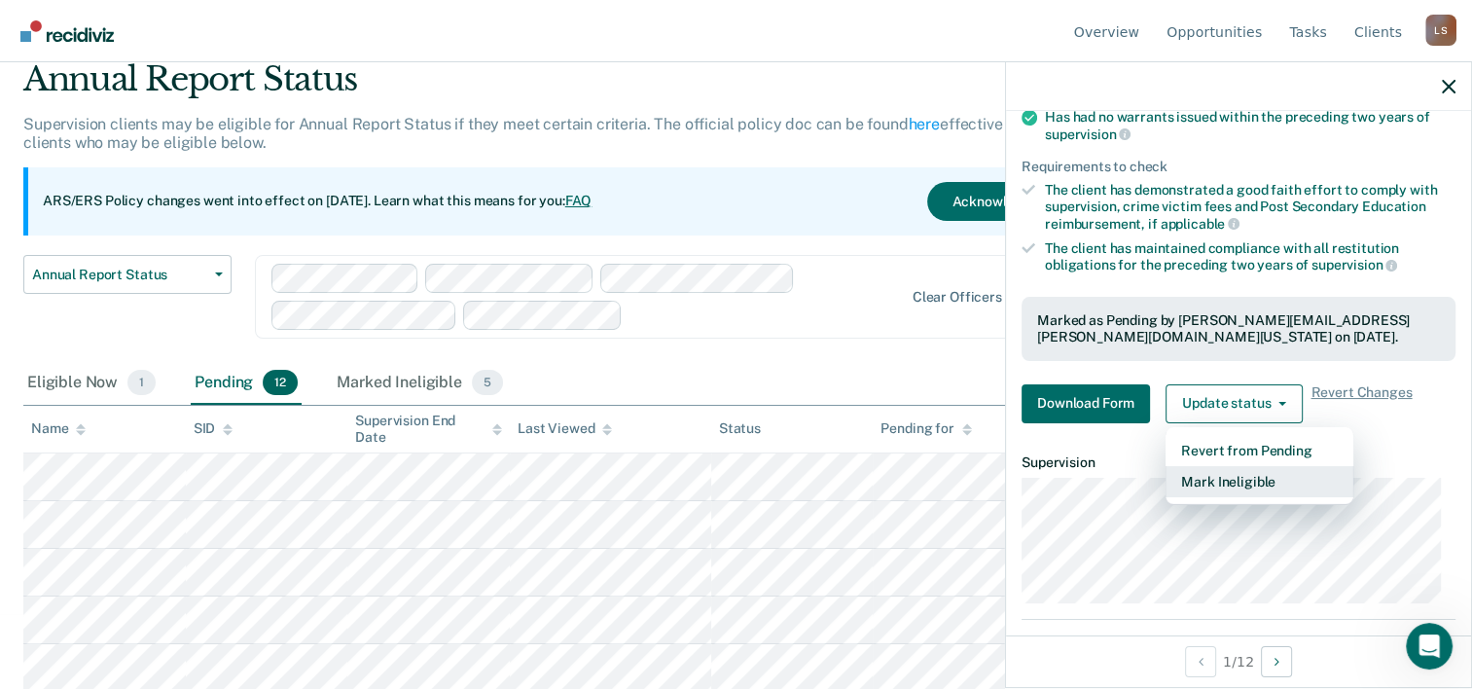
click at [1235, 466] on button "Mark Ineligible" at bounding box center [1259, 481] width 188 height 31
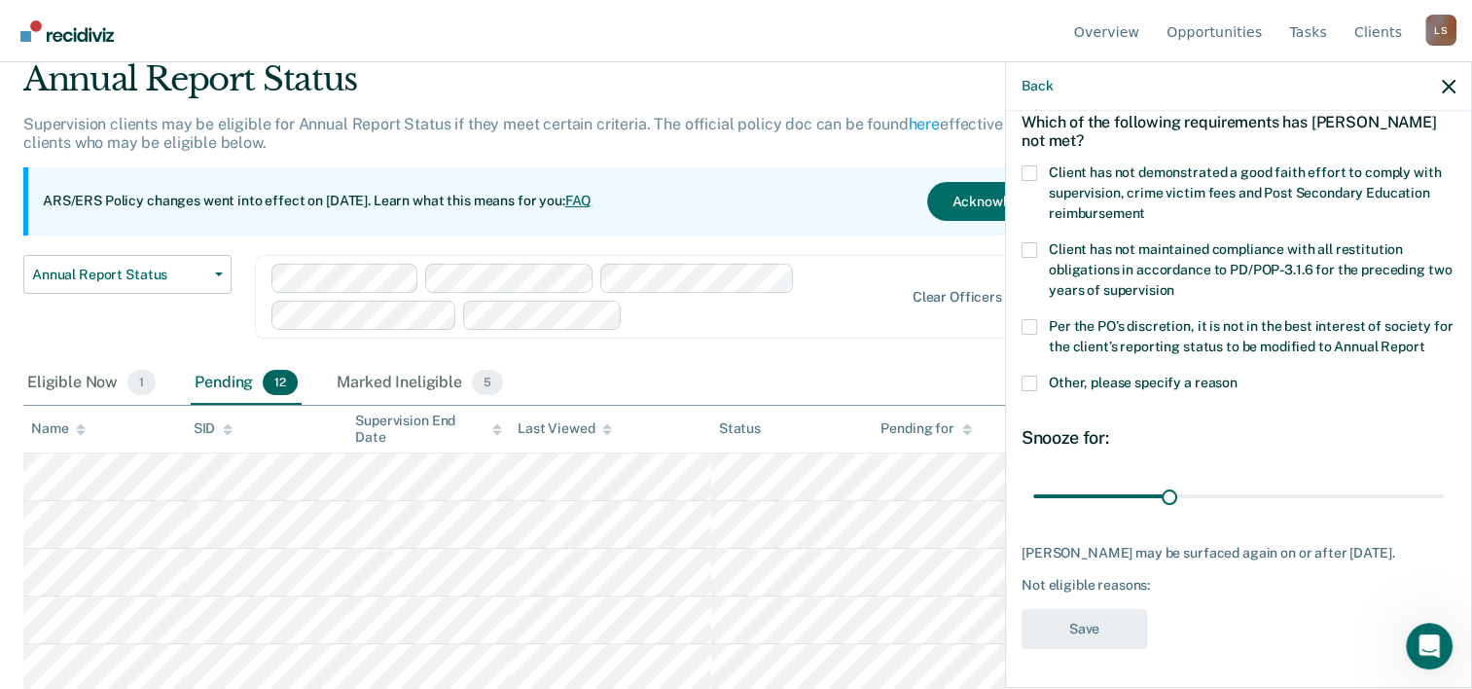
scroll to position [127, 0]
click at [1031, 165] on span at bounding box center [1029, 173] width 16 height 16
click at [1145, 206] on input "Client has not demonstrated a good faith effort to comply with supervision, cri…" at bounding box center [1145, 206] width 0 height 0
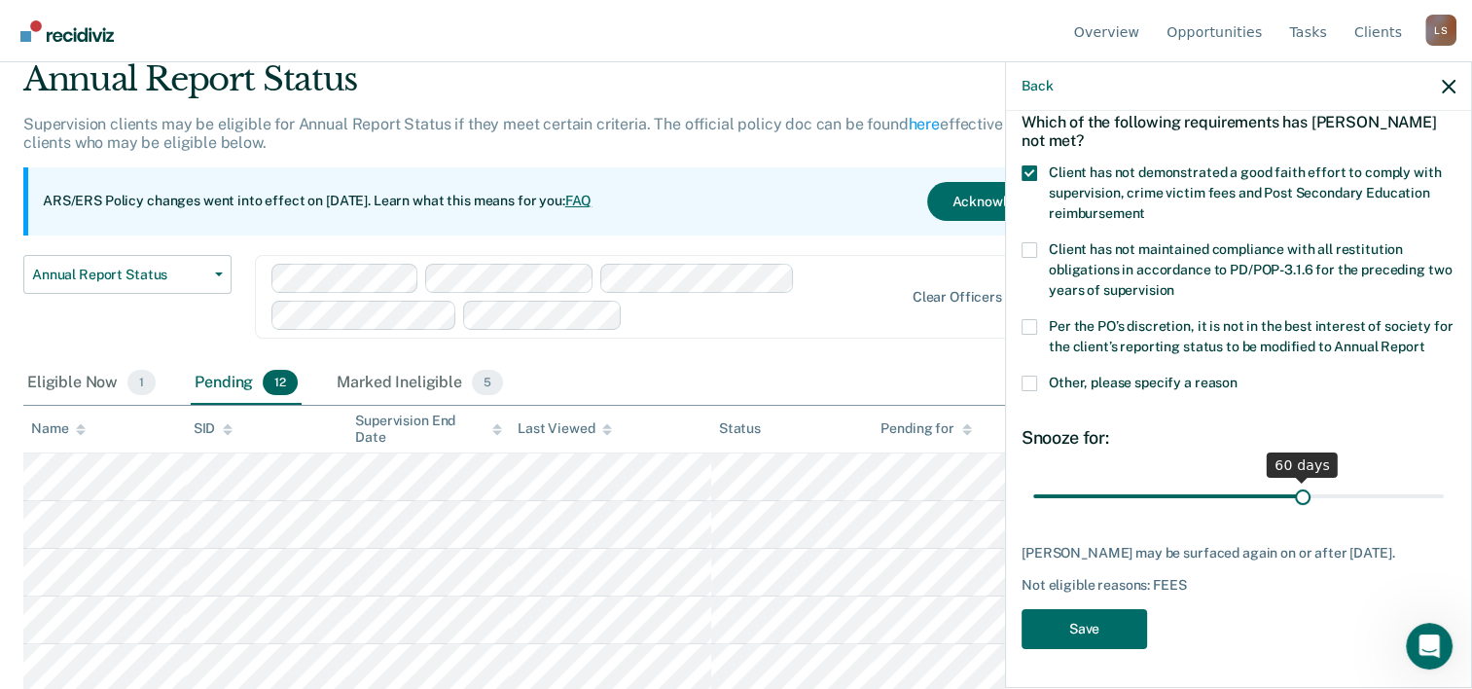
drag, startPoint x: 1166, startPoint y: 480, endPoint x: 1294, endPoint y: 478, distance: 127.5
type input "60"
click at [1294, 480] on input "range" at bounding box center [1238, 497] width 411 height 34
click at [1111, 633] on button "Save" at bounding box center [1083, 629] width 125 height 40
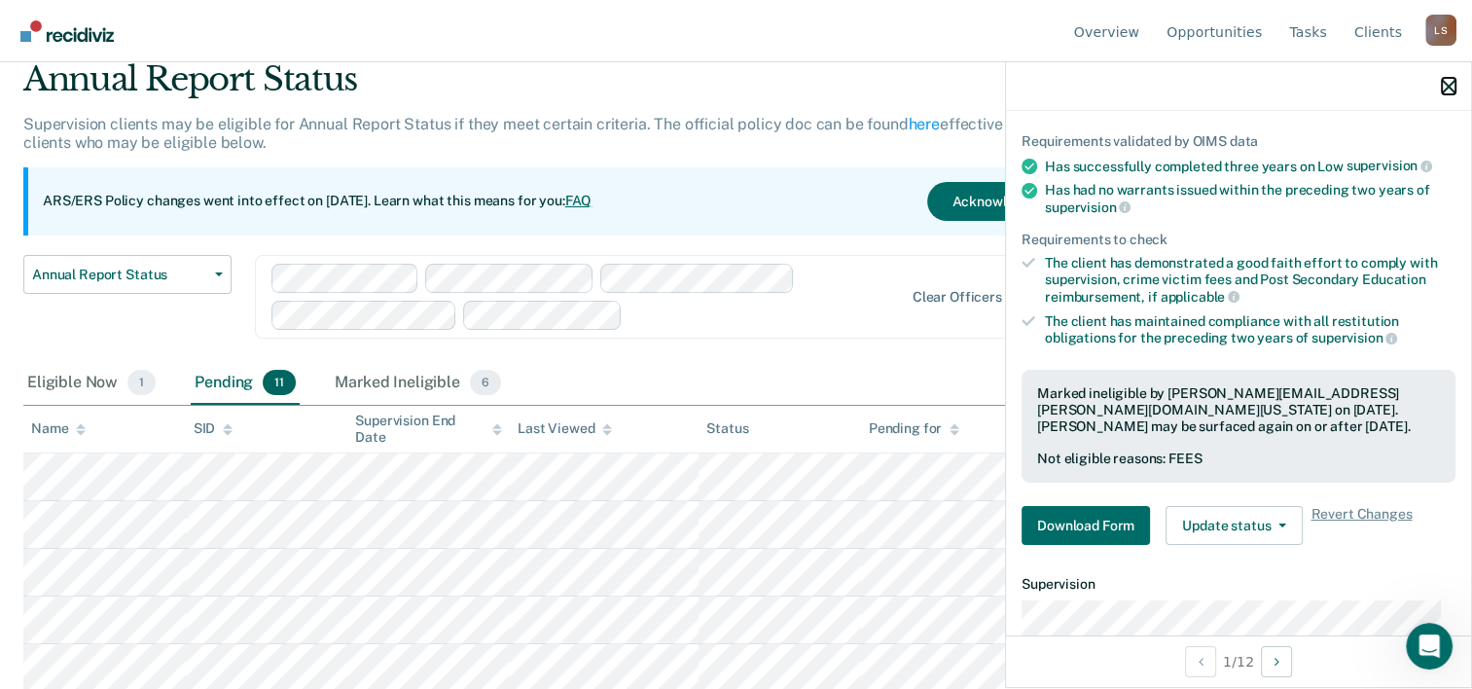
click at [1450, 86] on icon "button" at bounding box center [1449, 87] width 14 height 14
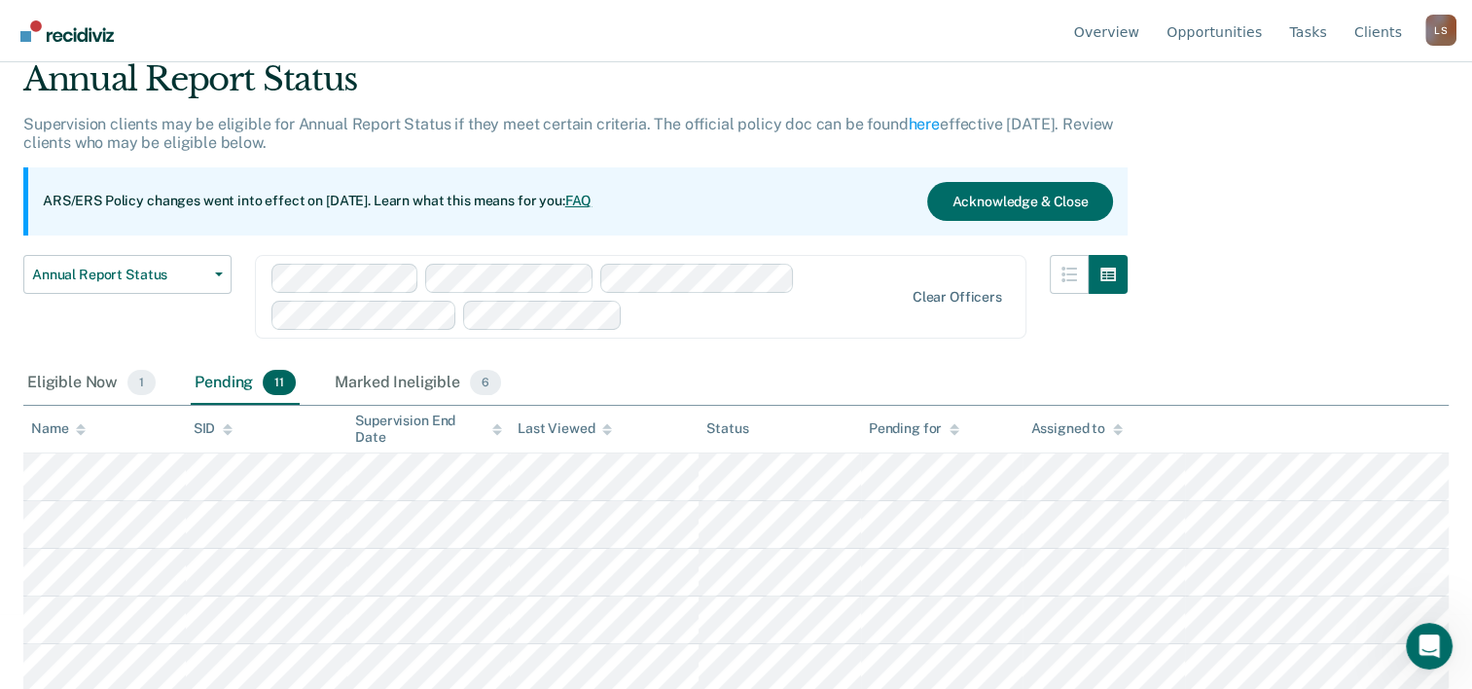
click at [191, 319] on div "Annual Report Status Early Release from Supervision Annual Report Status" at bounding box center [127, 308] width 208 height 107
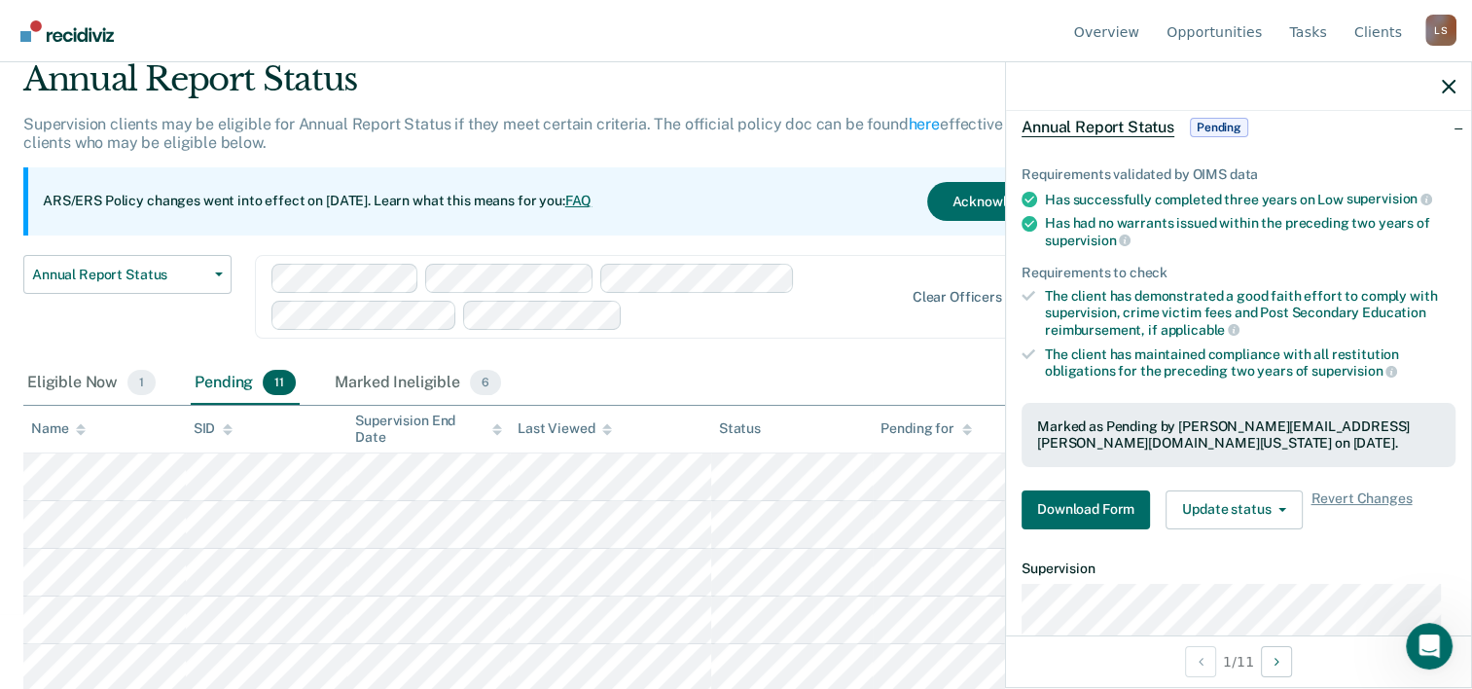
scroll to position [47, 0]
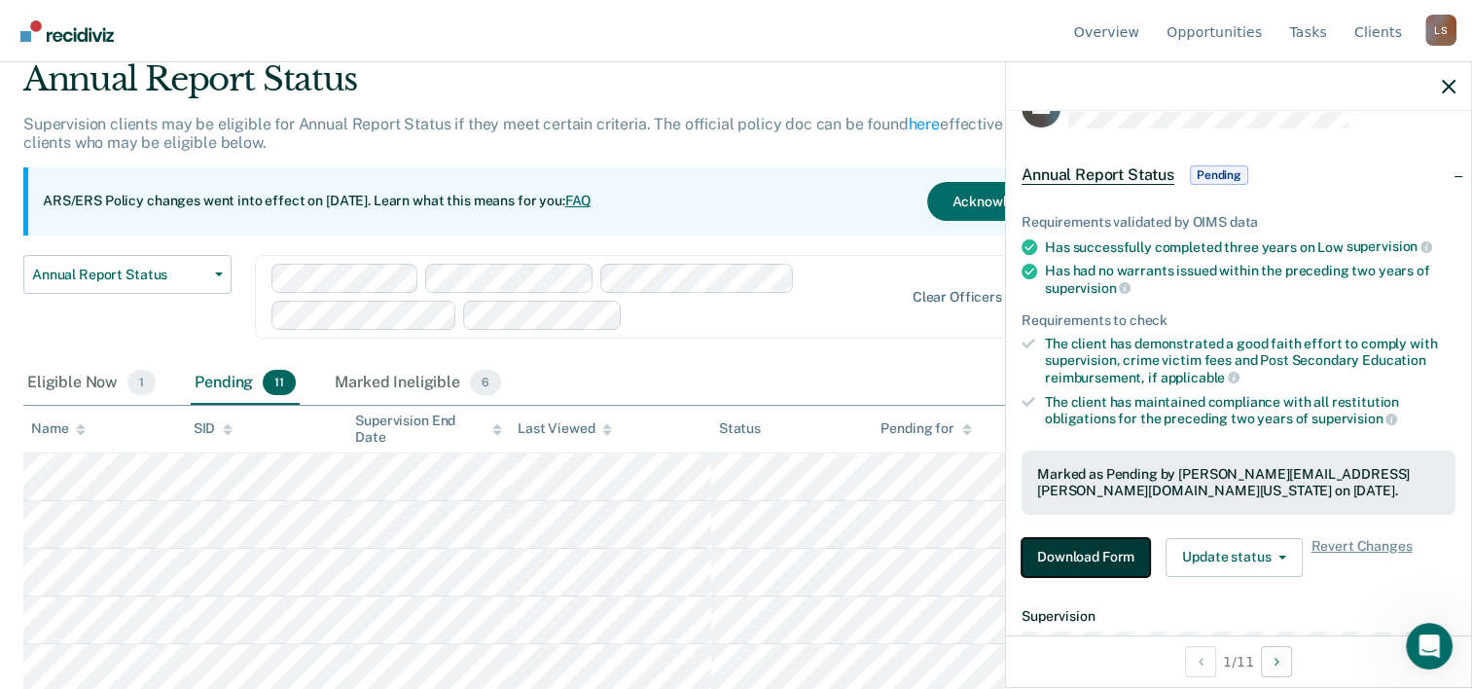
click at [1089, 546] on button "Download Form" at bounding box center [1085, 557] width 128 height 39
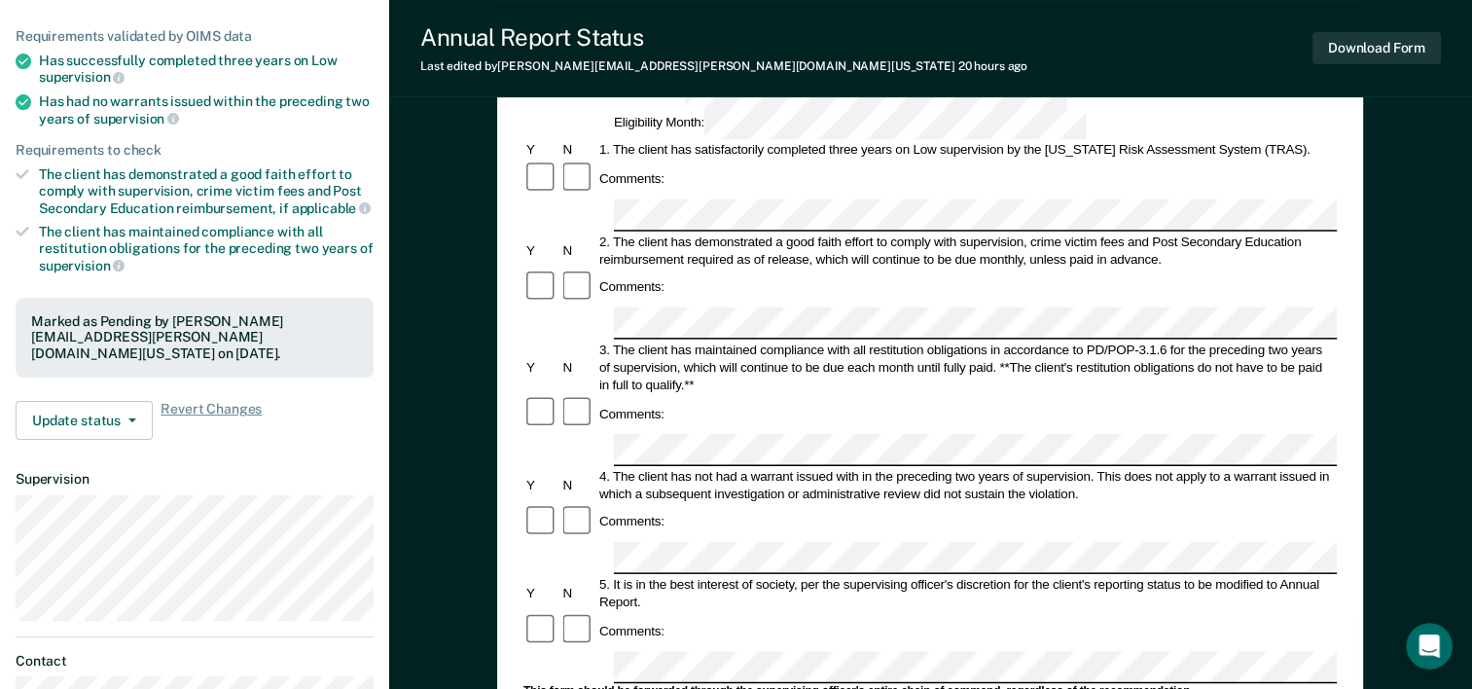
scroll to position [195, 0]
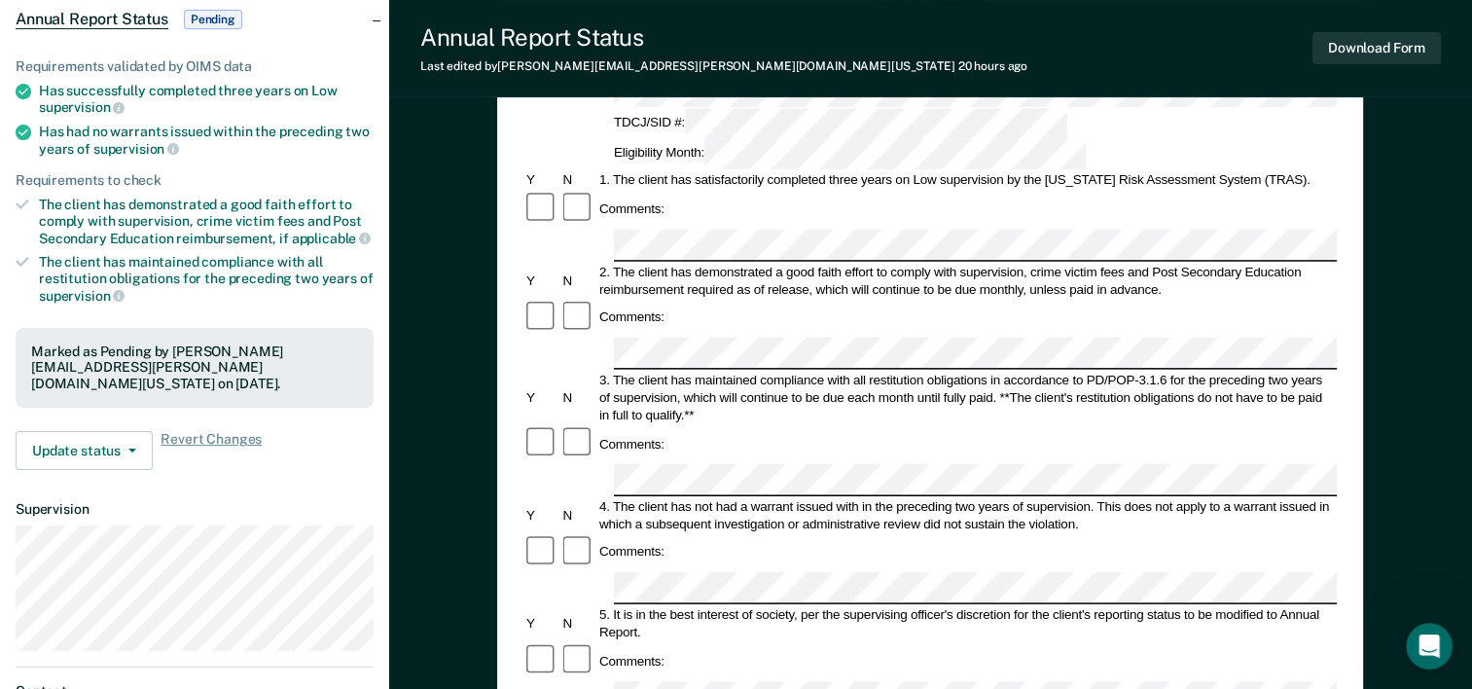
click at [374, 18] on div "Annual Report Status Pending" at bounding box center [194, 19] width 389 height 62
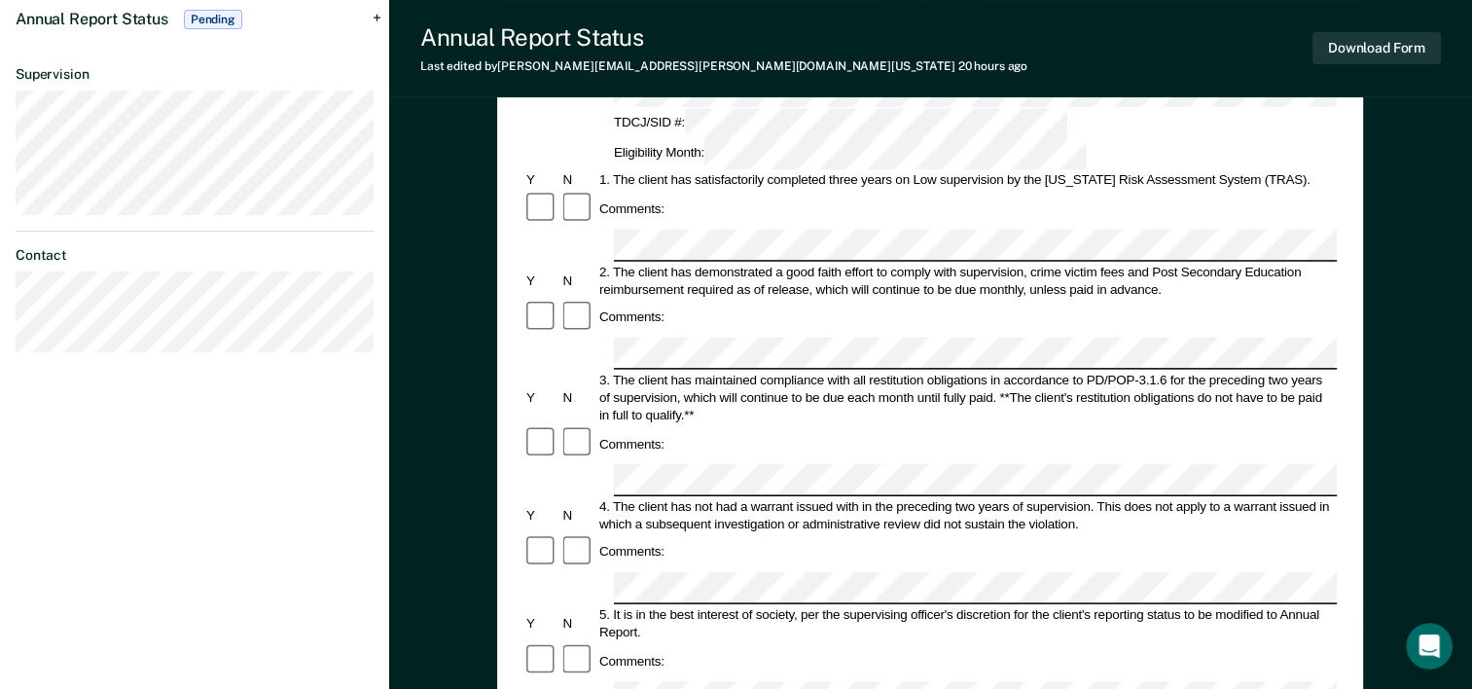
click at [374, 18] on div "Annual Report Status Pending" at bounding box center [194, 19] width 389 height 62
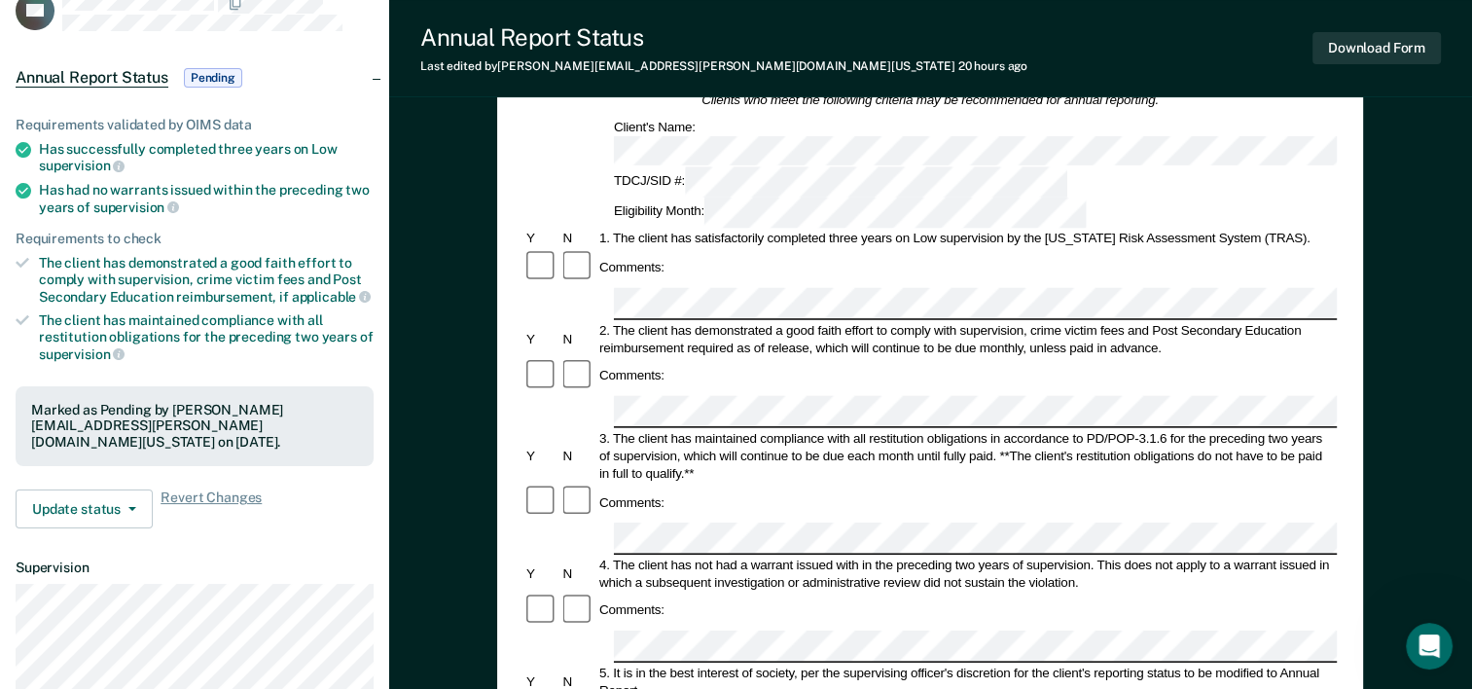
scroll to position [97, 0]
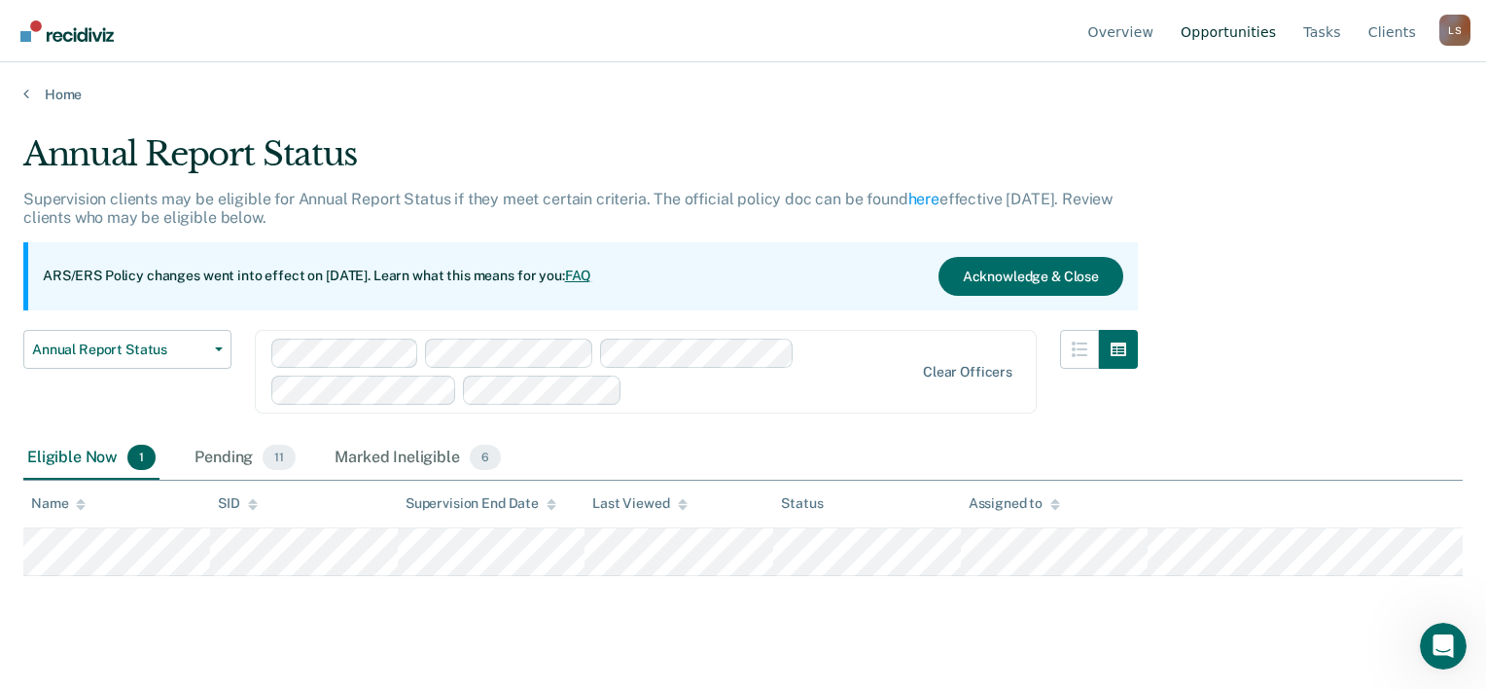
click at [1226, 26] on link "Opportunities" at bounding box center [1228, 31] width 103 height 62
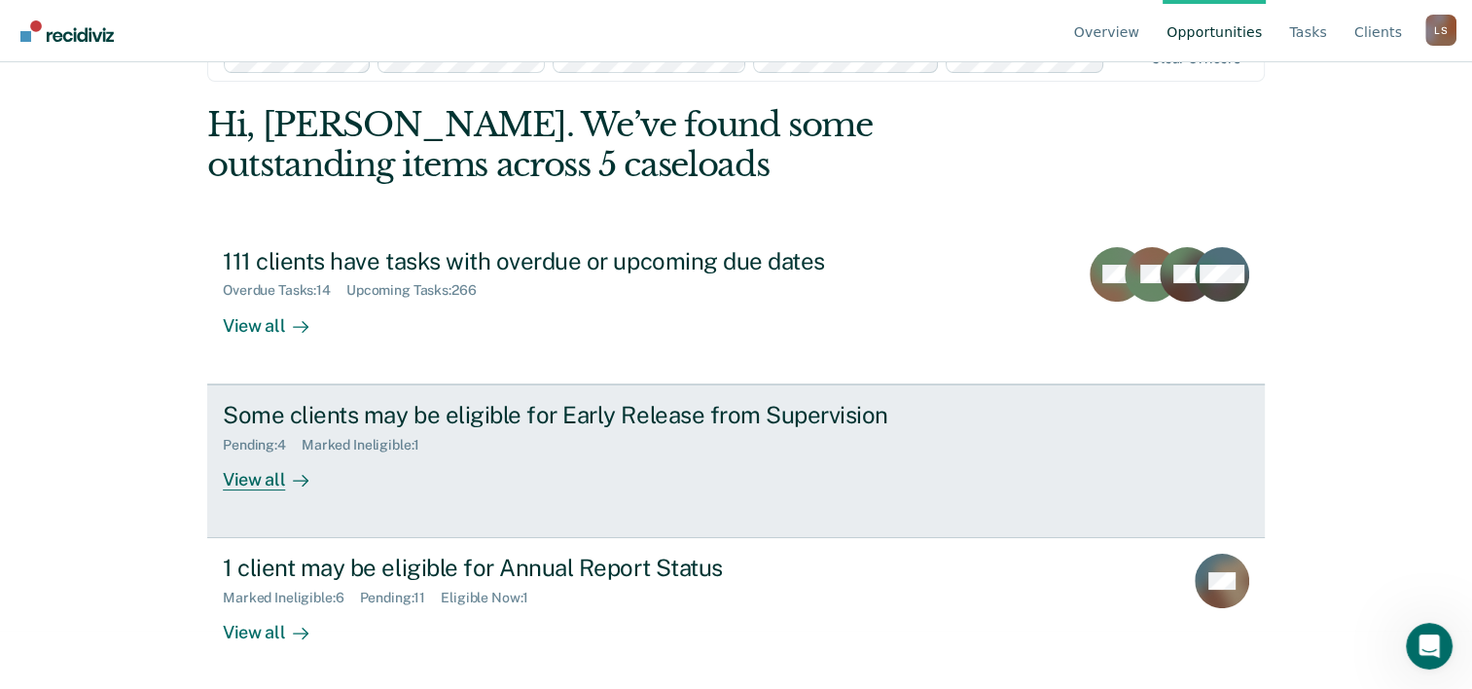
scroll to position [59, 0]
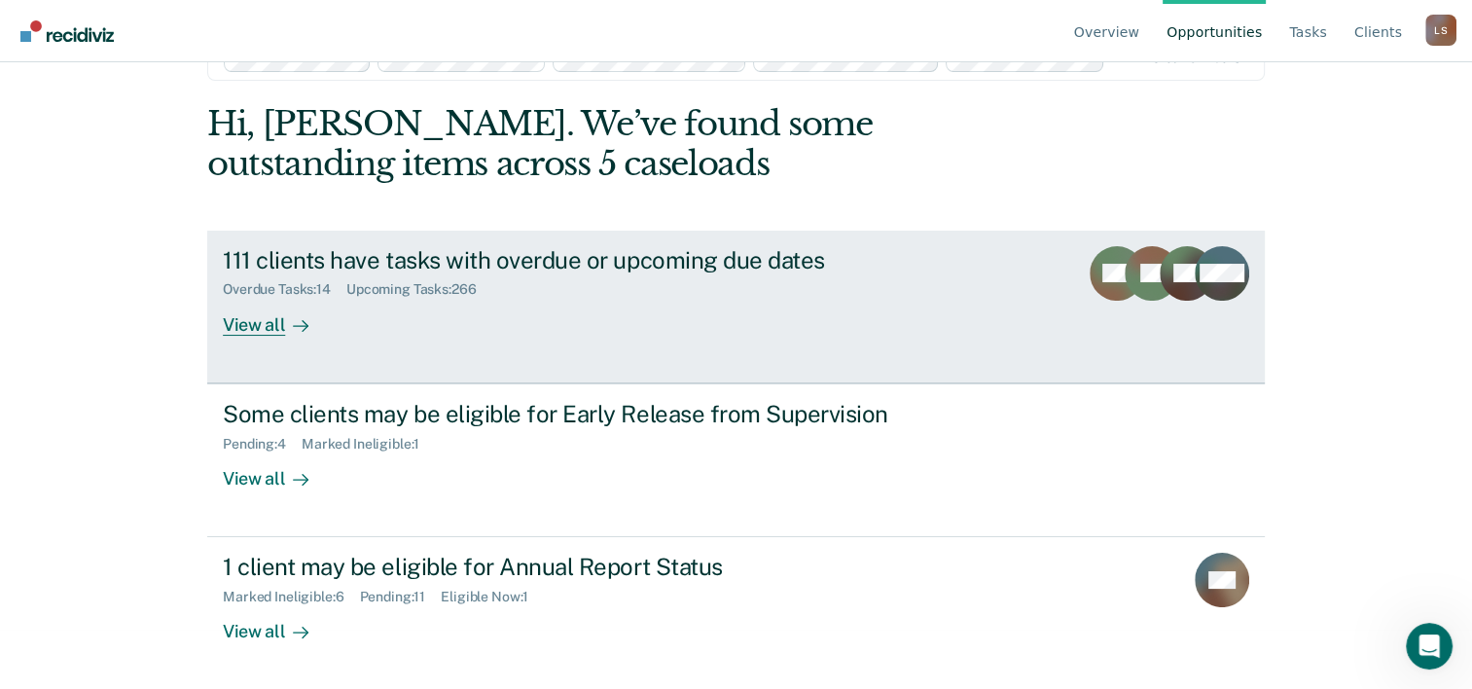
click at [253, 309] on div "View all" at bounding box center [277, 317] width 109 height 38
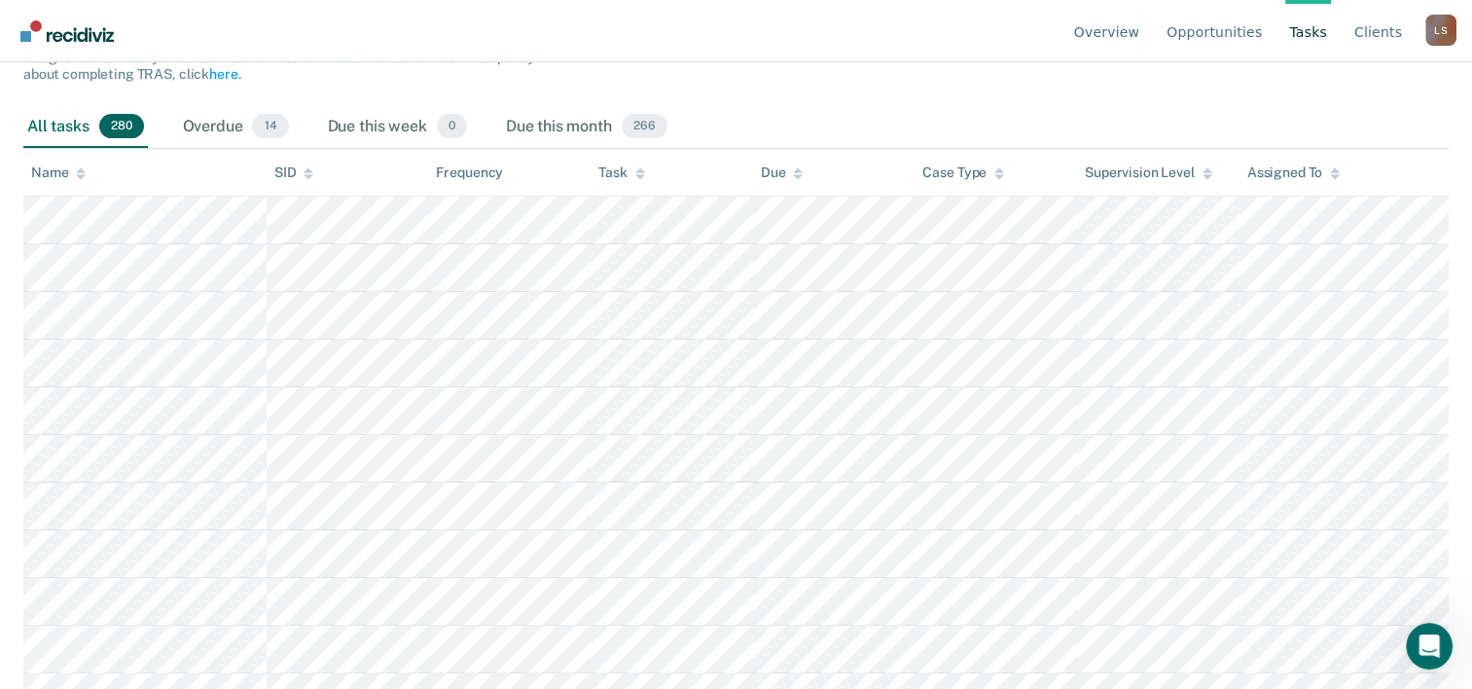
scroll to position [292, 0]
